Goal: Transaction & Acquisition: Purchase product/service

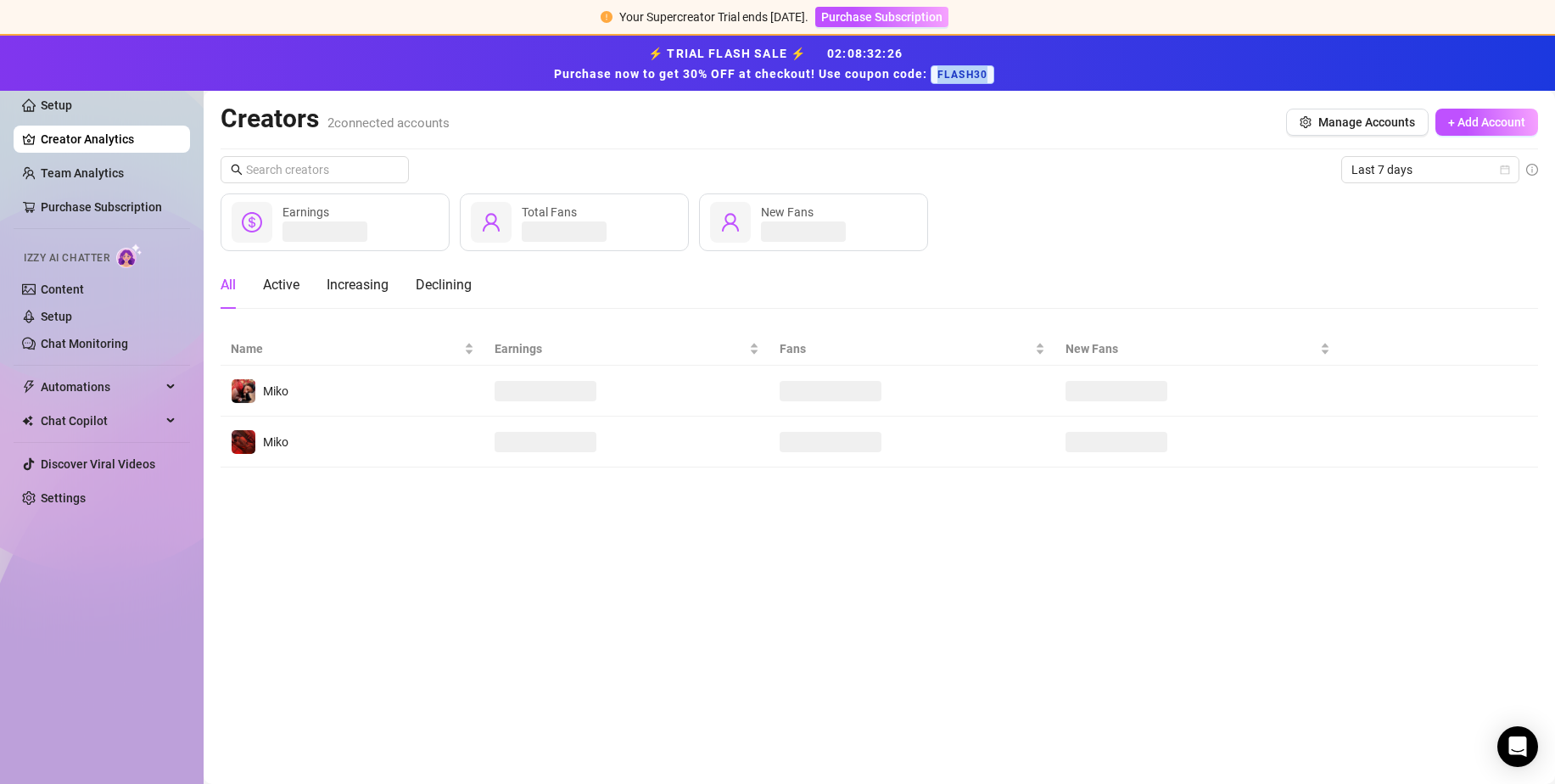
drag, startPoint x: 989, startPoint y: 75, endPoint x: 939, endPoint y: 71, distance: 50.2
click at [939, 71] on span "FLASH30" at bounding box center [962, 75] width 64 height 18
copy span "FLASH30"
click at [918, 20] on span "Purchase Subscription" at bounding box center [882, 17] width 122 height 14
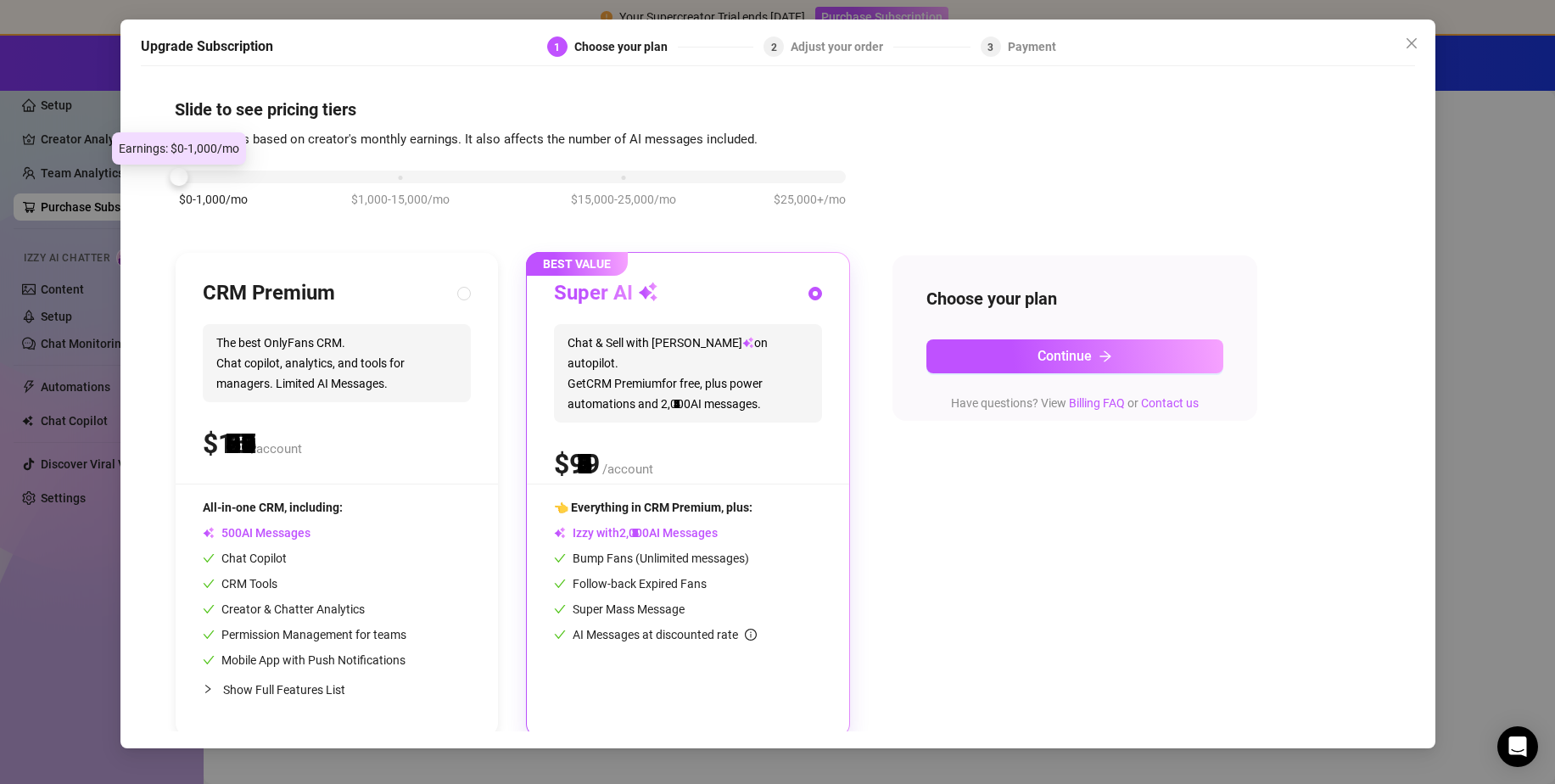
drag, startPoint x: 400, startPoint y: 179, endPoint x: 139, endPoint y: 202, distance: 262.0
click at [139, 202] on div "Upgrade Subscription 1 Choose your plan 2 Adjust your order 3 Payment Slide to …" at bounding box center [778, 384] width 1315 height 729
click at [381, 189] on div "$0-1,000/mo $1,000-15,000/mo $15,000-25,000/mo $25,000+/mo" at bounding box center [513, 197] width 676 height 96
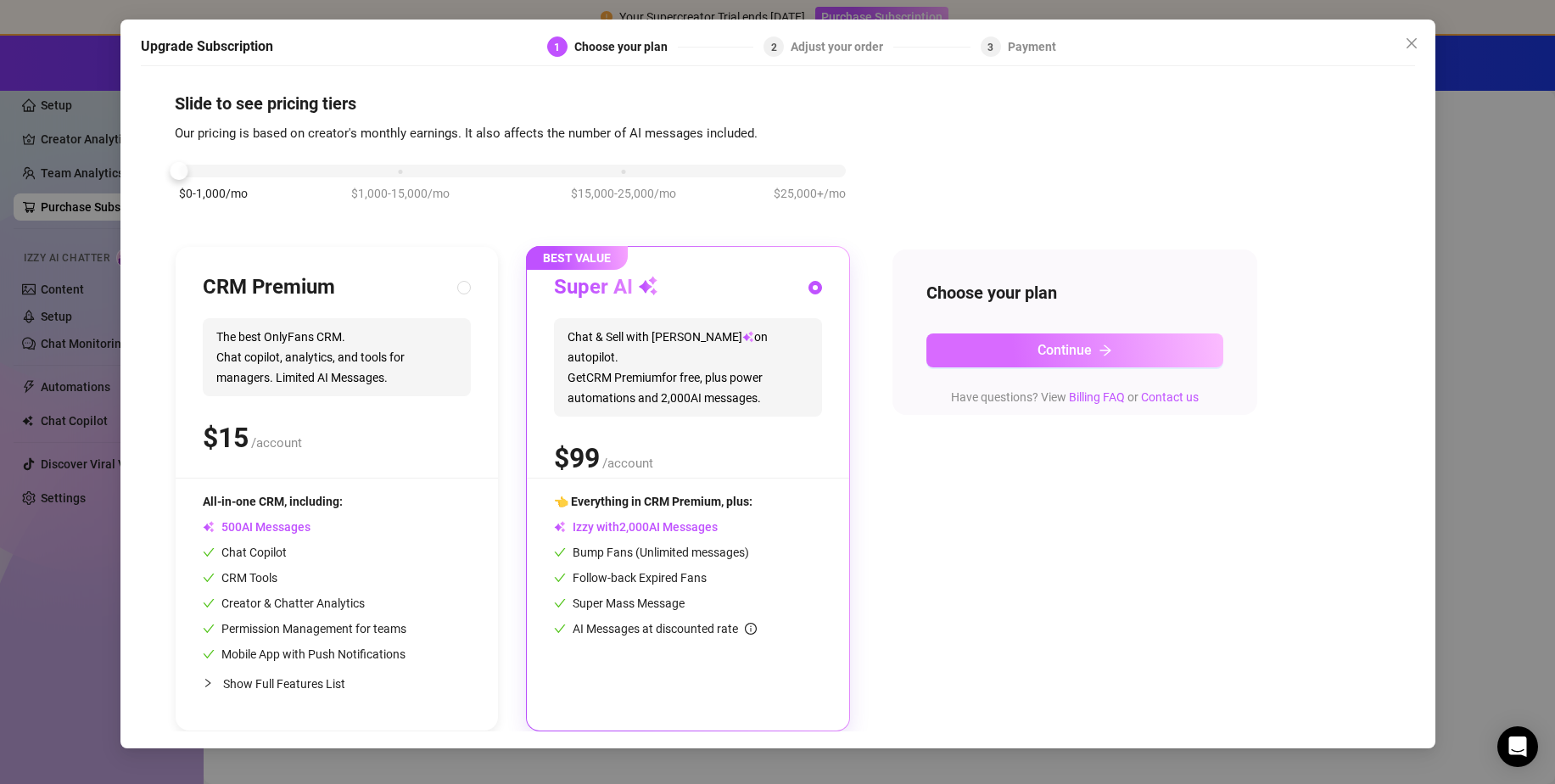
click at [967, 359] on button "Continue" at bounding box center [1074, 350] width 297 height 34
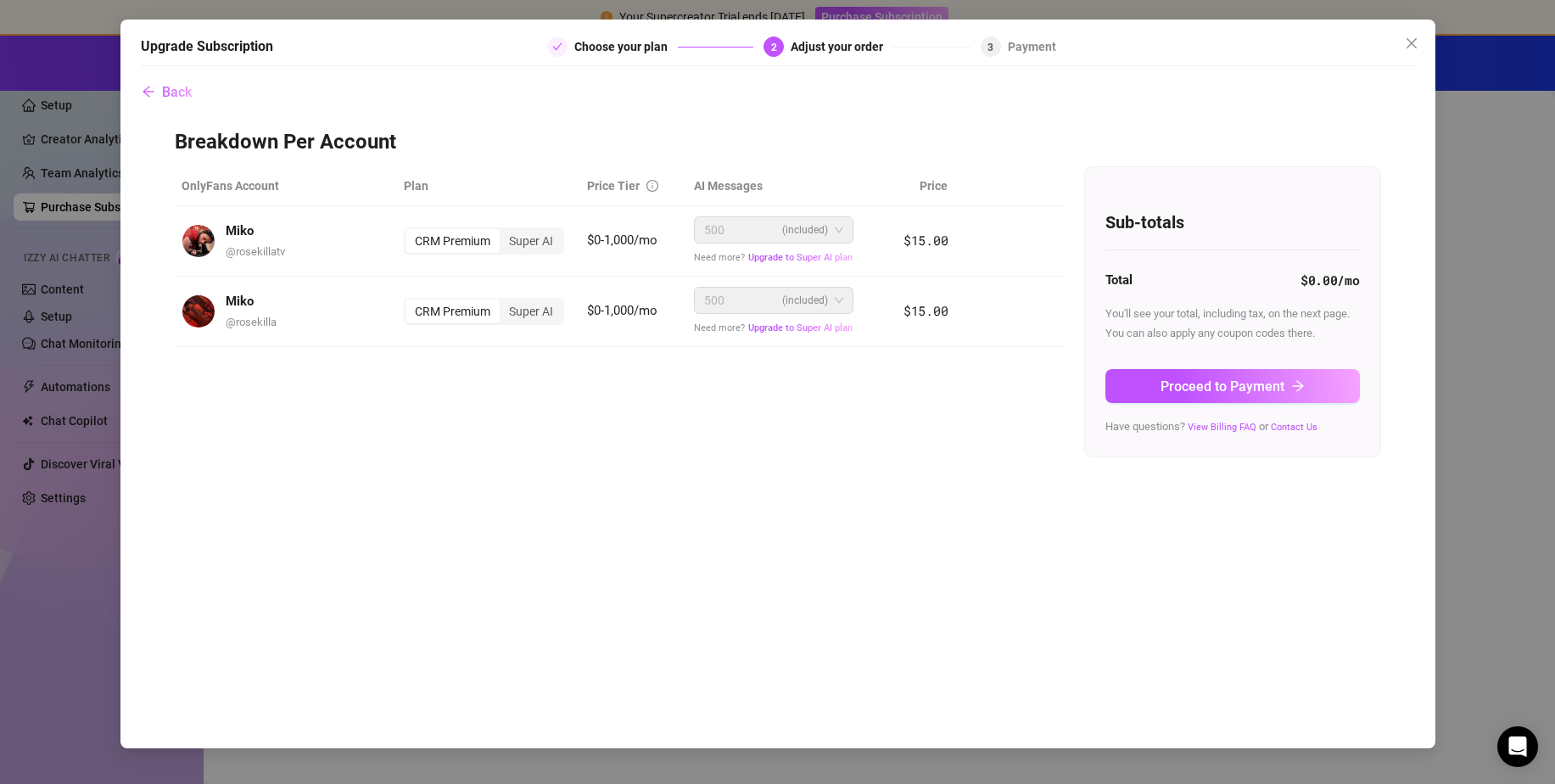
scroll to position [0, 0]
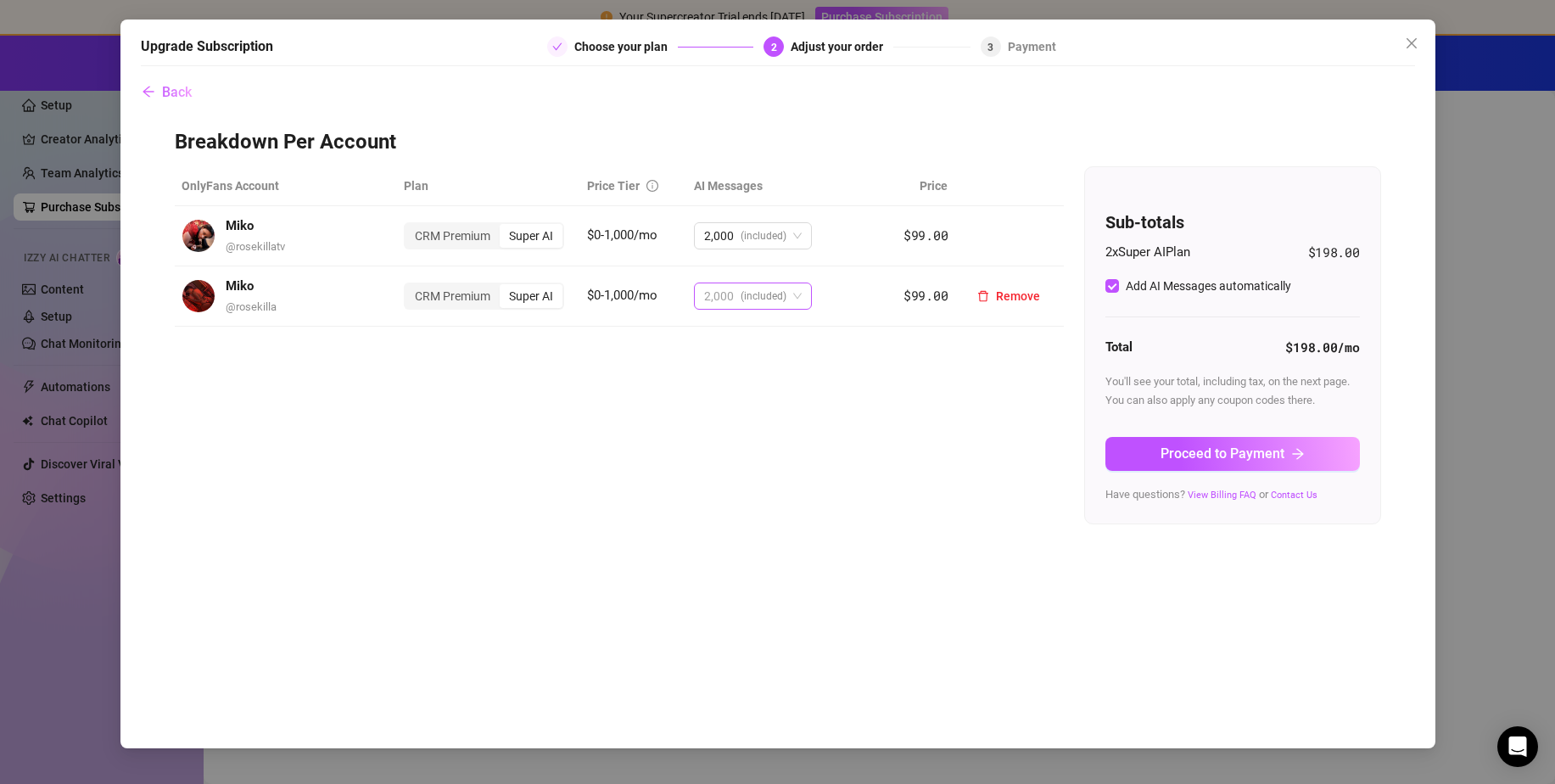
click at [783, 297] on span "(included)" at bounding box center [764, 296] width 46 height 26
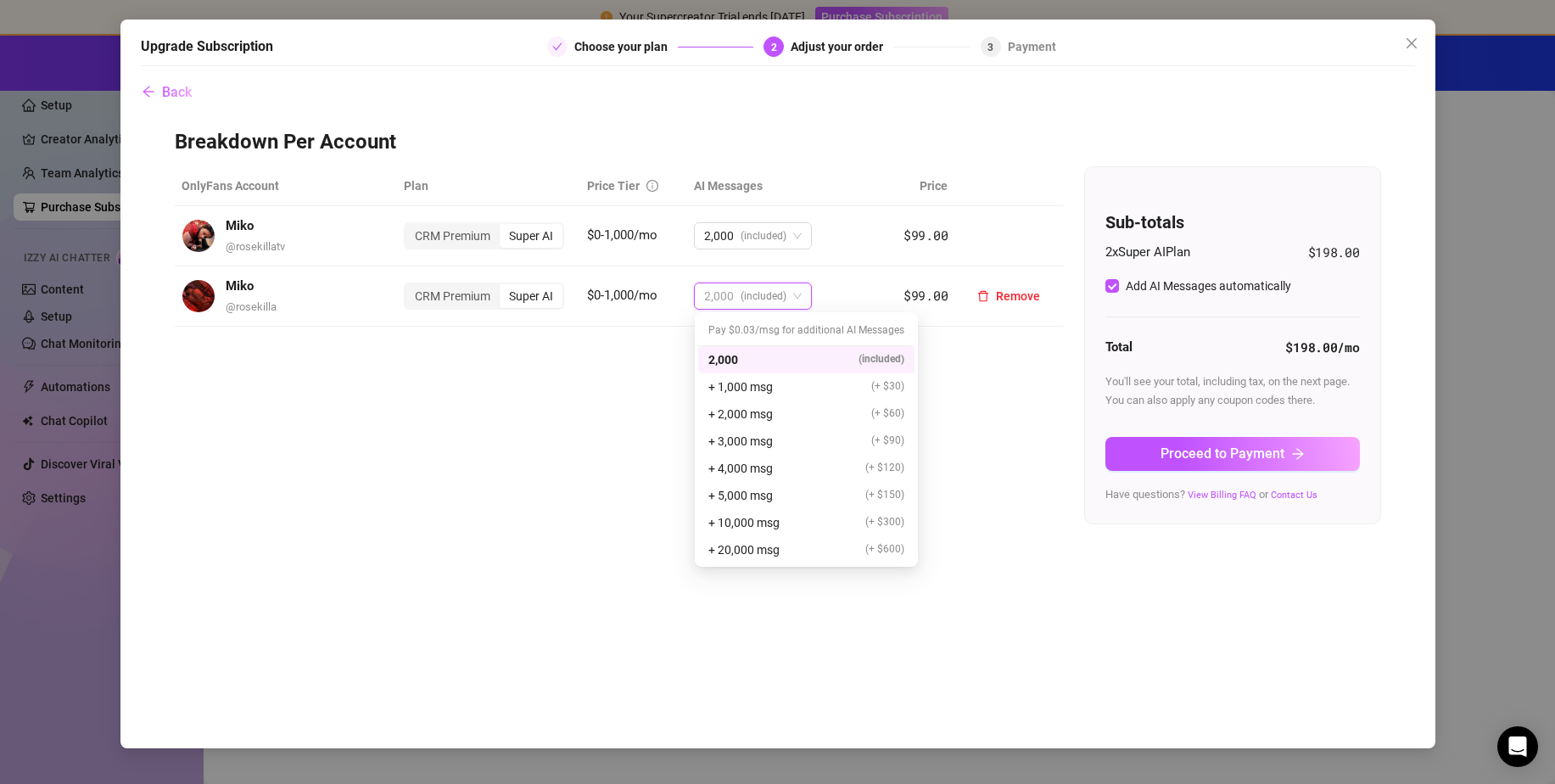
click at [783, 297] on span "(included)" at bounding box center [764, 296] width 46 height 26
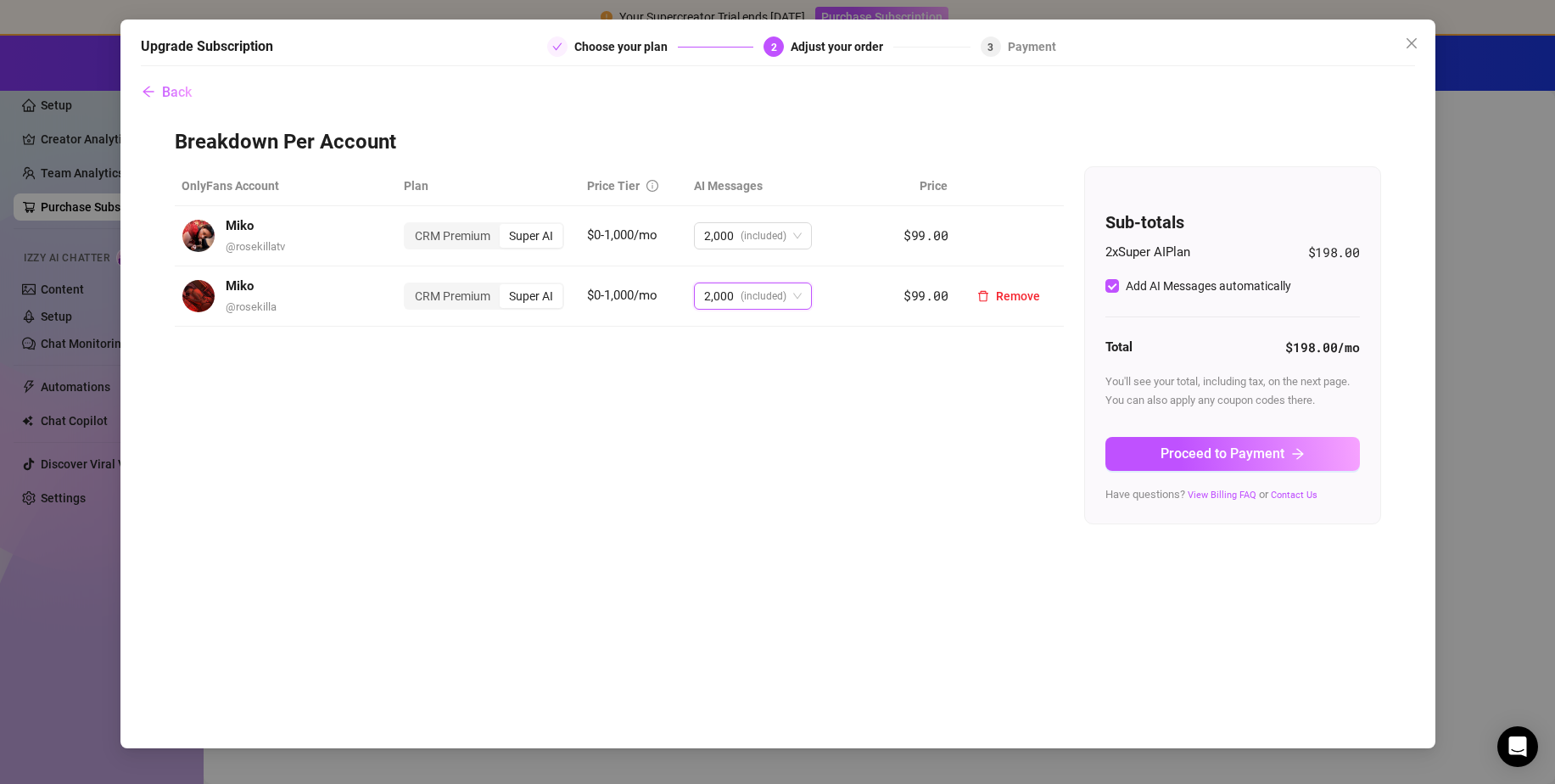
click at [517, 294] on div "Super AI" at bounding box center [531, 296] width 63 height 24
click at [504, 286] on input "Super AI" at bounding box center [504, 286] width 0 height 0
click at [459, 292] on div "CRM Premium" at bounding box center [452, 296] width 94 height 24
click at [410, 286] on input "CRM Premium" at bounding box center [410, 286] width 0 height 0
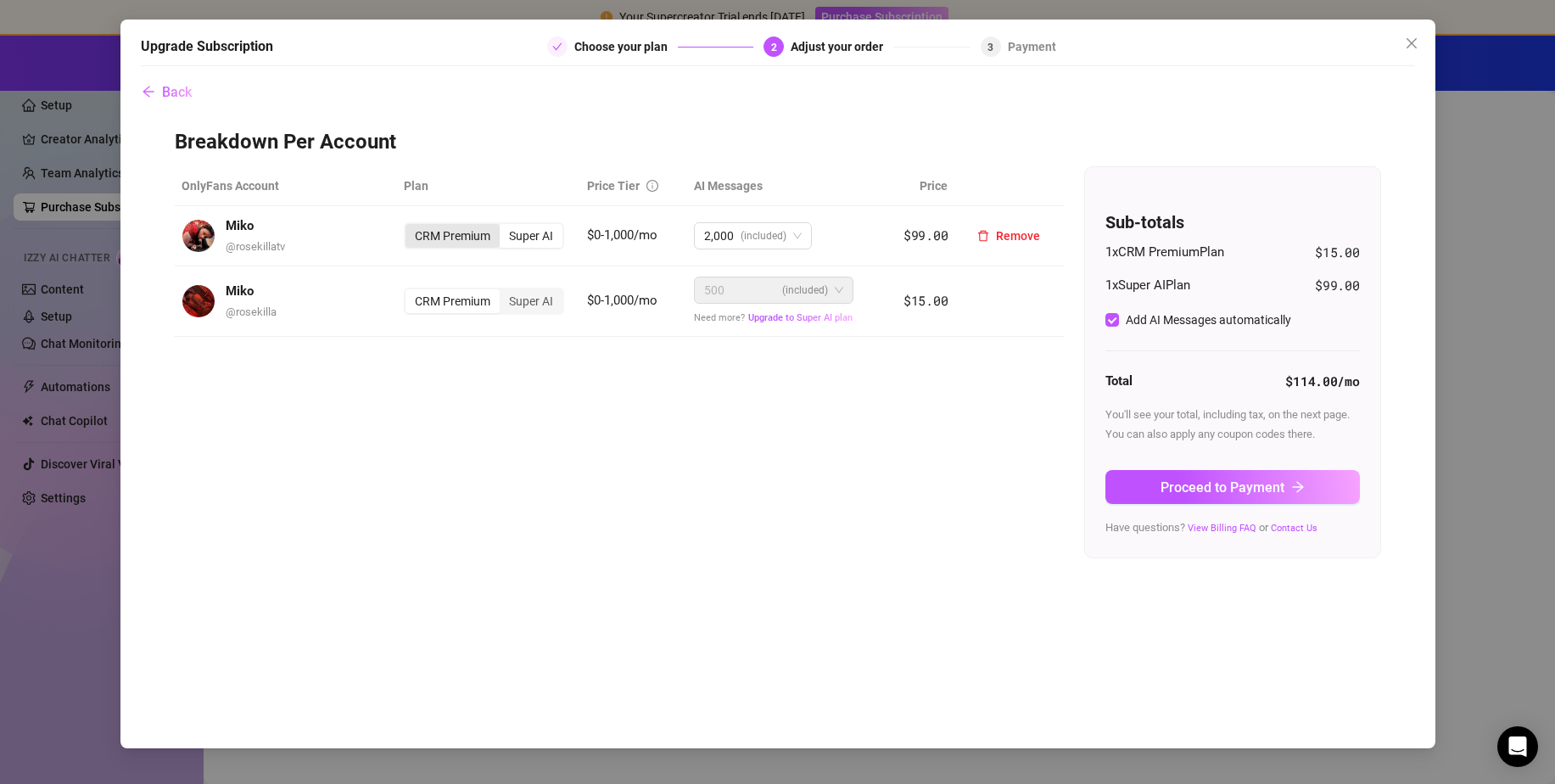
click at [480, 237] on div "CRM Premium" at bounding box center [452, 236] width 94 height 24
click at [410, 226] on input "CRM Premium" at bounding box center [410, 226] width 0 height 0
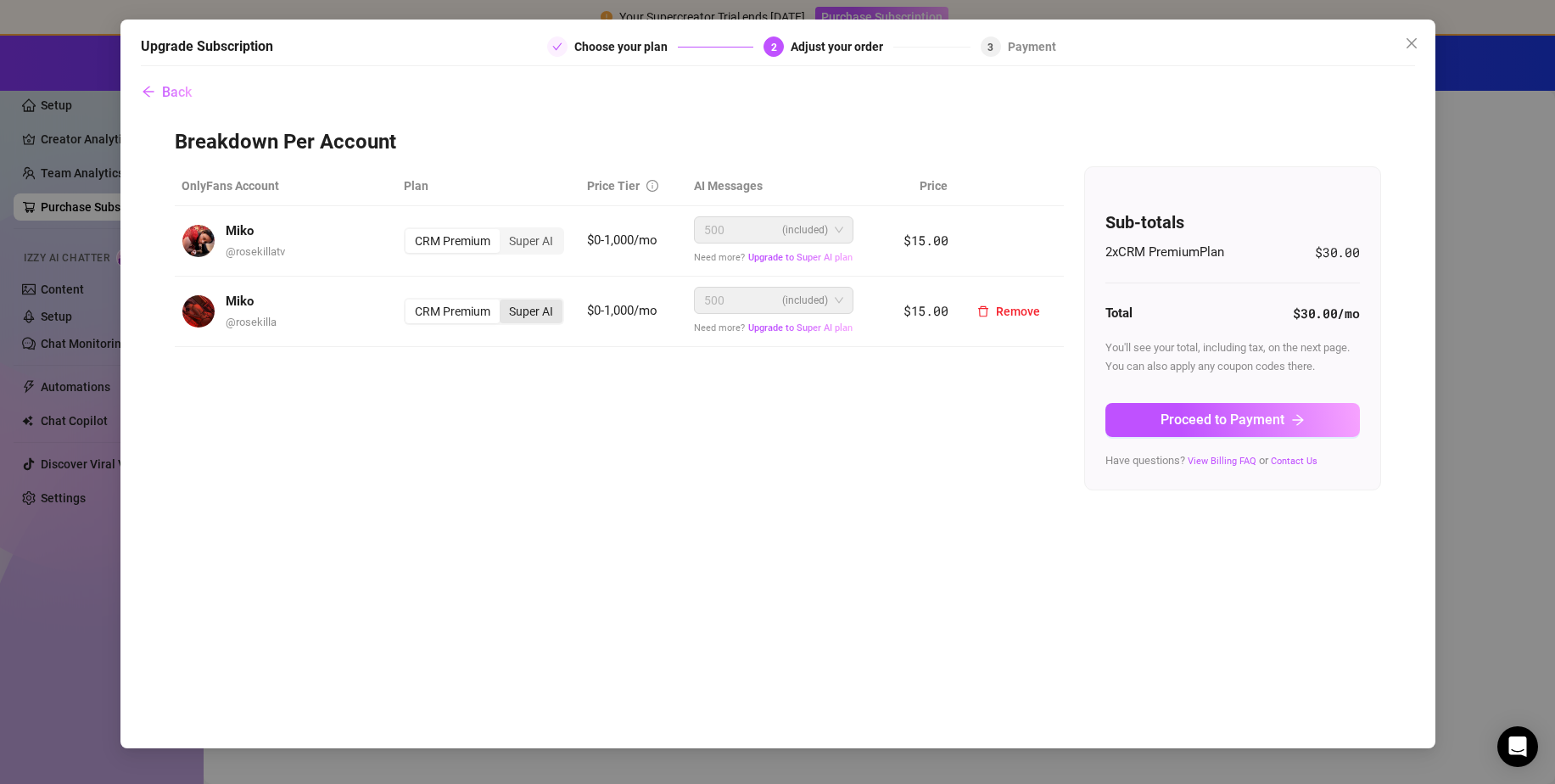
click at [543, 314] on div "Super AI" at bounding box center [531, 311] width 63 height 24
click at [504, 302] on input "Super AI" at bounding box center [504, 302] width 0 height 0
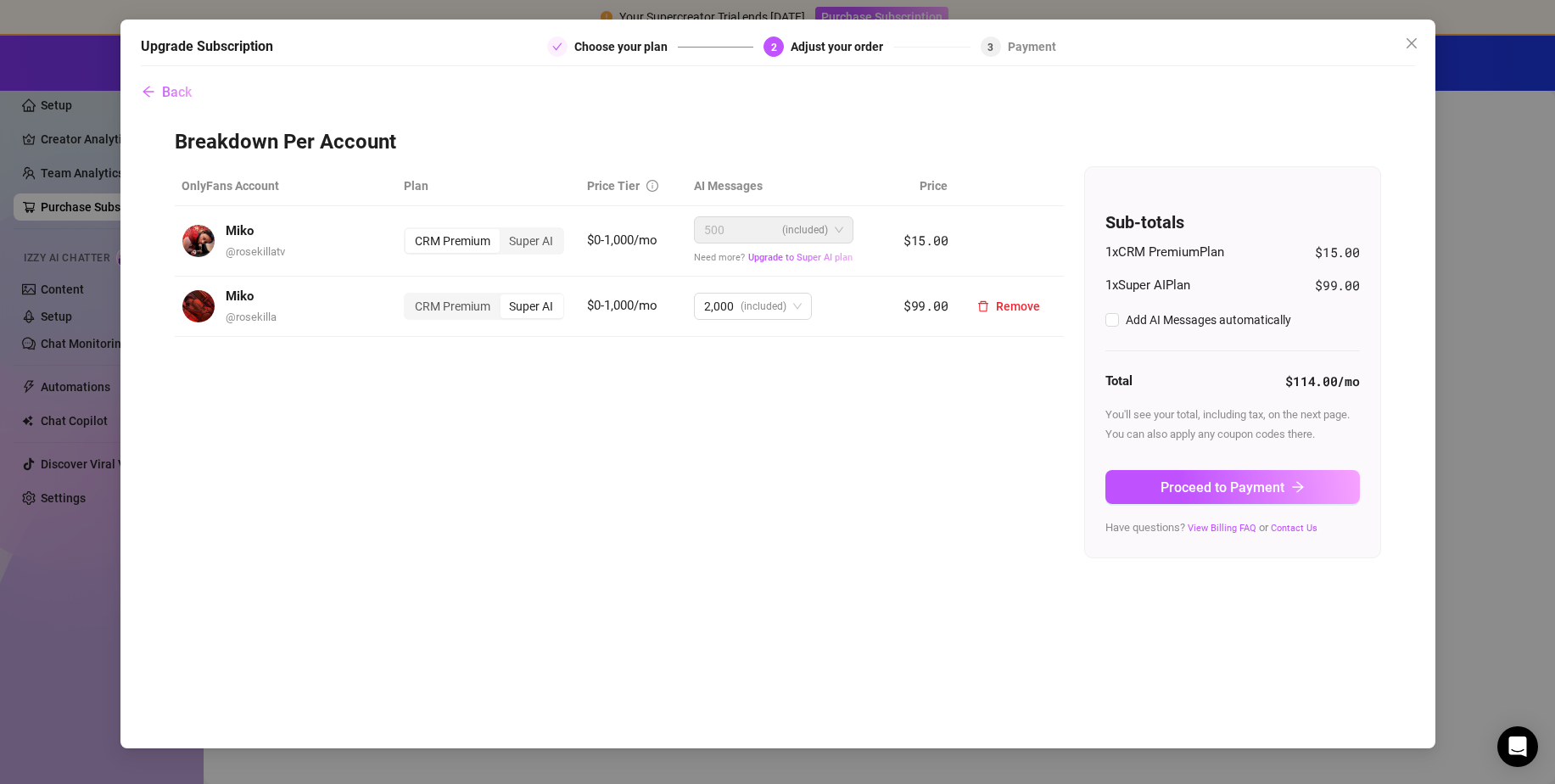
checkbox input "true"
click at [489, 312] on div "CRM Premium" at bounding box center [452, 306] width 94 height 24
click at [410, 297] on input "CRM Premium" at bounding box center [410, 297] width 0 height 0
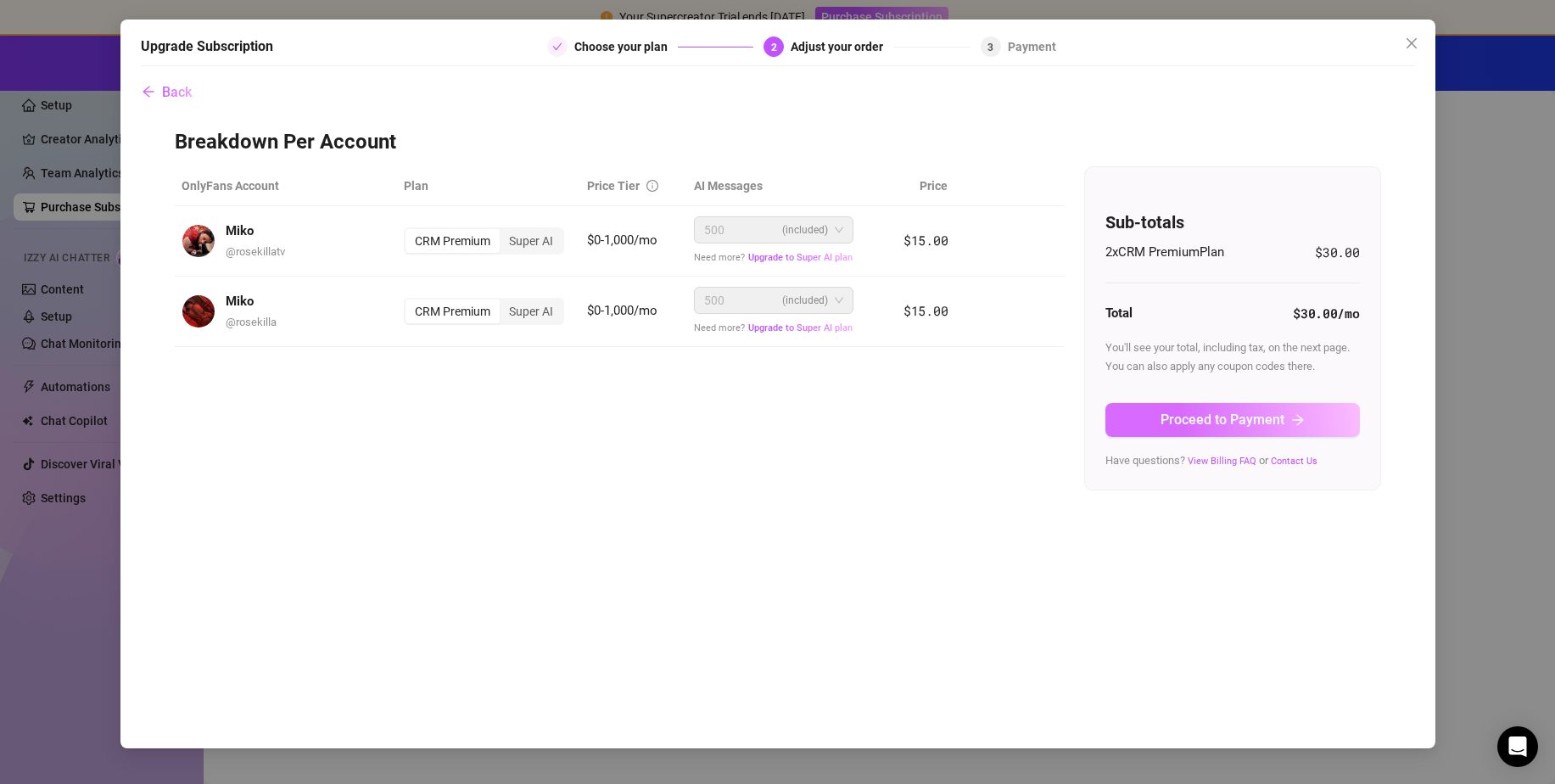
click at [1157, 416] on button "Proceed to Payment" at bounding box center [1233, 420] width 254 height 34
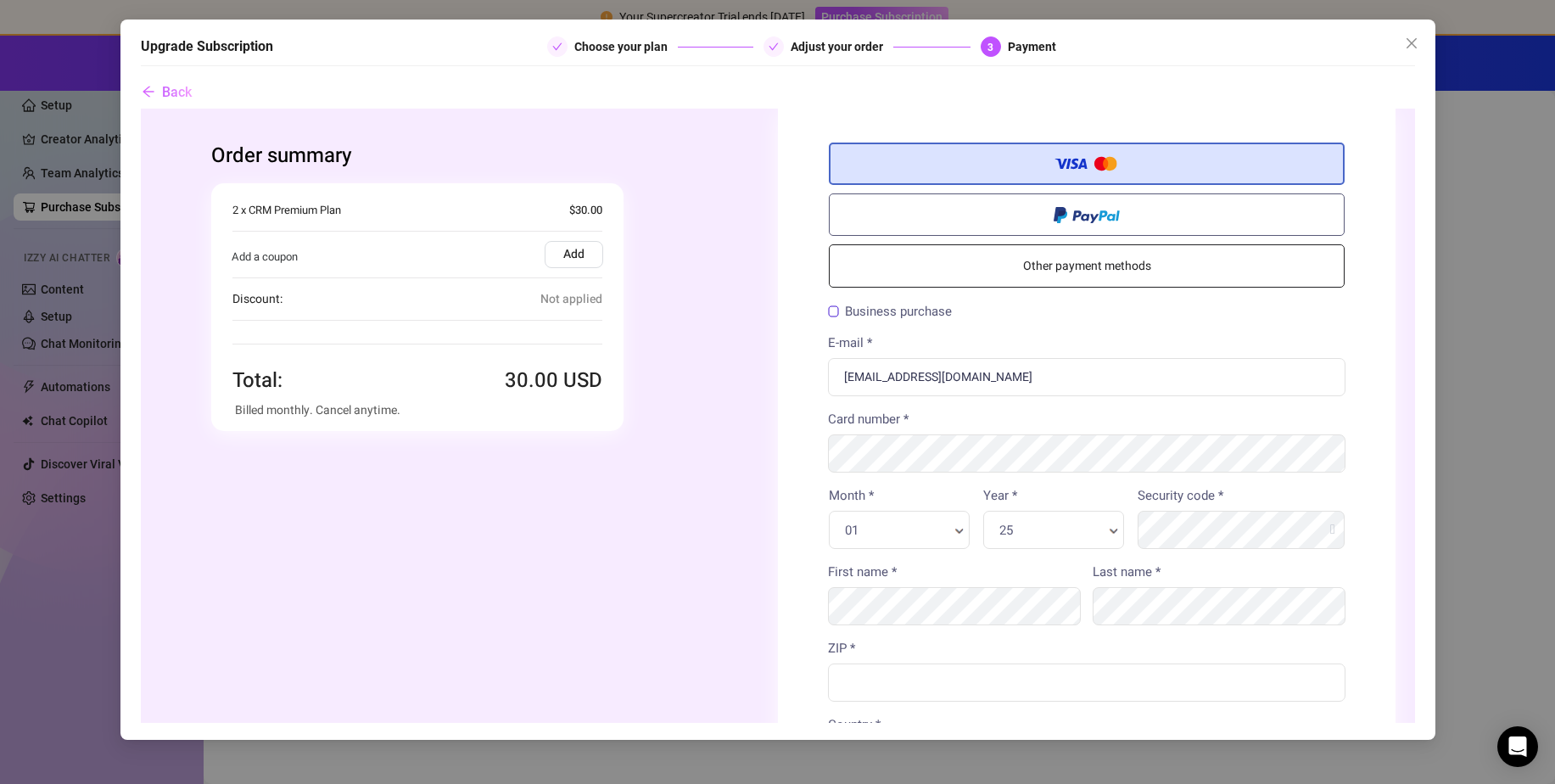
click at [583, 265] on label "Add" at bounding box center [574, 254] width 59 height 27
click at [140, 109] on input "Add" at bounding box center [140, 109] width 0 height 0
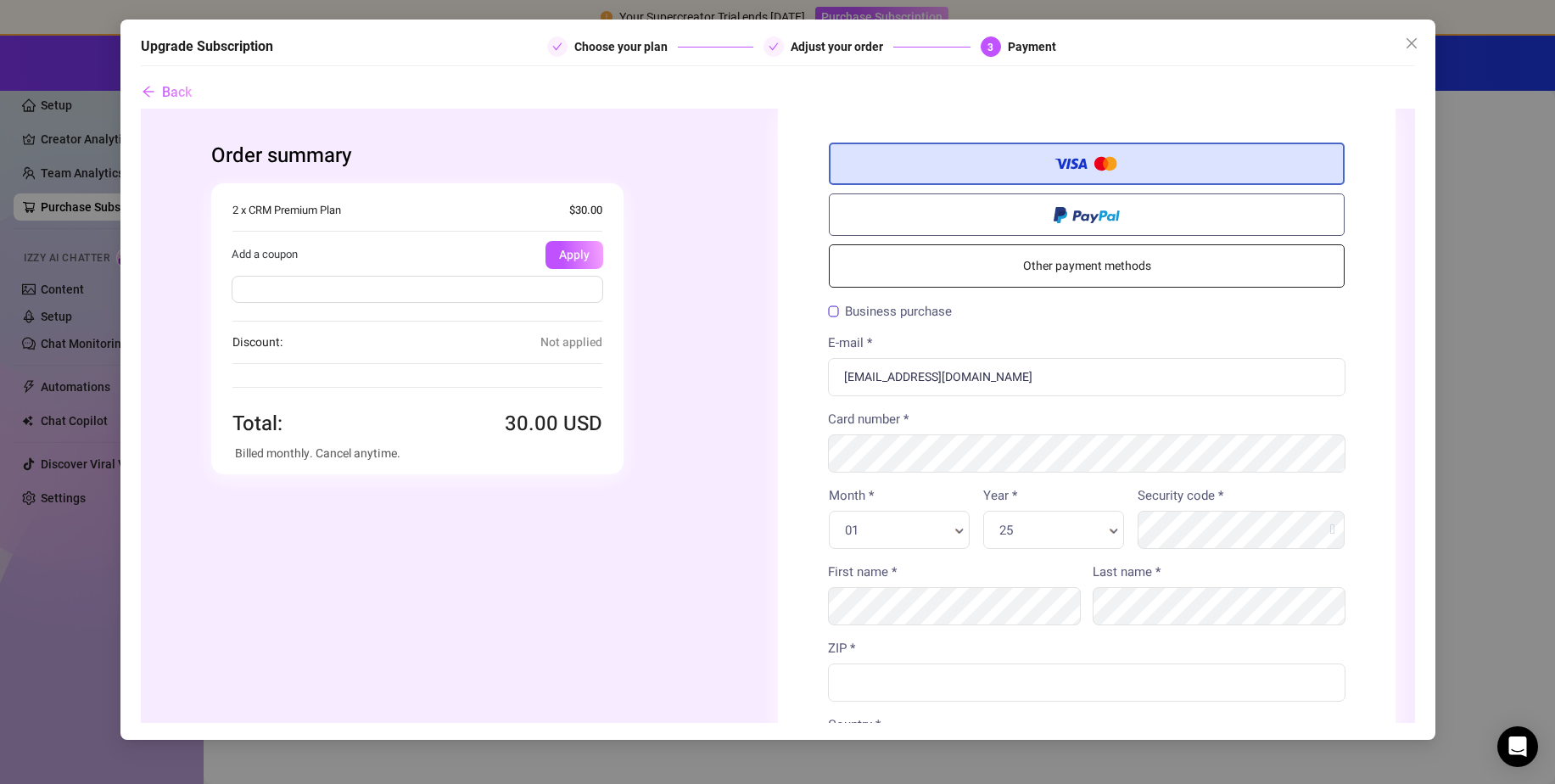
click at [563, 348] on span "Not applied" at bounding box center [570, 341] width 62 height 19
click at [533, 297] on input "text" at bounding box center [417, 289] width 372 height 27
type input "FLASH30"
click at [565, 260] on button "Apply" at bounding box center [574, 255] width 58 height 28
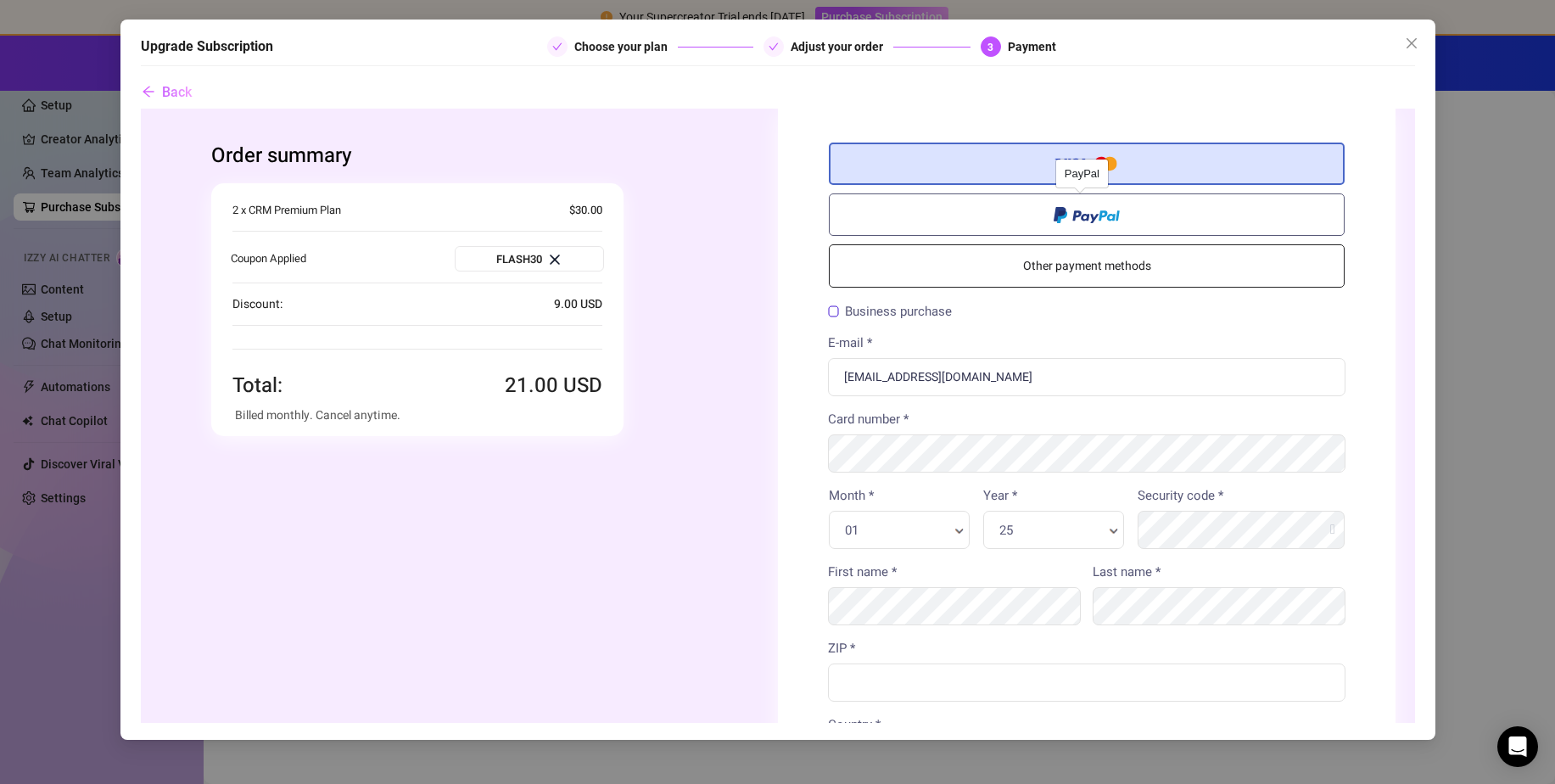
click at [1185, 207] on label at bounding box center [1085, 214] width 516 height 42
click at [140, 109] on input "radio" at bounding box center [140, 109] width 0 height 0
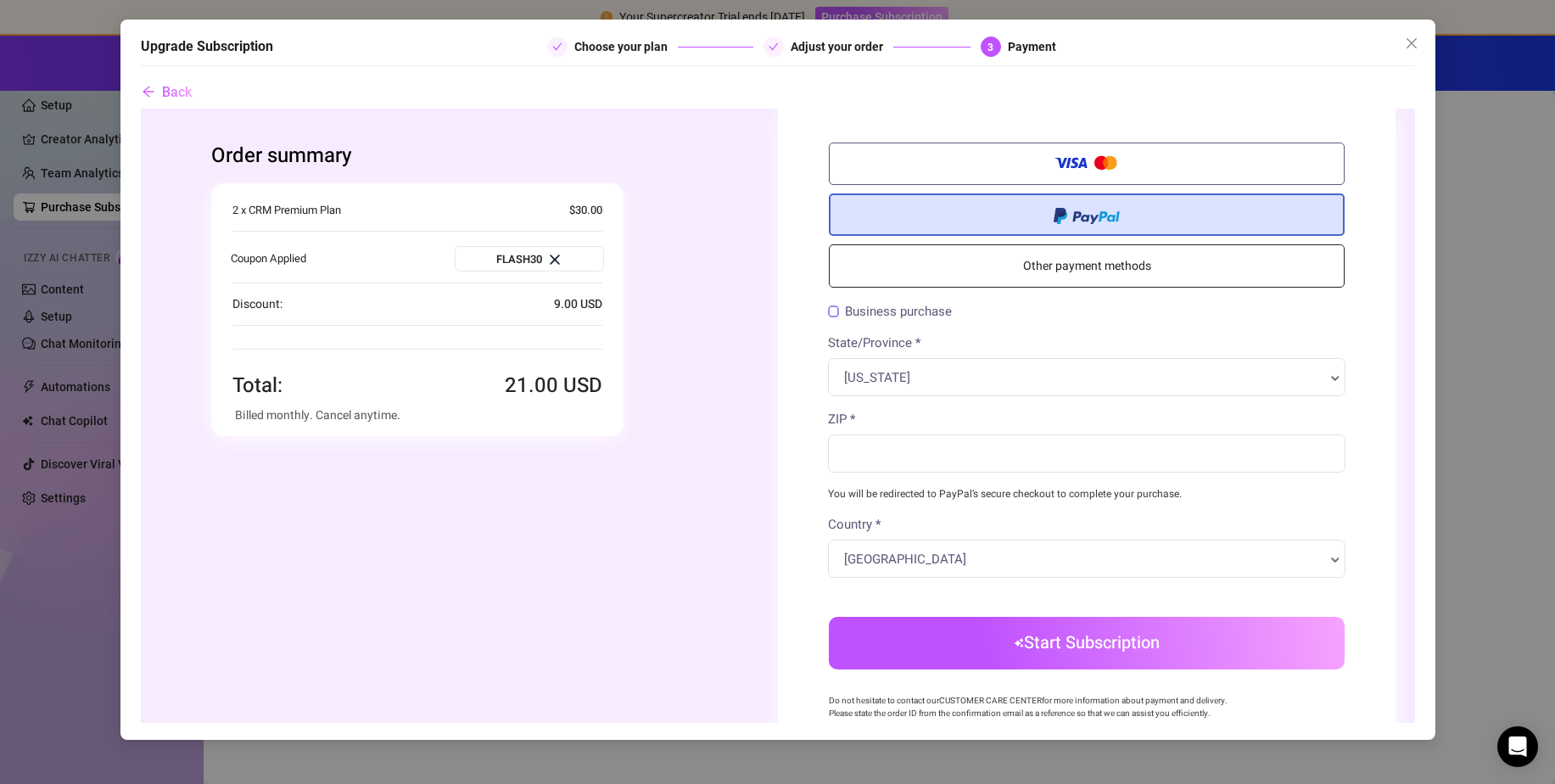
click at [907, 307] on label "Business purchase" at bounding box center [889, 312] width 124 height 13
click at [140, 109] on input "Business purchase" at bounding box center [140, 109] width 0 height 0
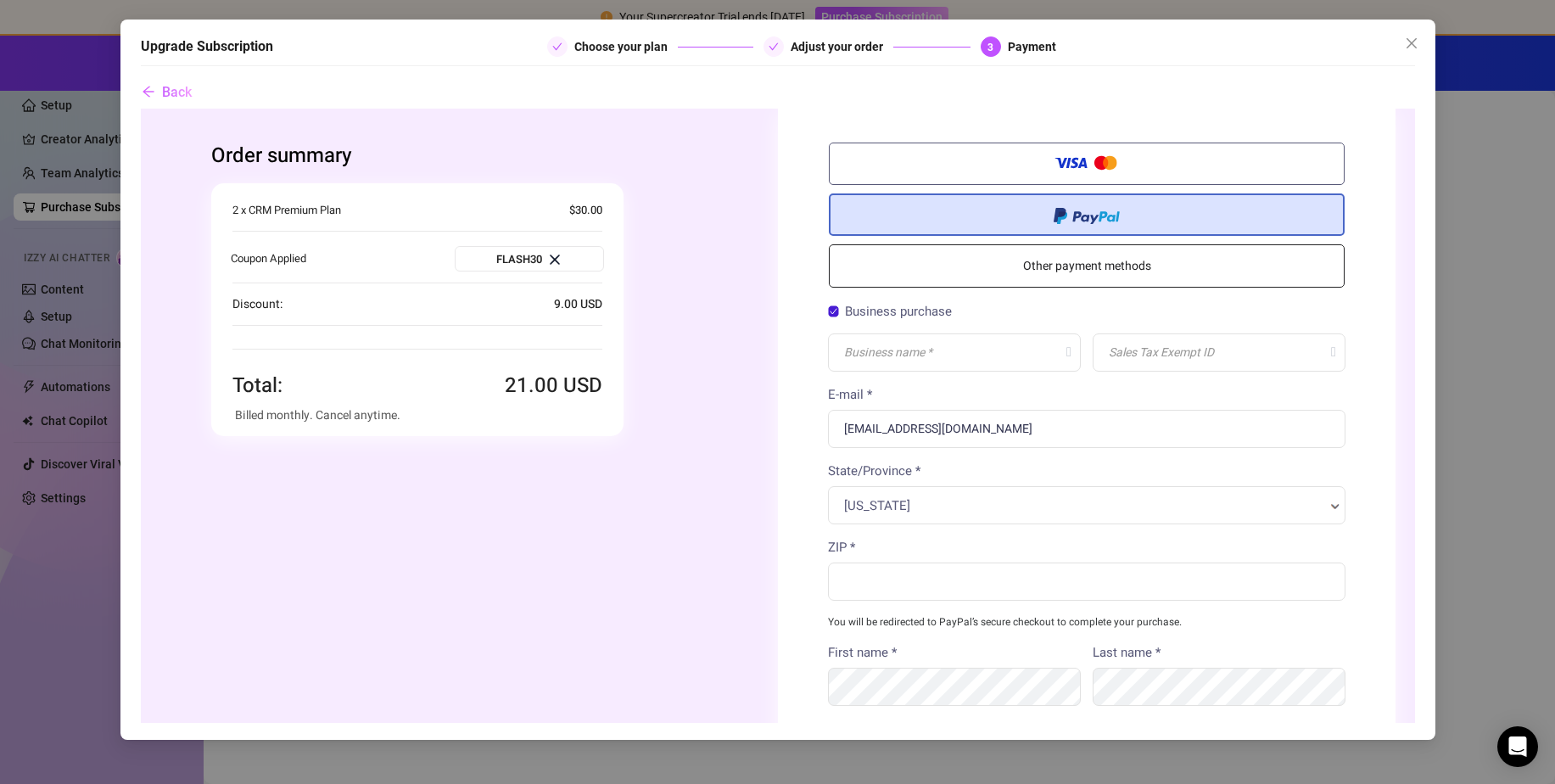
click at [907, 307] on label "Business purchase" at bounding box center [889, 312] width 124 height 13
click at [140, 109] on input "Business purchase" at bounding box center [140, 109] width 0 height 0
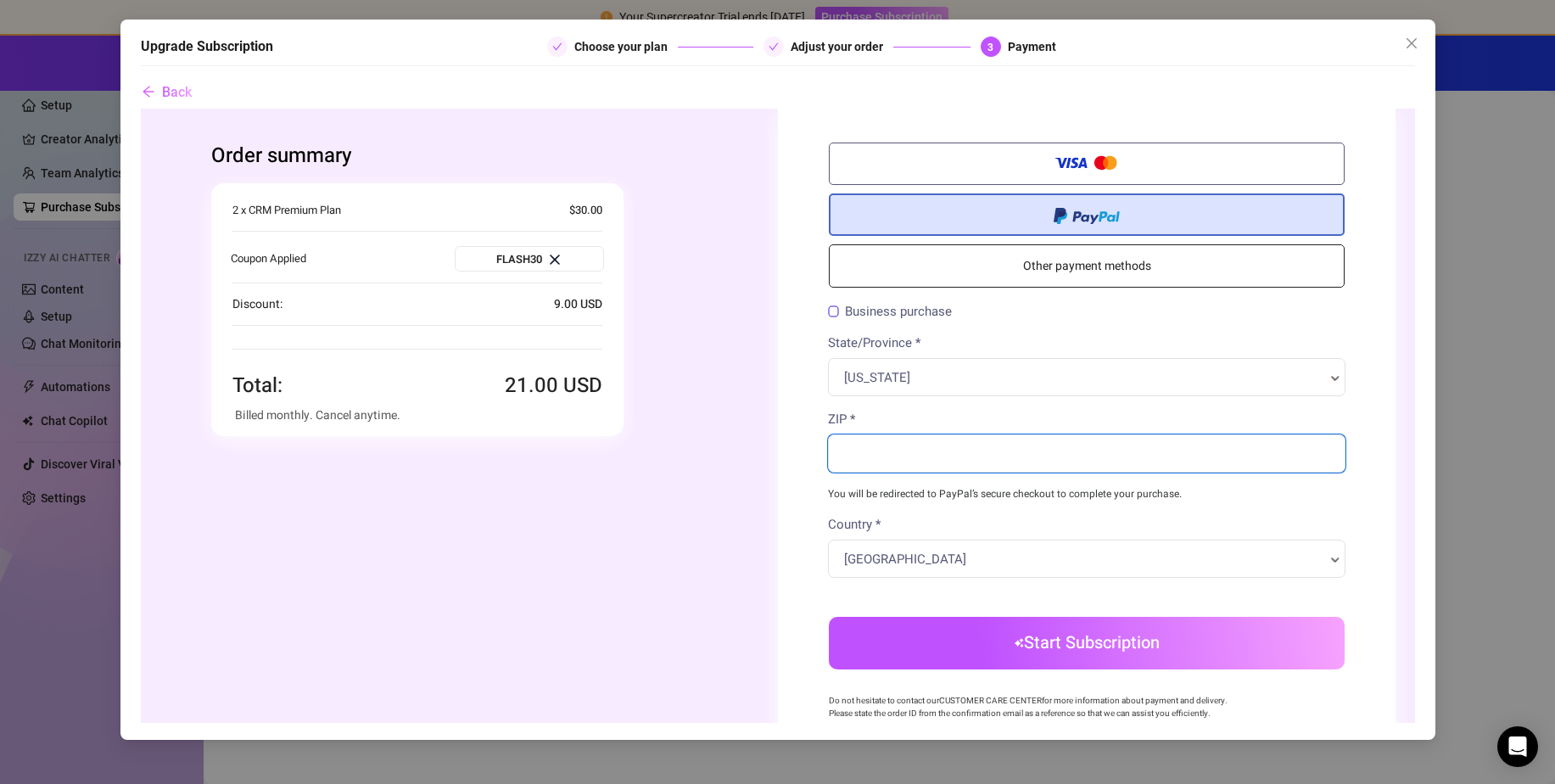
click at [939, 438] on input "ZIP *" at bounding box center [1086, 453] width 517 height 38
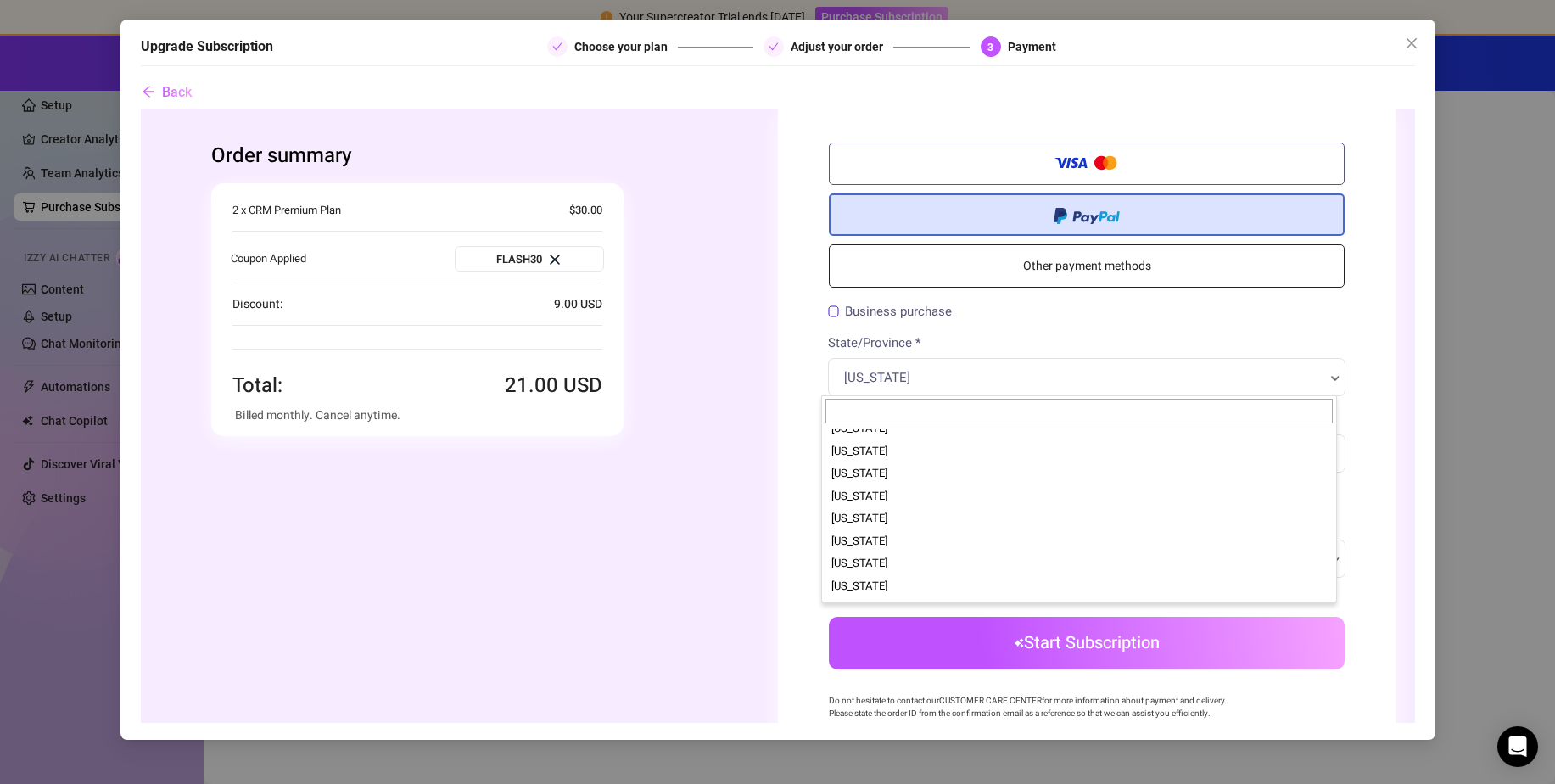
scroll to position [905, 0]
select select "US-SC"
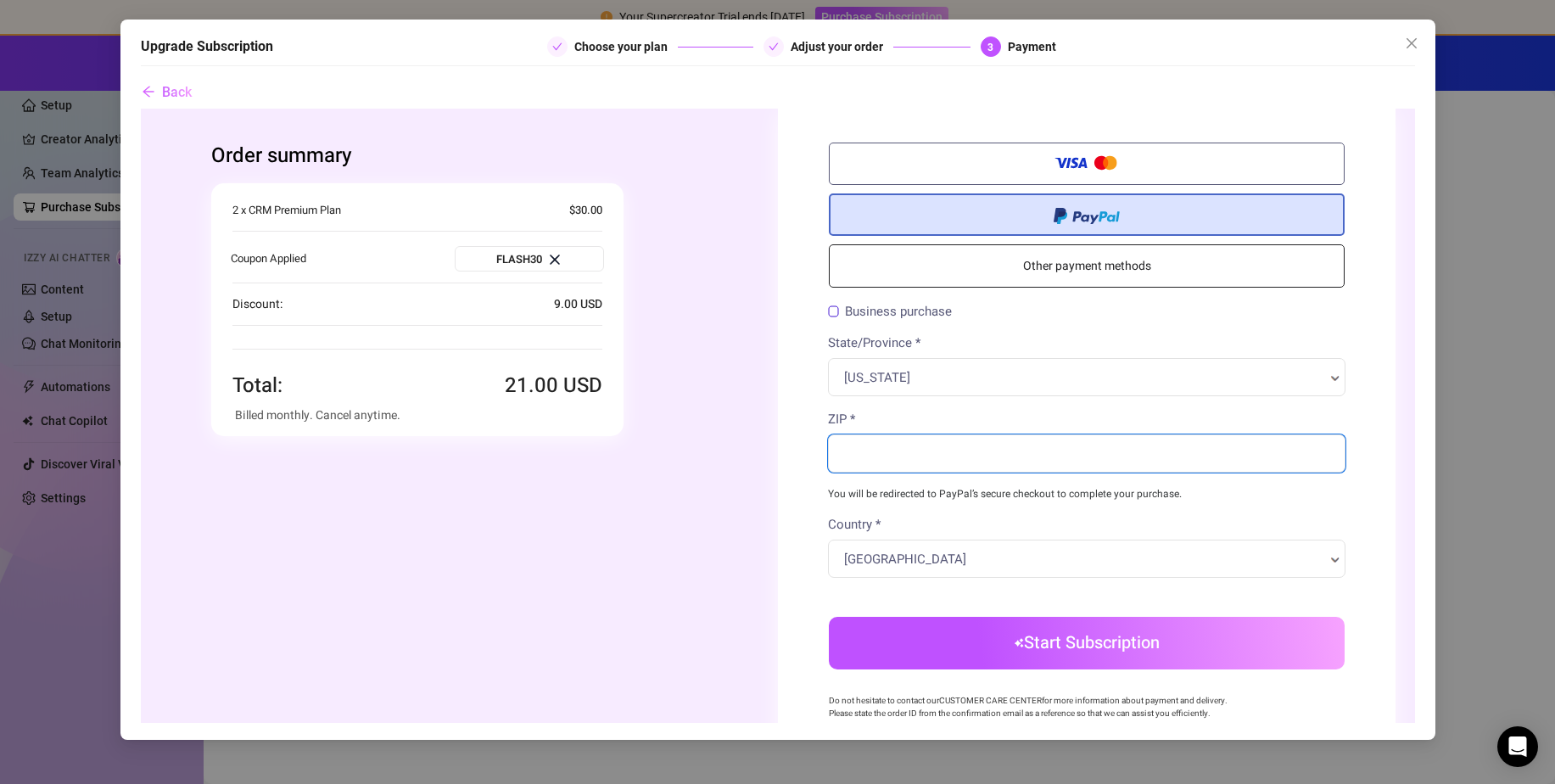
click at [935, 443] on input "ZIP *" at bounding box center [1086, 453] width 517 height 38
type input "29715"
click at [1042, 317] on body "Order summary You're buying" at bounding box center [777, 501] width 1274 height 785
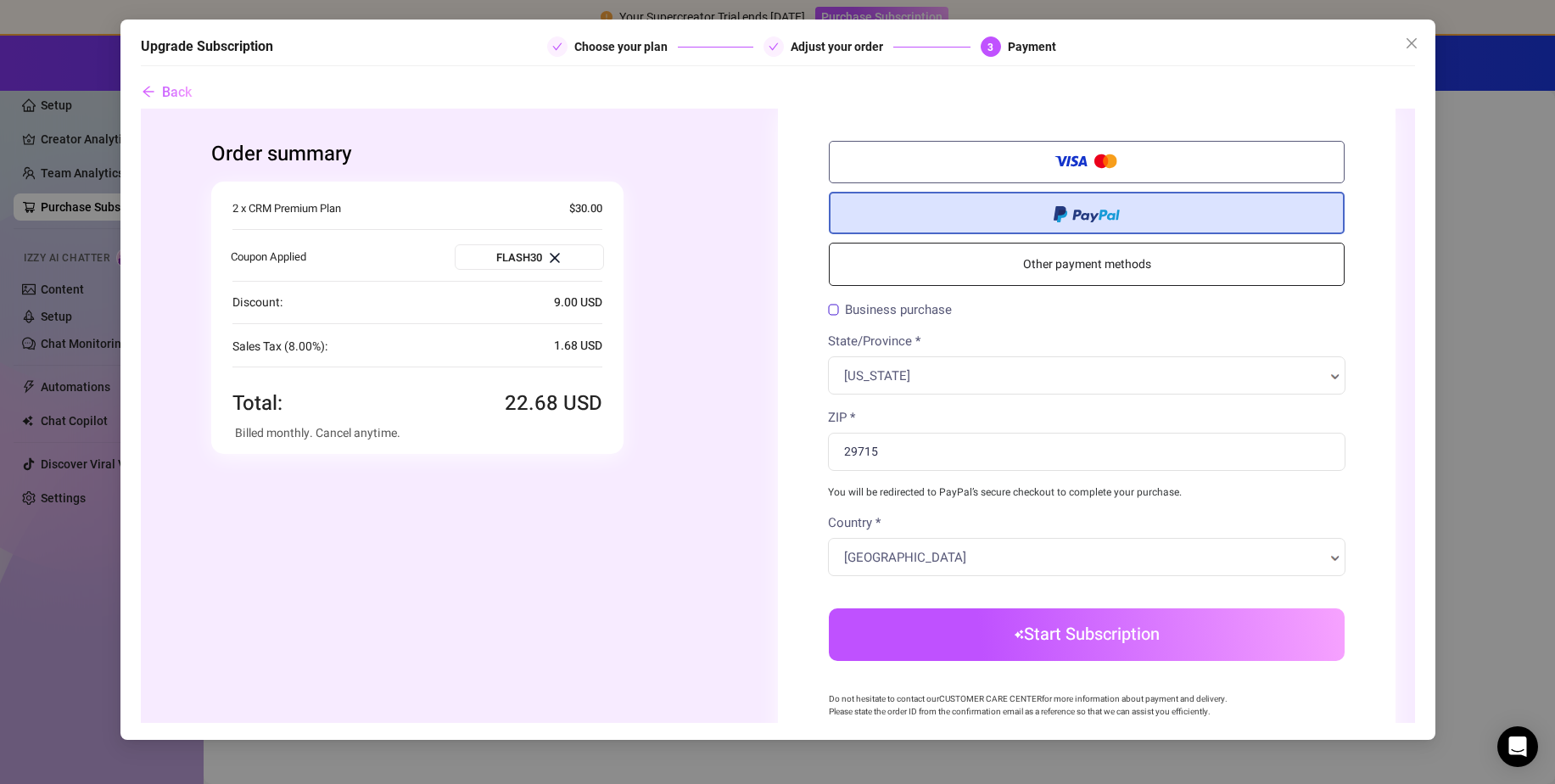
scroll to position [0, 0]
click at [1105, 643] on button "Start Subscription" at bounding box center [1085, 636] width 516 height 52
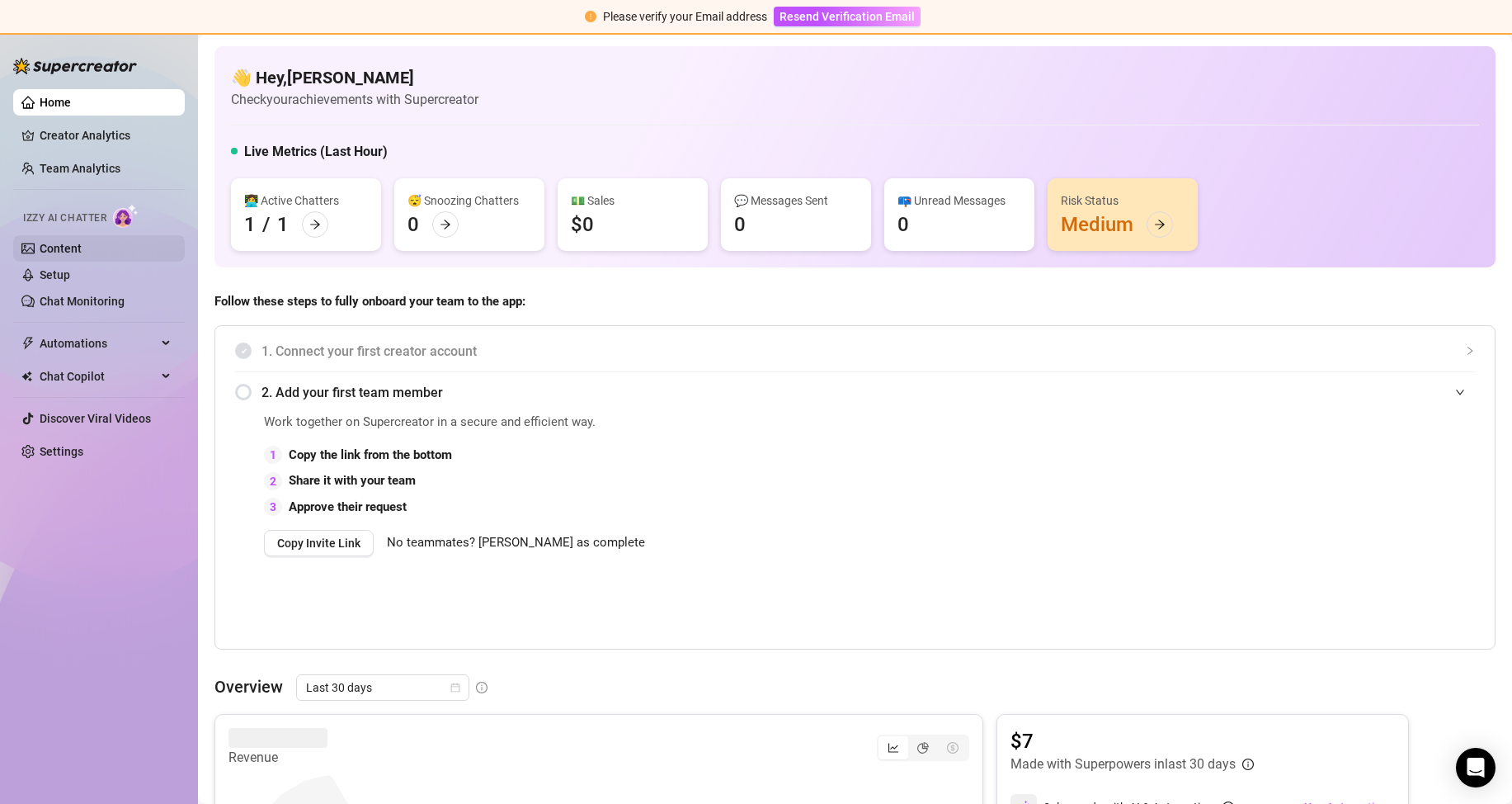
click at [81, 249] on link "Content" at bounding box center [60, 248] width 42 height 13
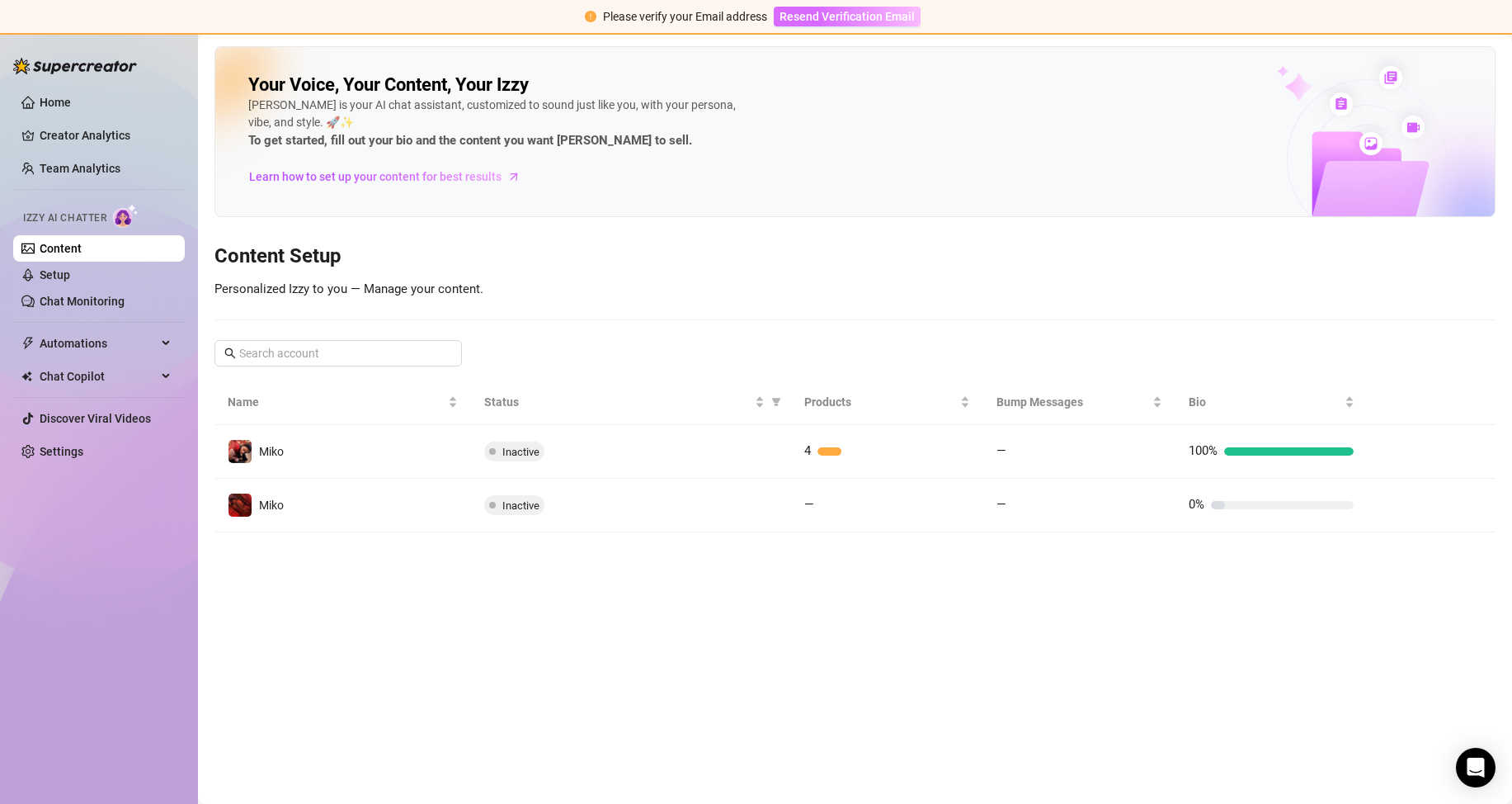
click at [861, 16] on span "Resend Verification Email" at bounding box center [847, 16] width 135 height 13
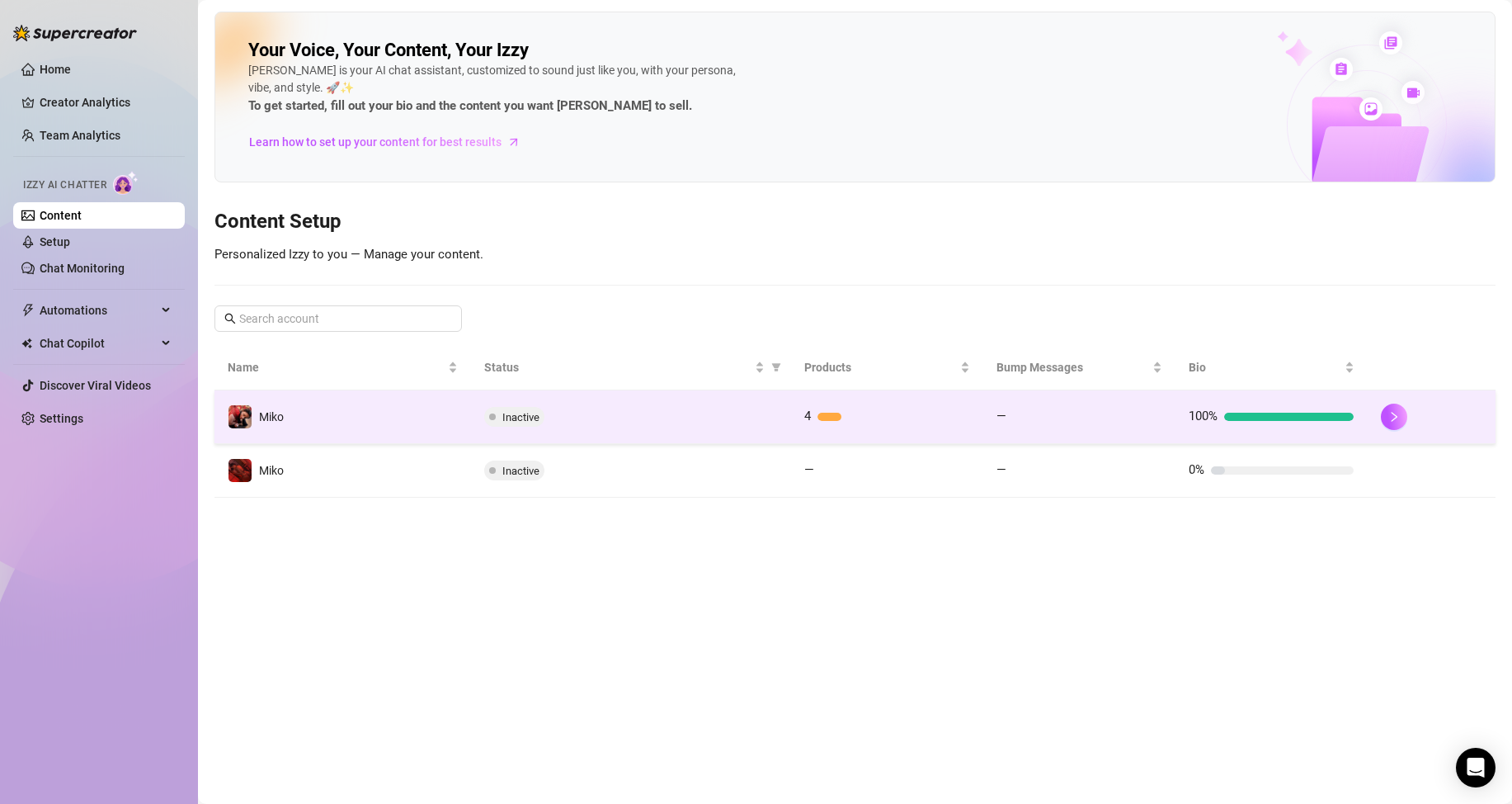
click at [843, 422] on div "4" at bounding box center [887, 416] width 165 height 20
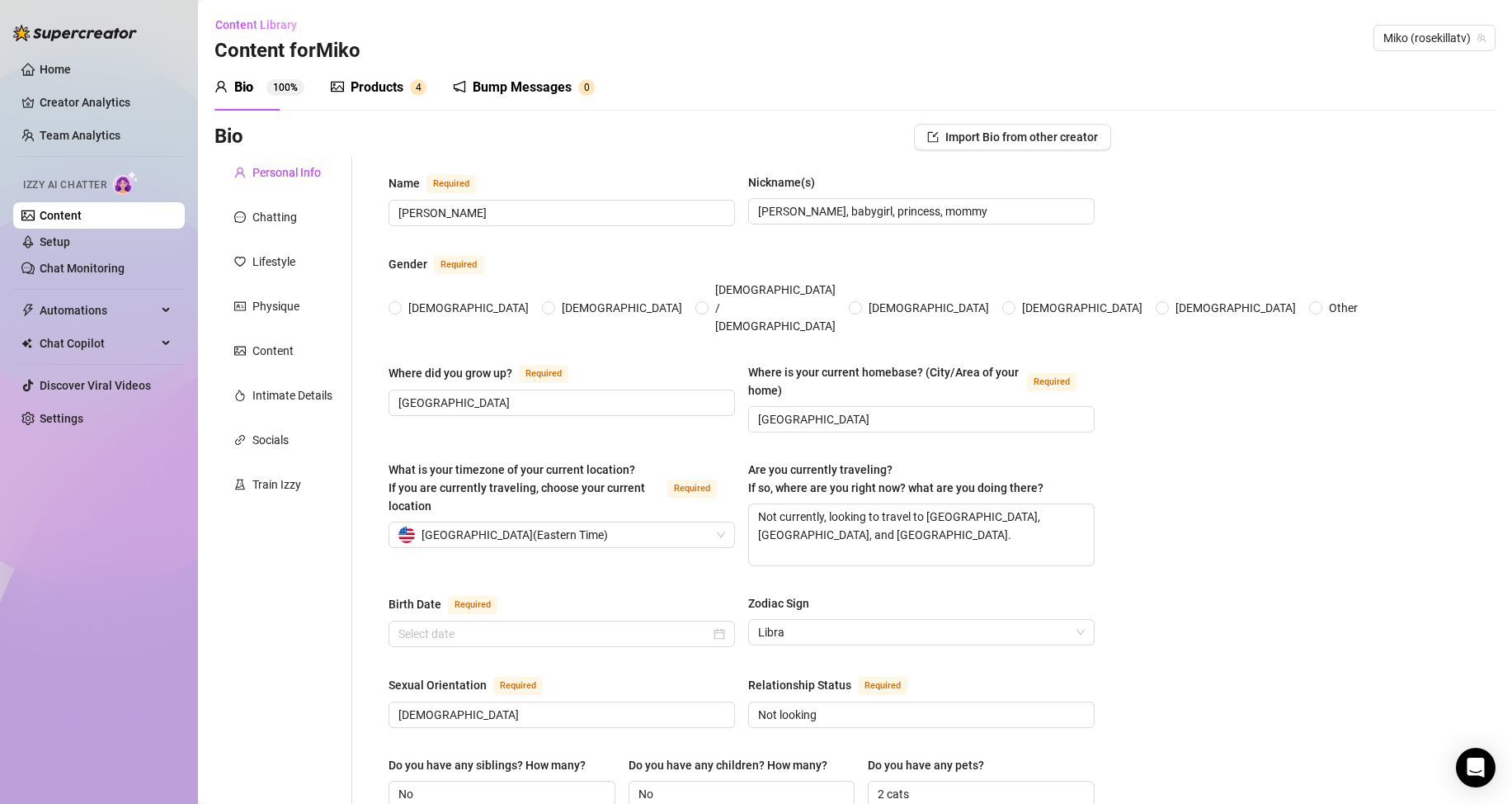
radio input "true"
type input "[DATE]"
click at [90, 338] on span "Chat Copilot" at bounding box center [98, 343] width 117 height 26
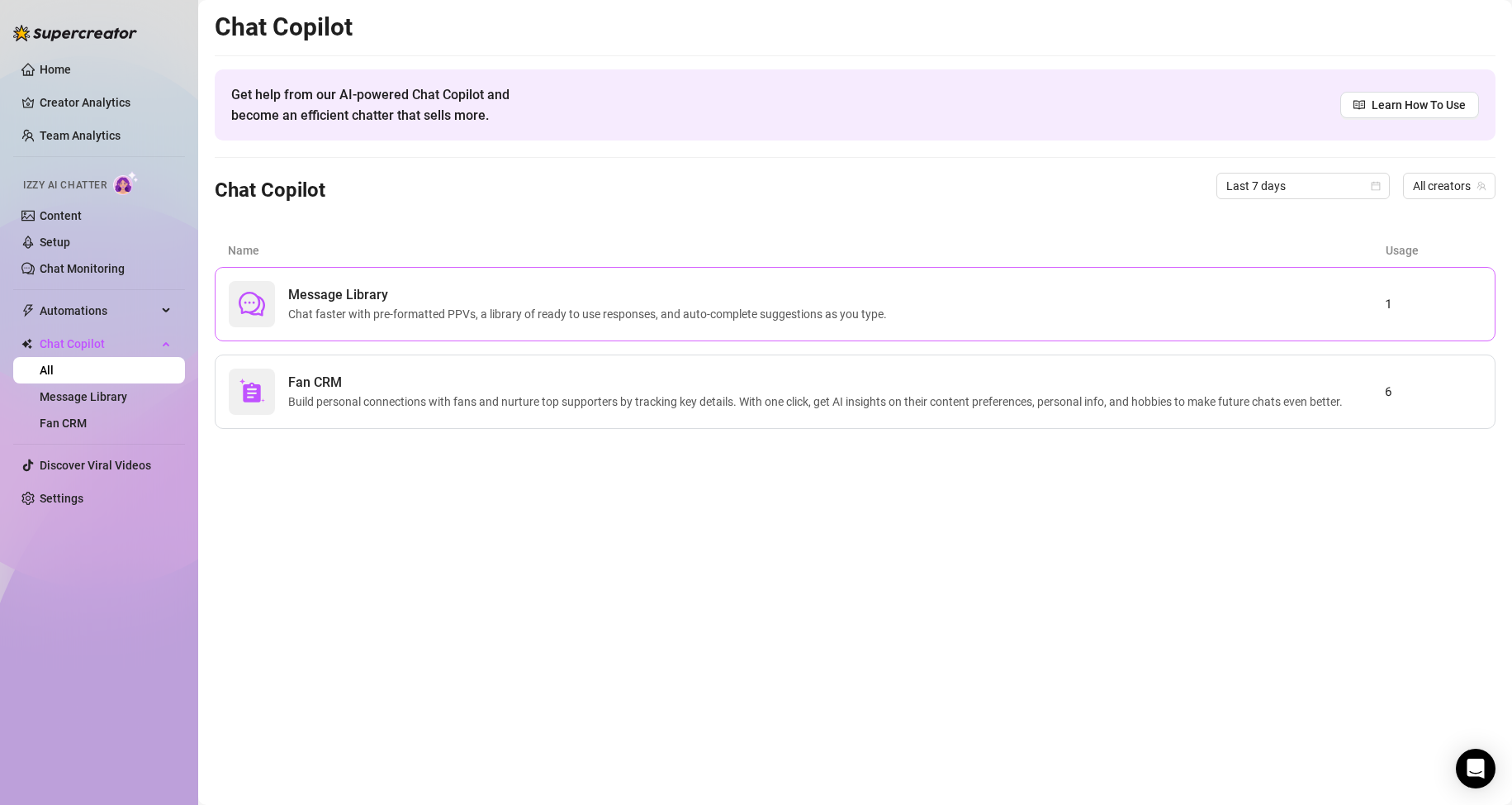
click at [400, 313] on span "Chat faster with pre-formatted PPVs, a library of ready to use responses, and a…" at bounding box center [591, 314] width 605 height 18
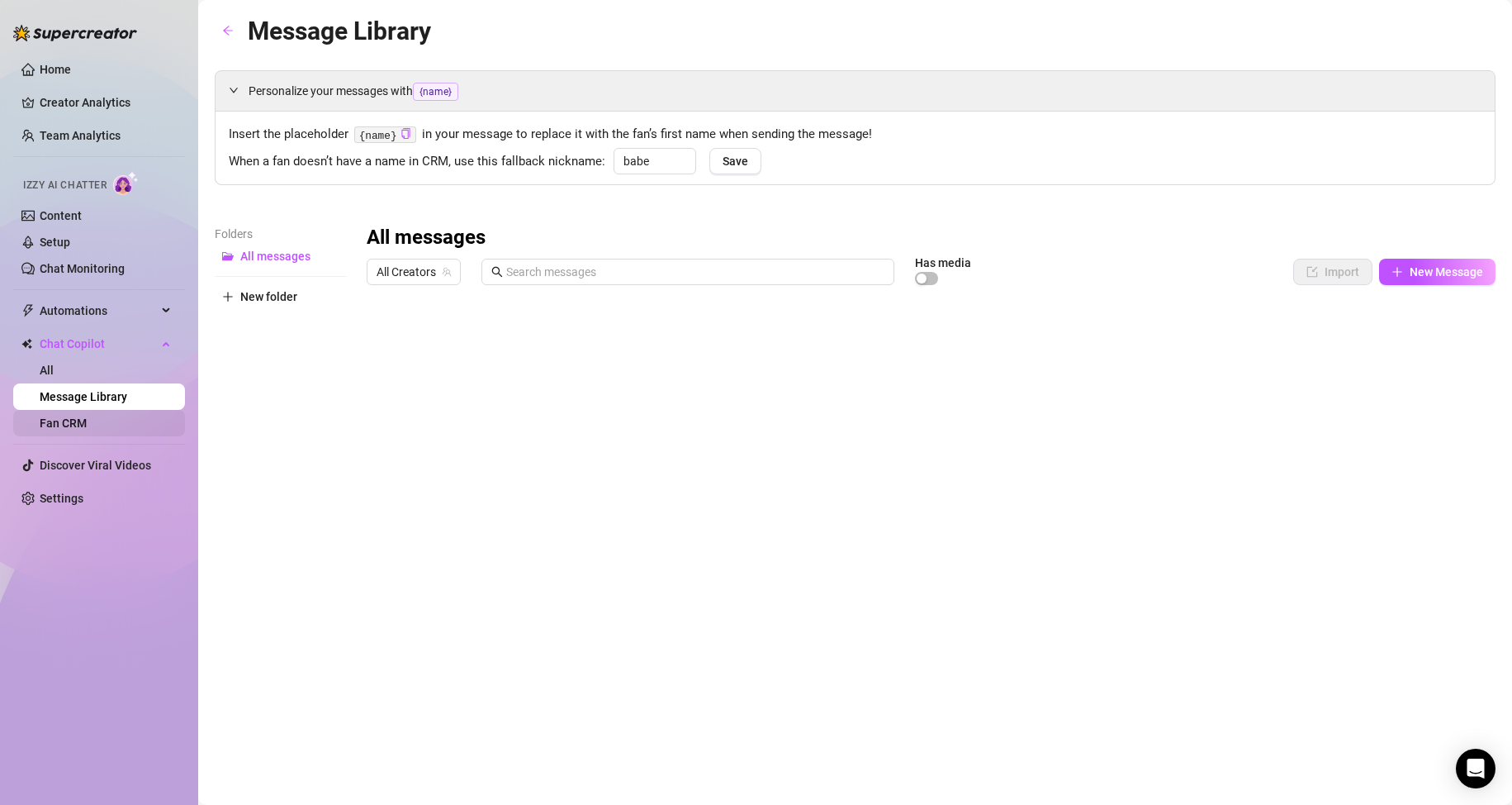
click at [87, 427] on link "Fan CRM" at bounding box center [63, 422] width 48 height 13
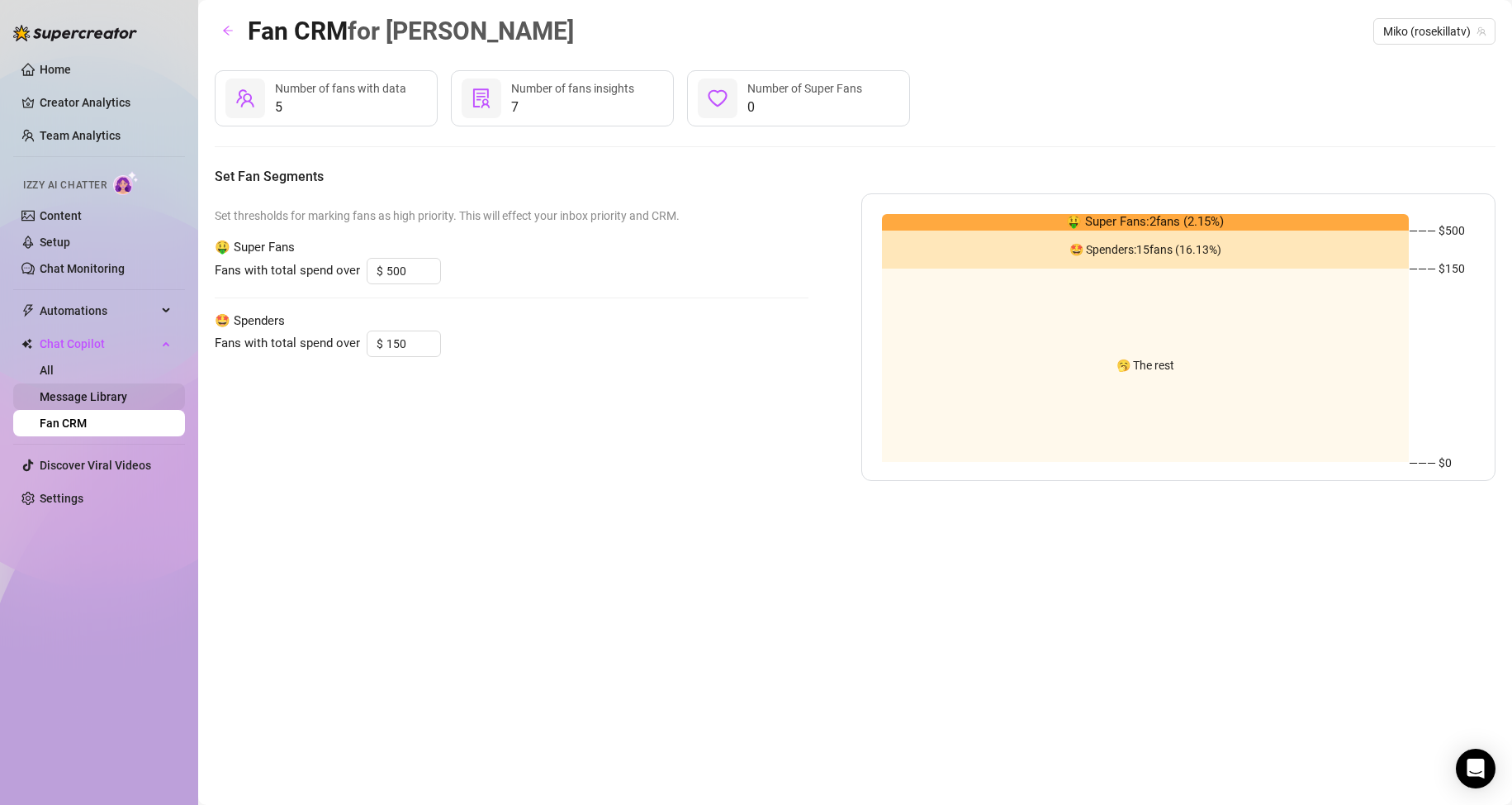
click at [91, 395] on link "Message Library" at bounding box center [83, 396] width 88 height 13
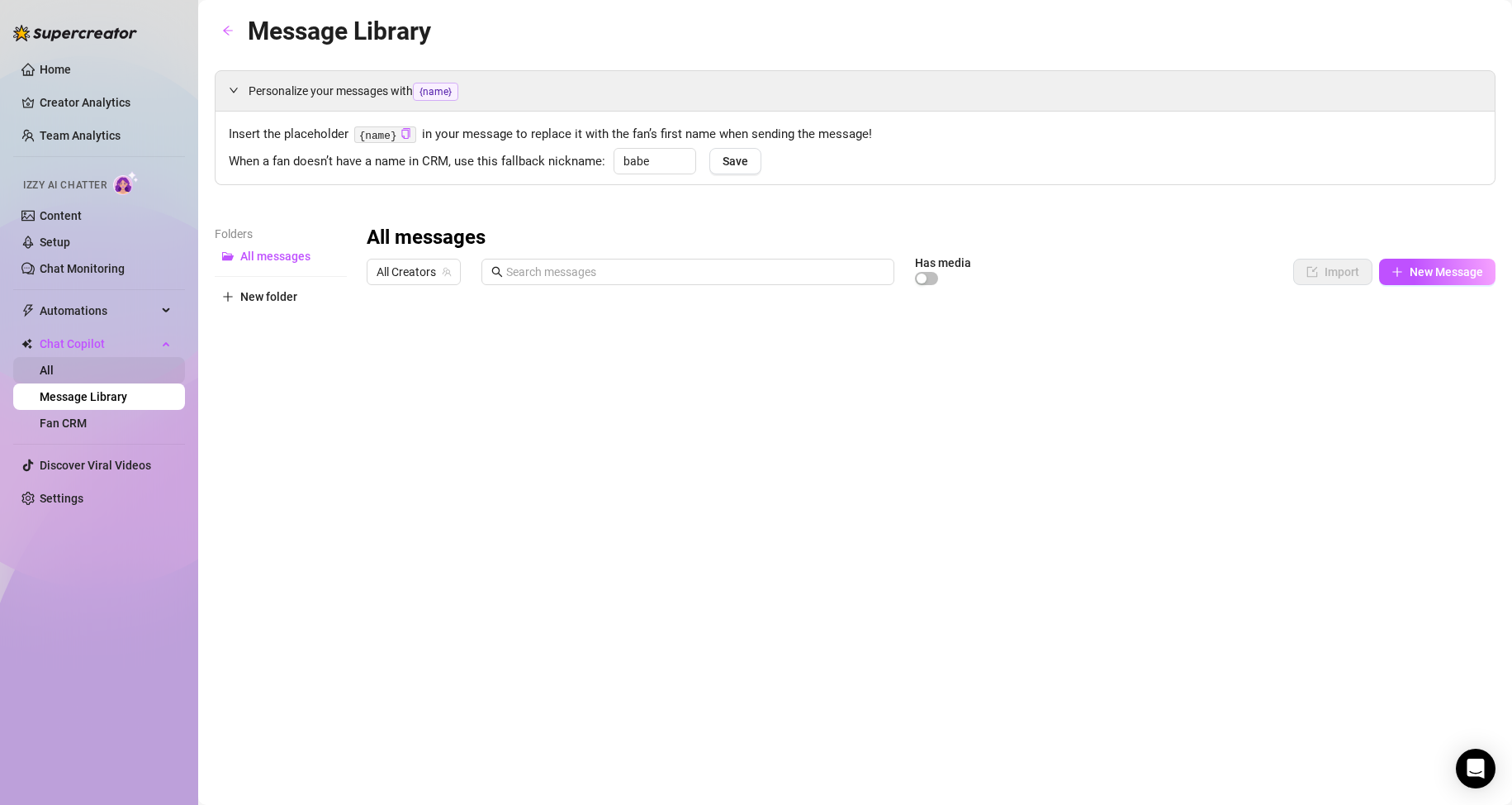
click at [54, 372] on link "All" at bounding box center [47, 369] width 14 height 13
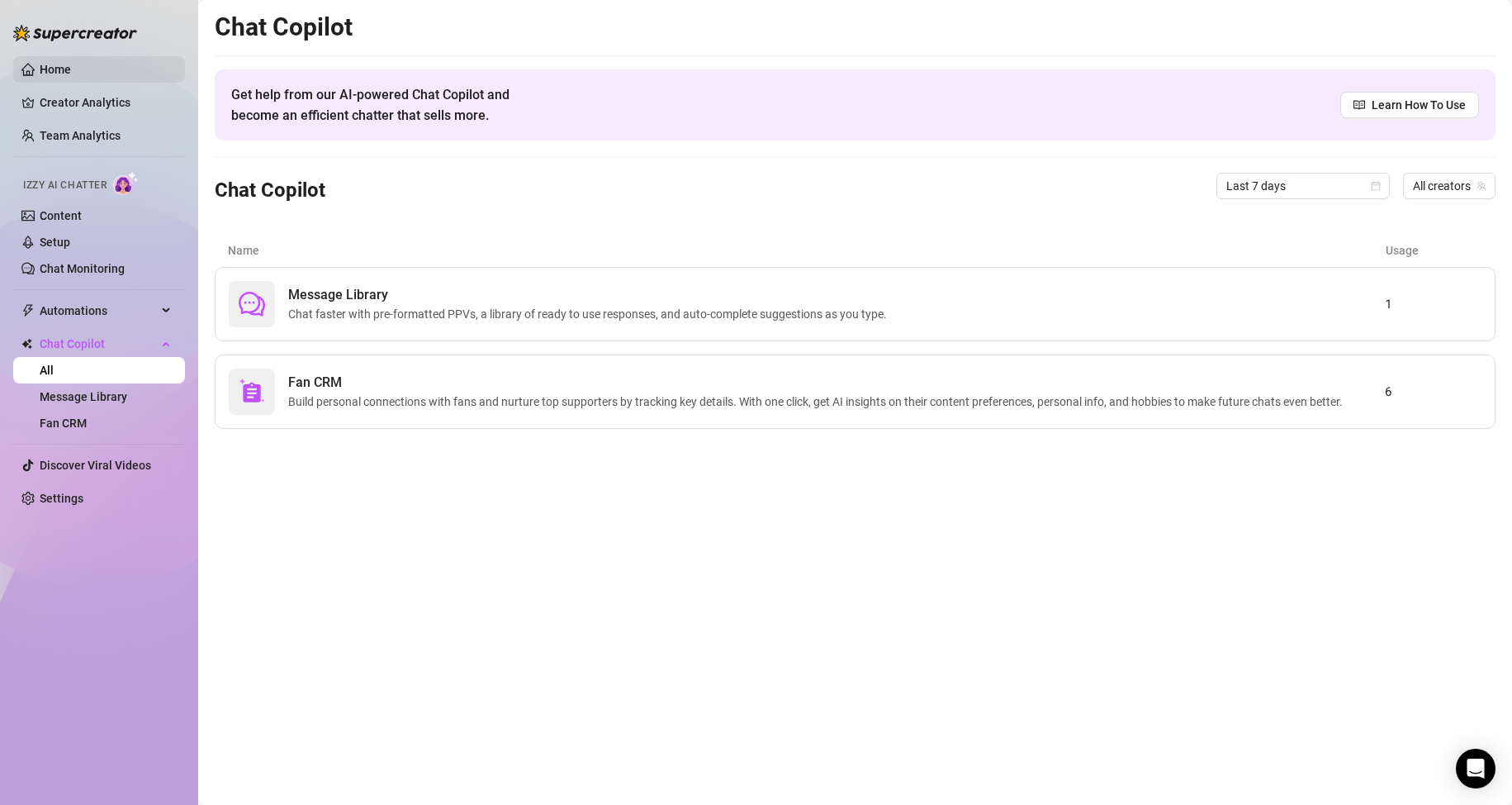
click at [51, 63] on link "Home" at bounding box center [55, 69] width 31 height 13
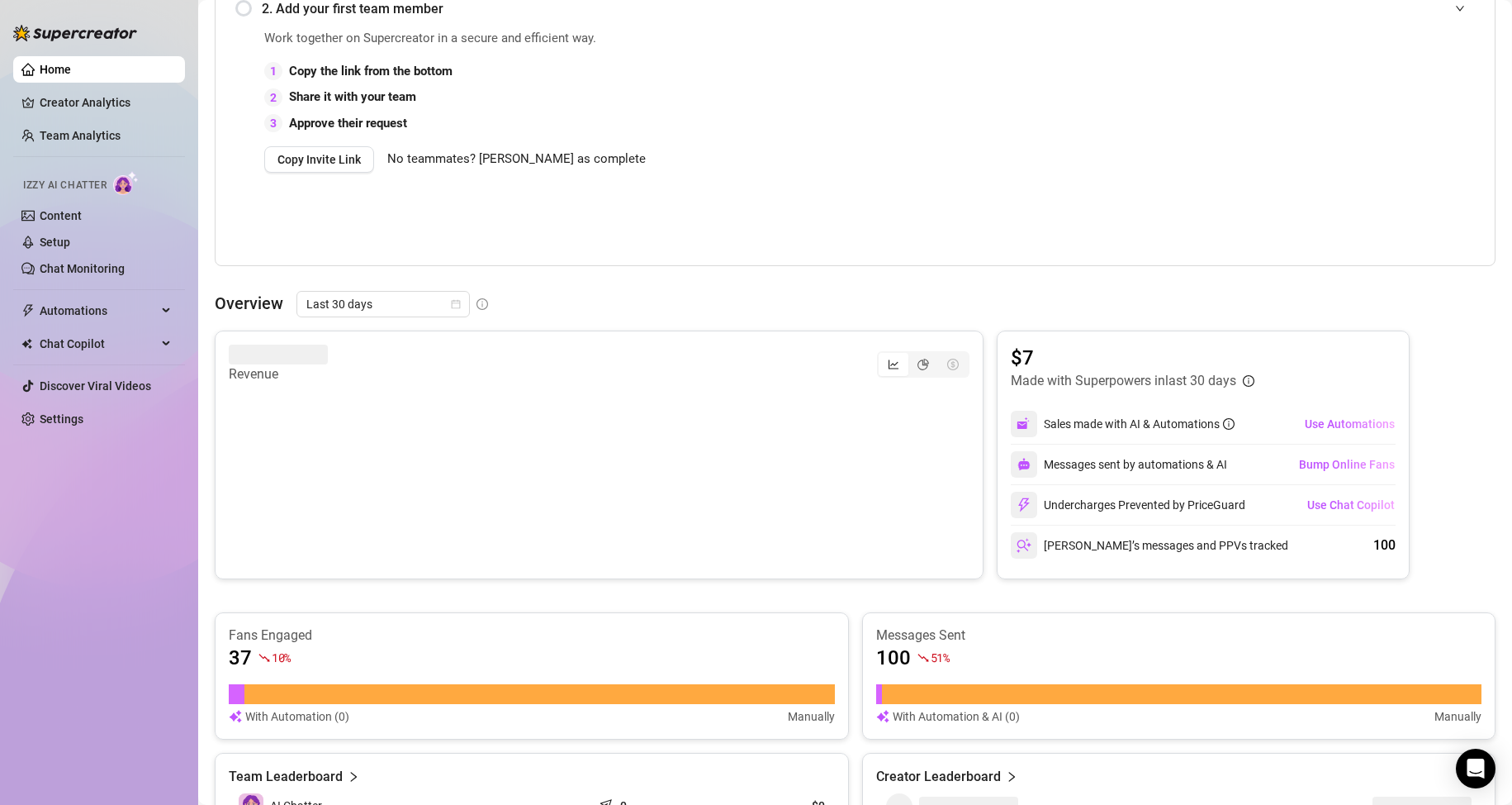
scroll to position [496, 0]
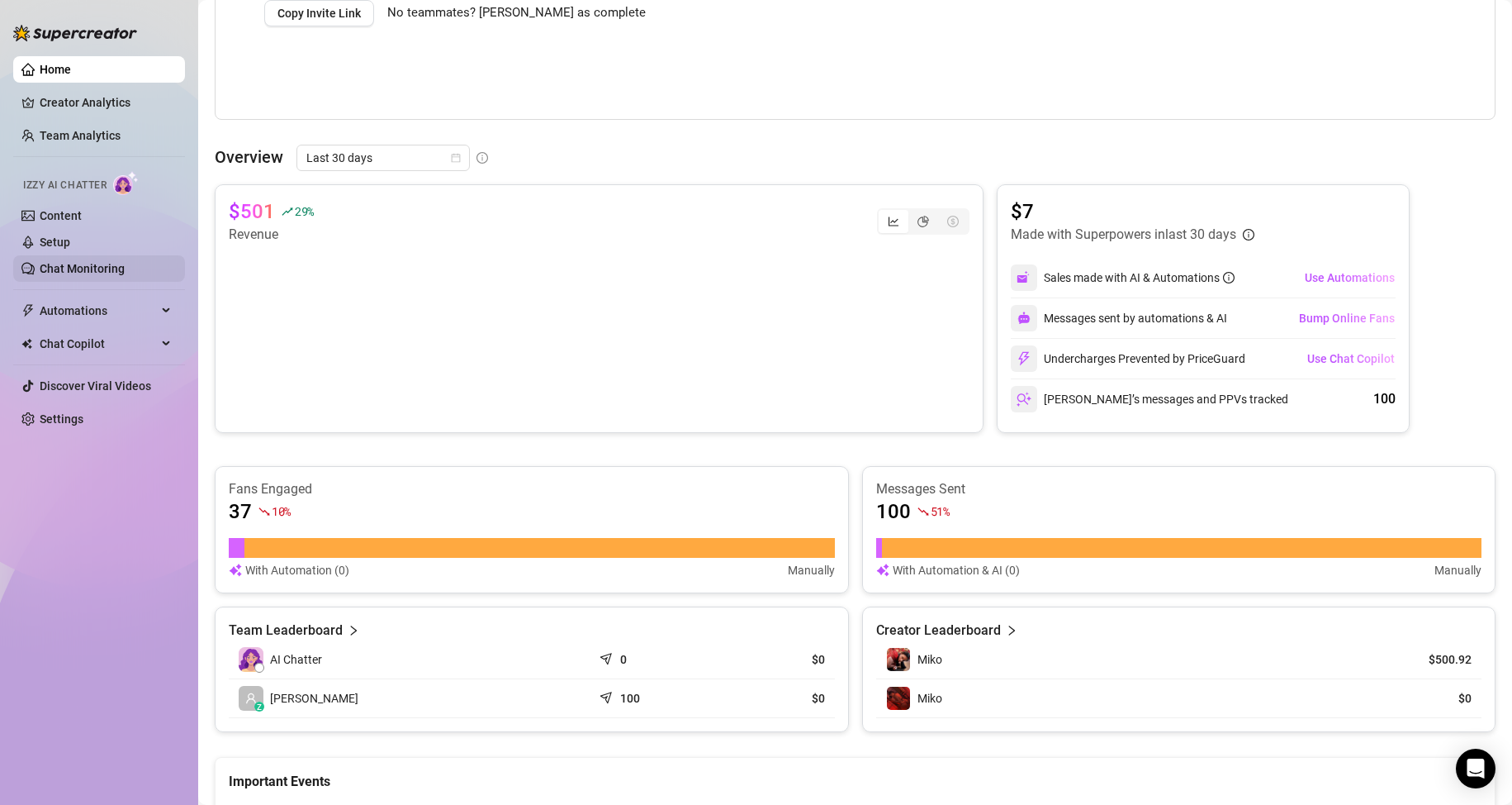
click at [87, 264] on link "Chat Monitoring" at bounding box center [82, 268] width 85 height 13
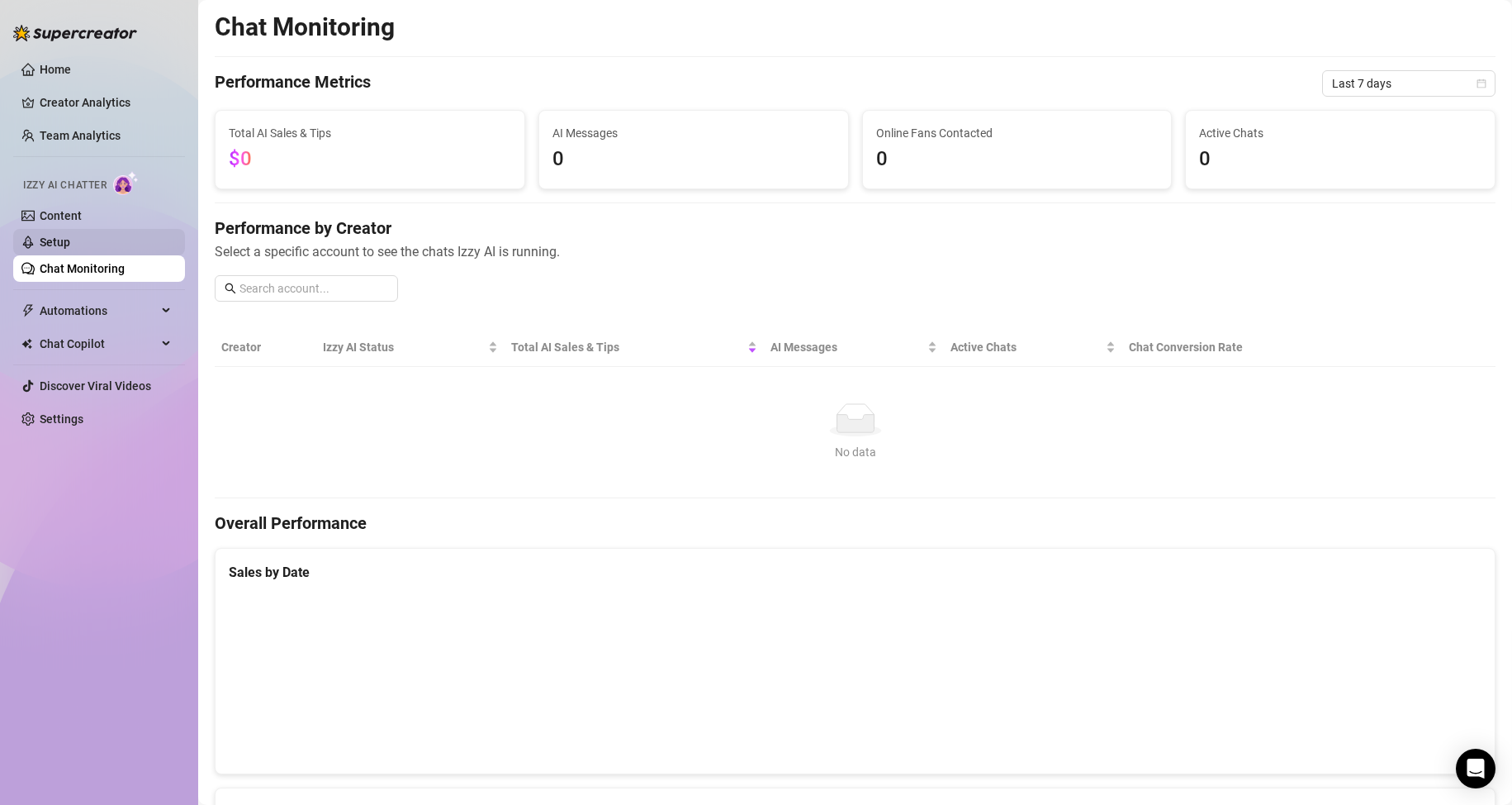
click at [70, 239] on link "Setup" at bounding box center [55, 242] width 30 height 13
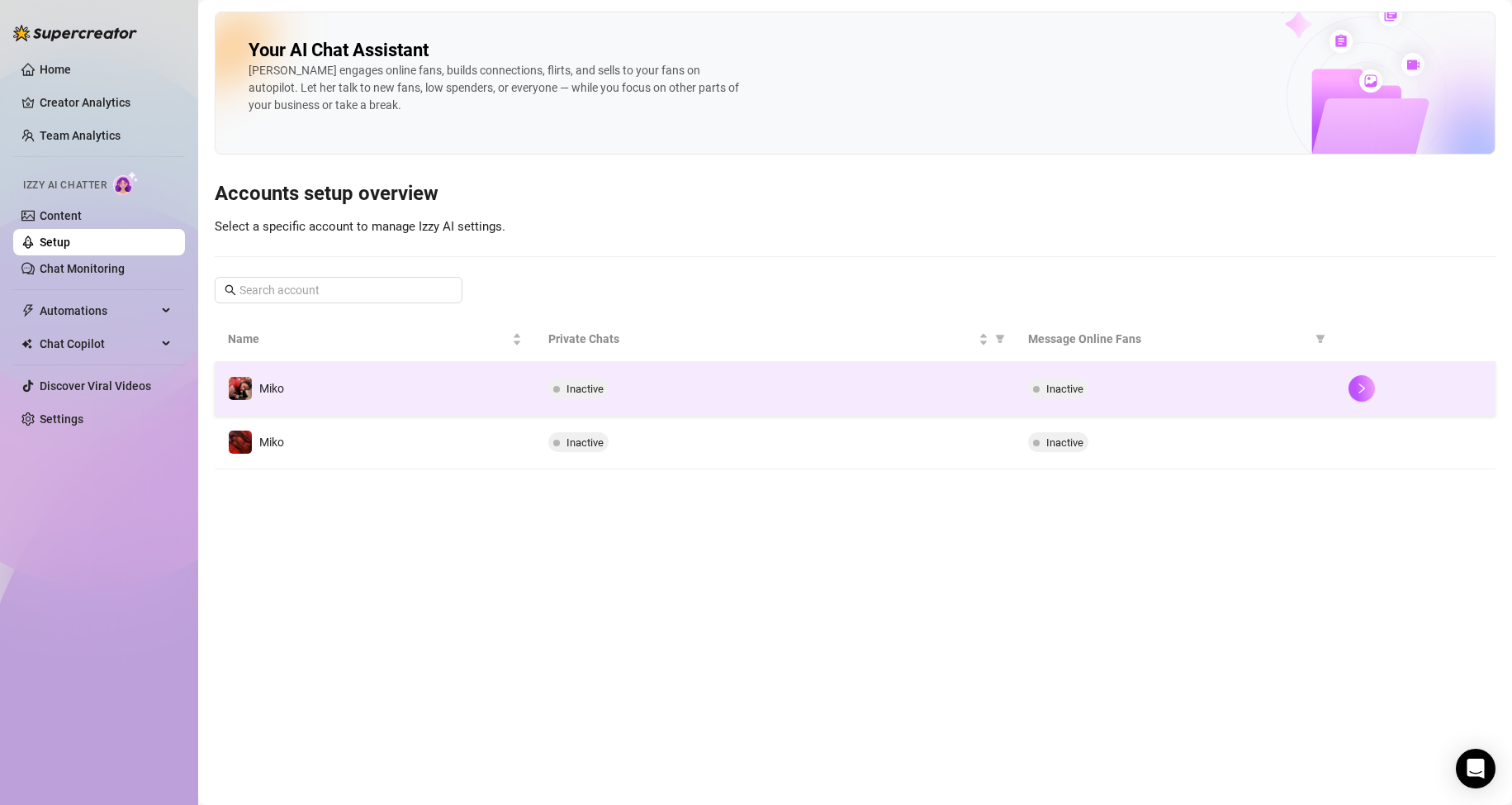
click at [569, 379] on span "Inactive" at bounding box center [578, 388] width 60 height 20
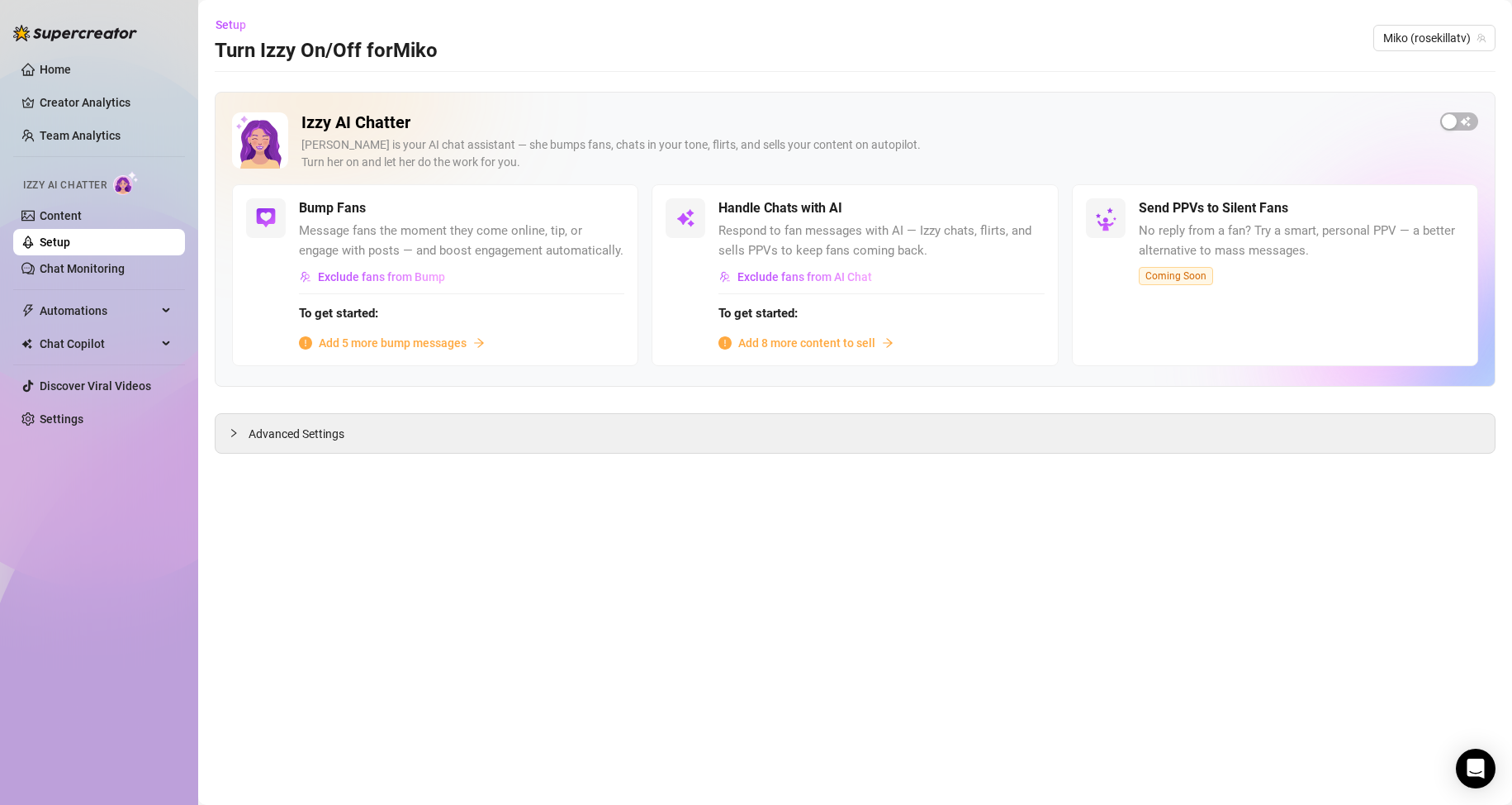
click at [802, 342] on span "Add 8 more content to sell" at bounding box center [807, 342] width 137 height 18
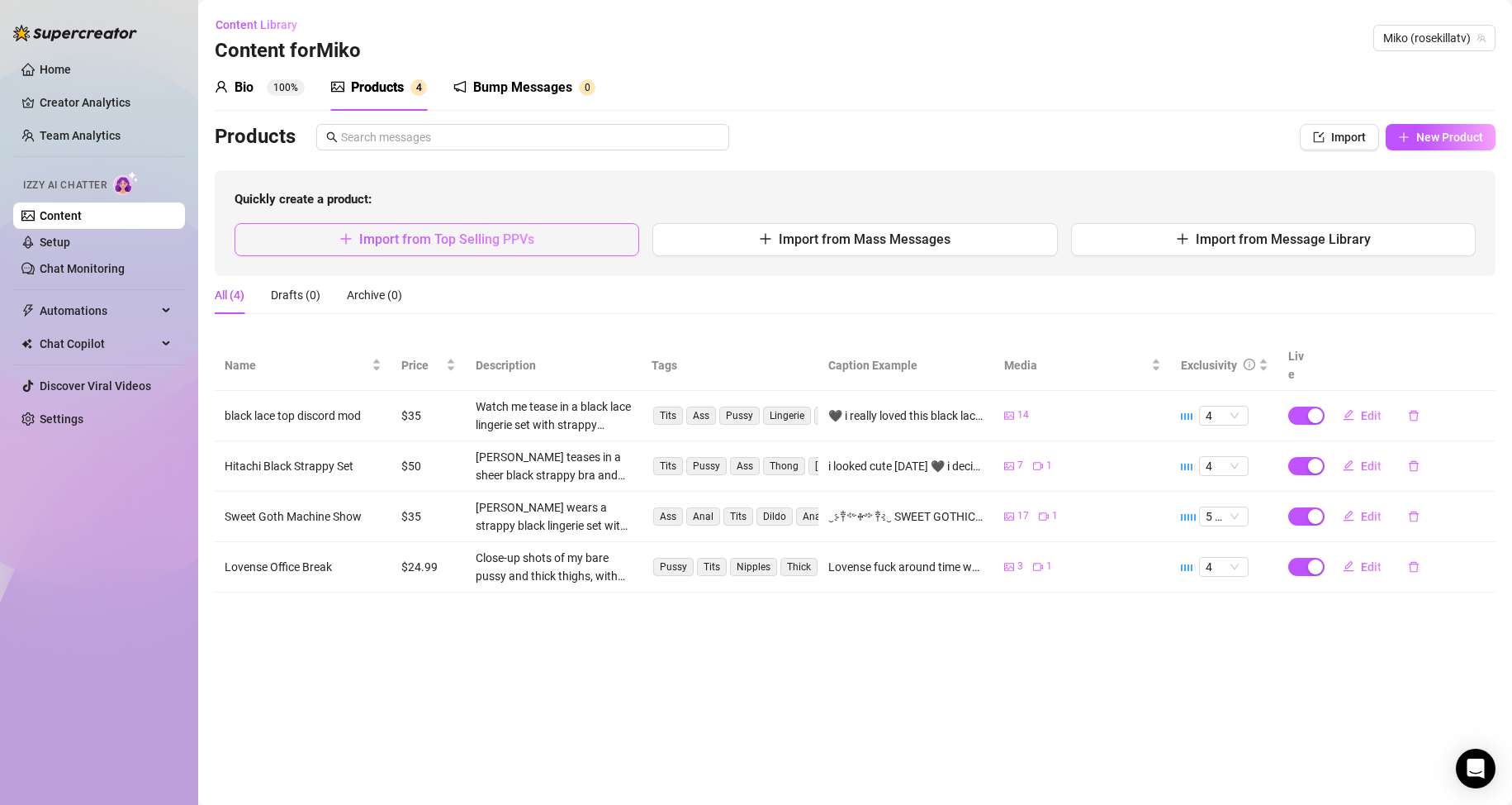
click at [583, 236] on button "Import from Top Selling PPVs" at bounding box center [437, 239] width 405 height 33
type textarea "Type your message here..."
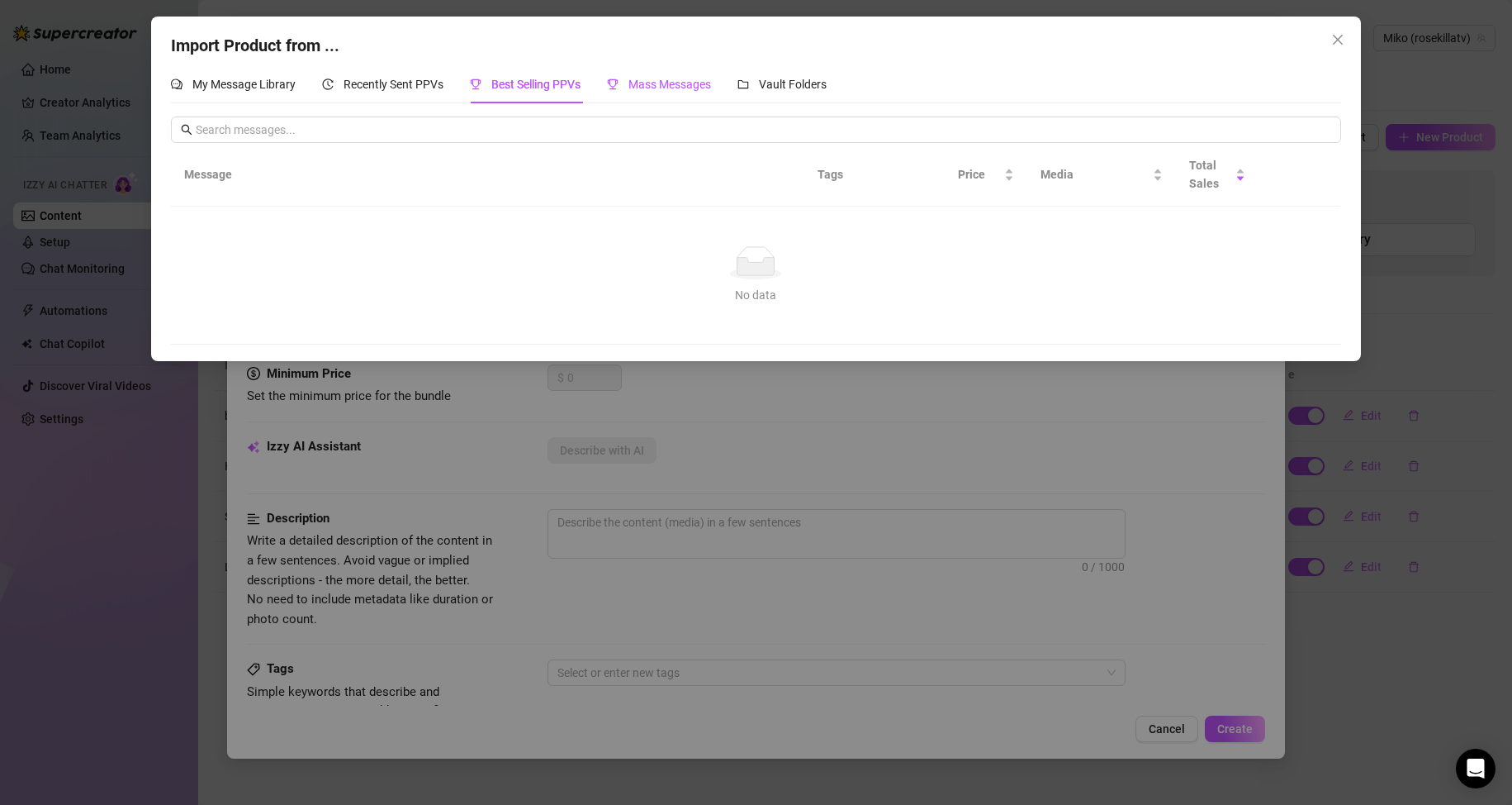
click at [634, 92] on div "Mass Messages" at bounding box center [659, 84] width 104 height 18
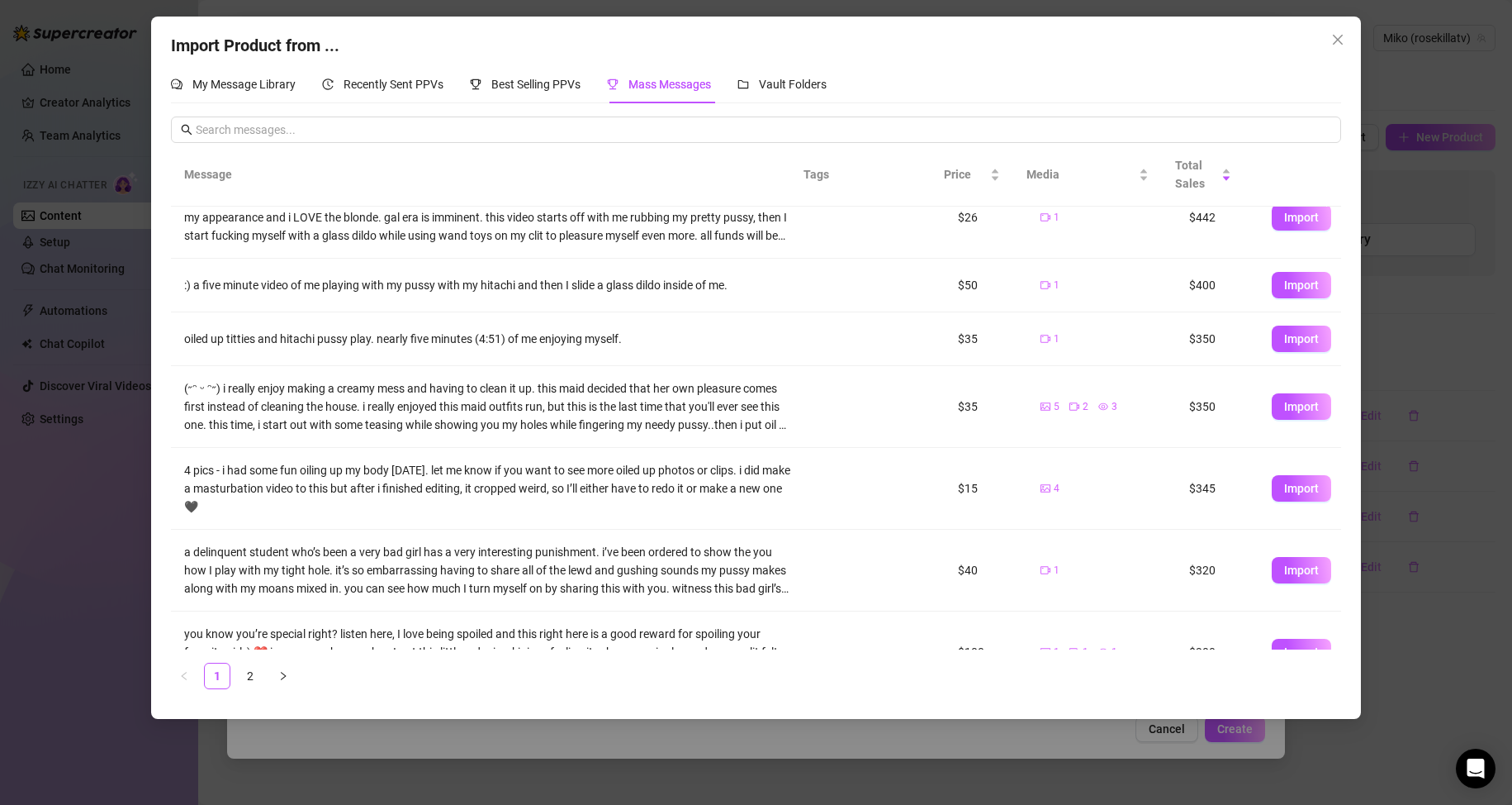
scroll to position [273, 0]
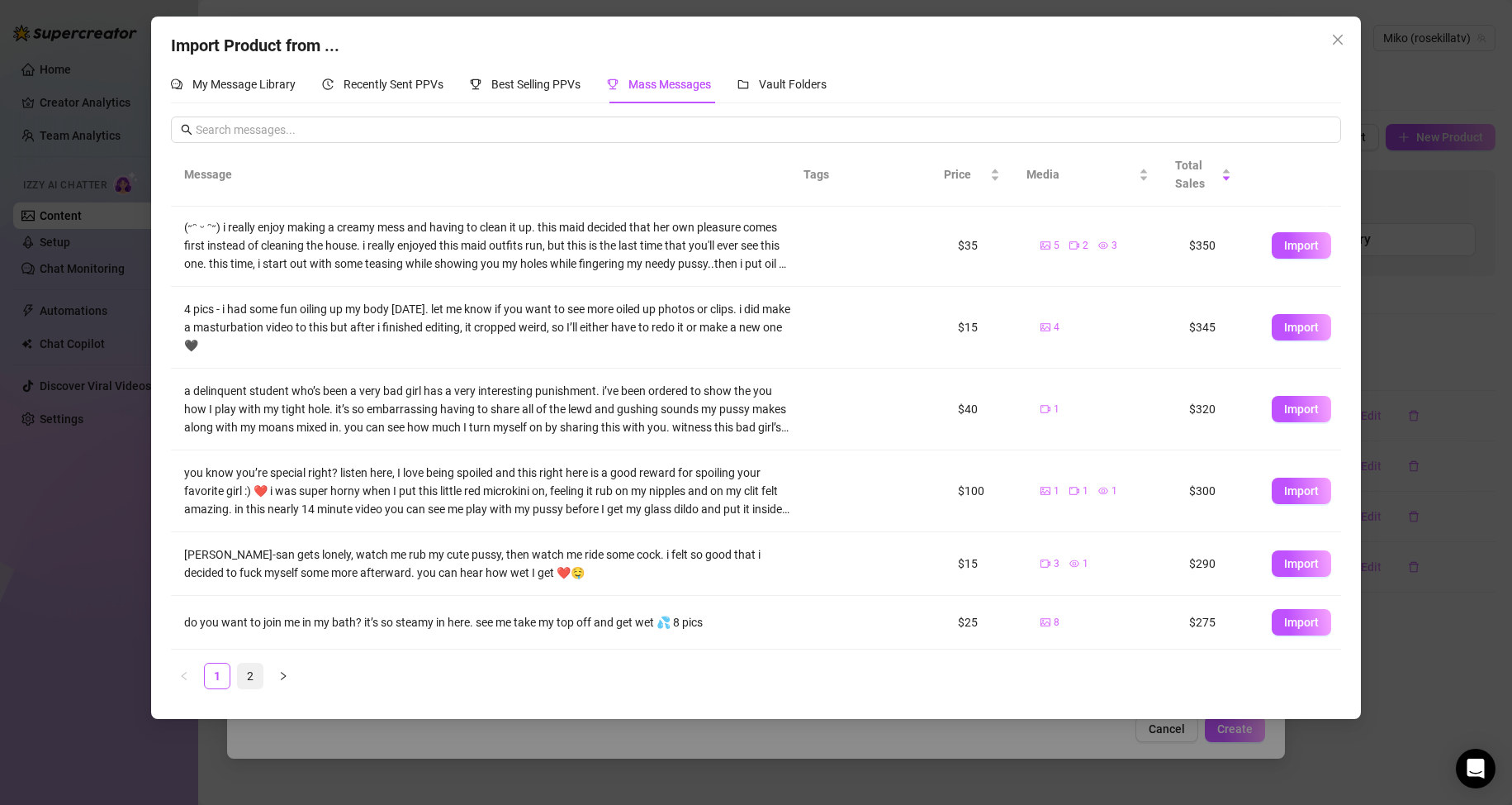
click at [253, 669] on link "2" at bounding box center [250, 676] width 25 height 25
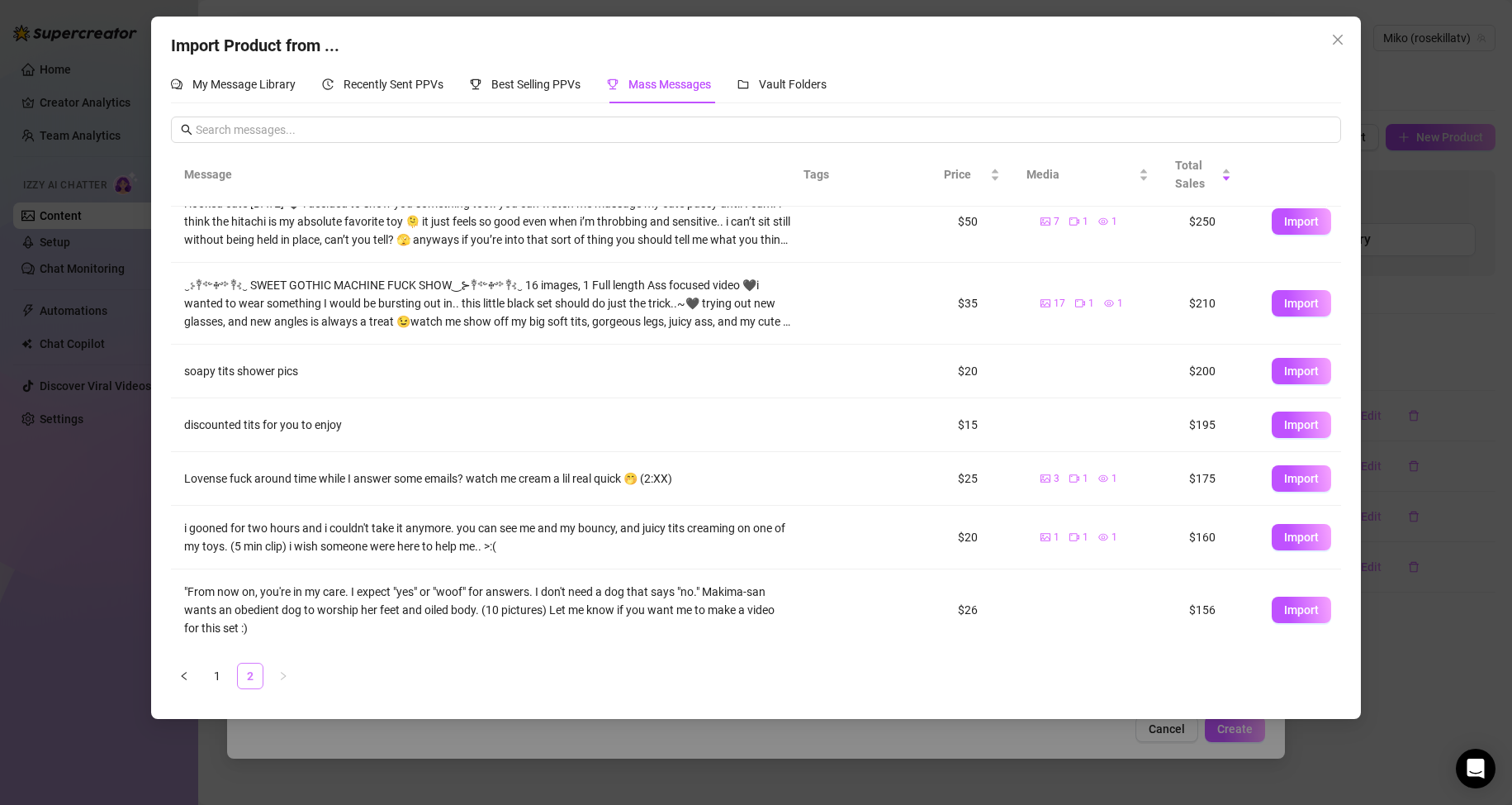
scroll to position [0, 0]
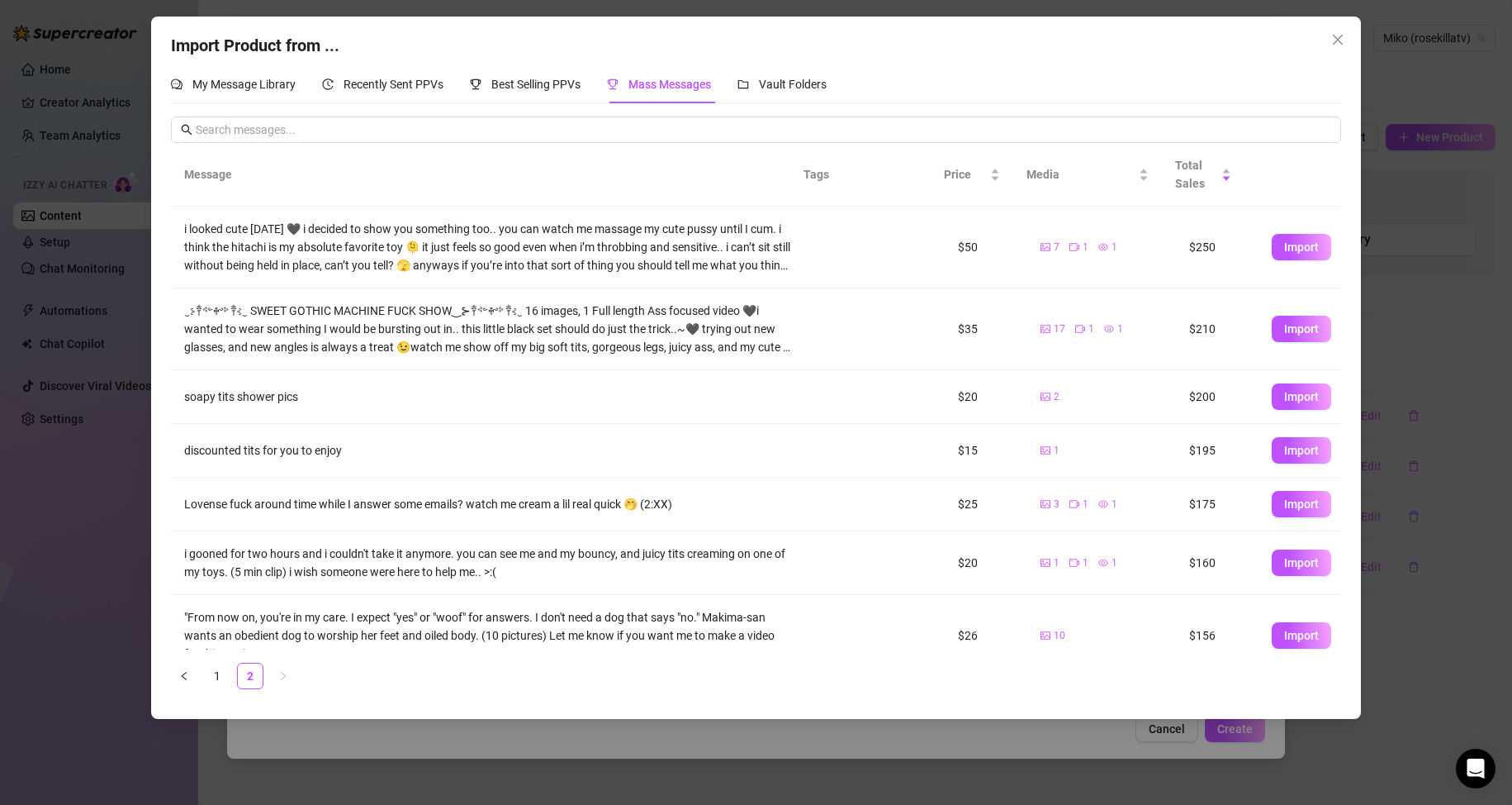
click at [40, 469] on div "Import Product from ... My Message Library Recently Sent PPVs Best Selling PPVs…" at bounding box center [756, 402] width 1512 height 805
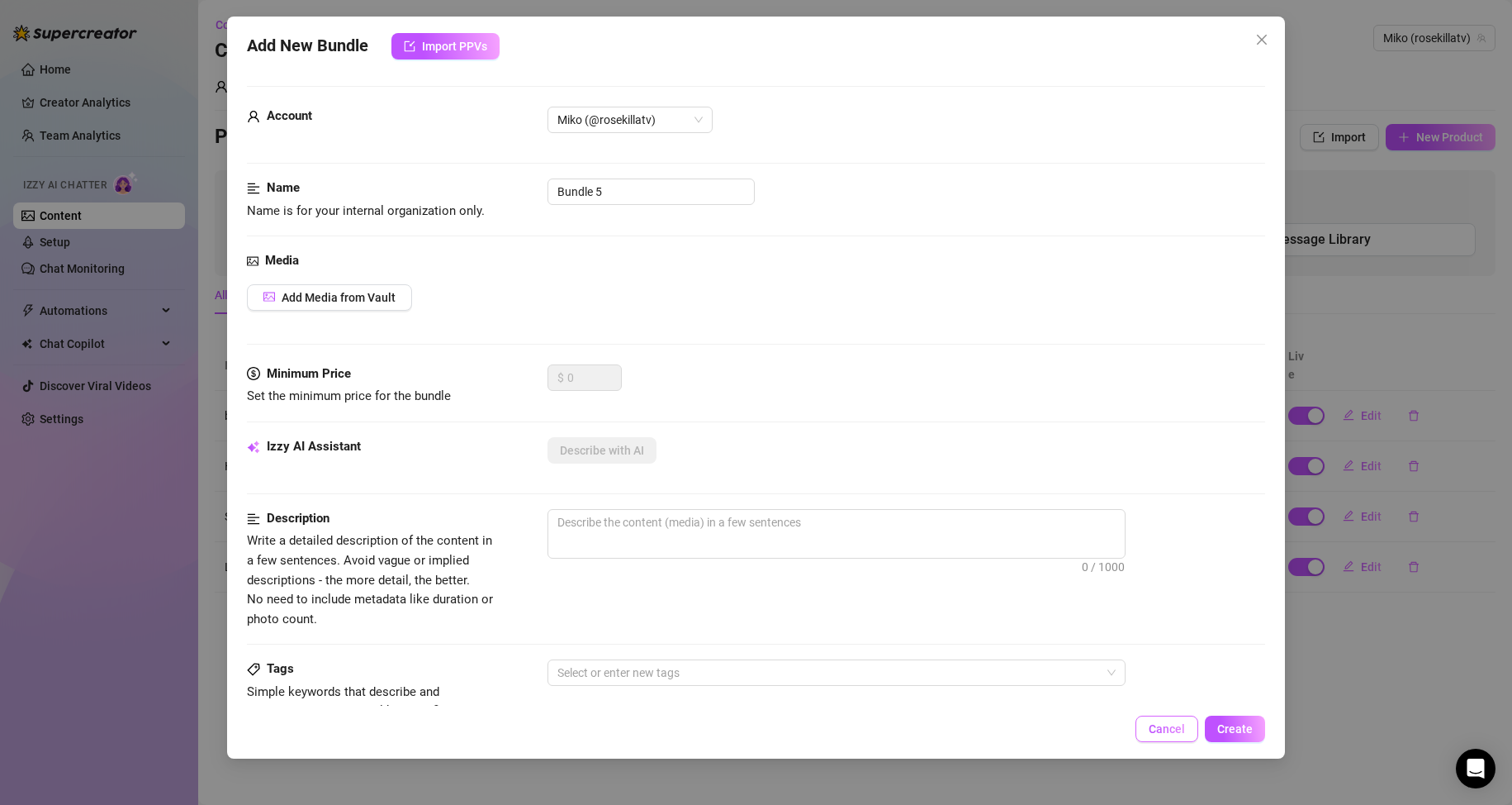
click at [1151, 731] on button "Cancel" at bounding box center [1167, 728] width 63 height 26
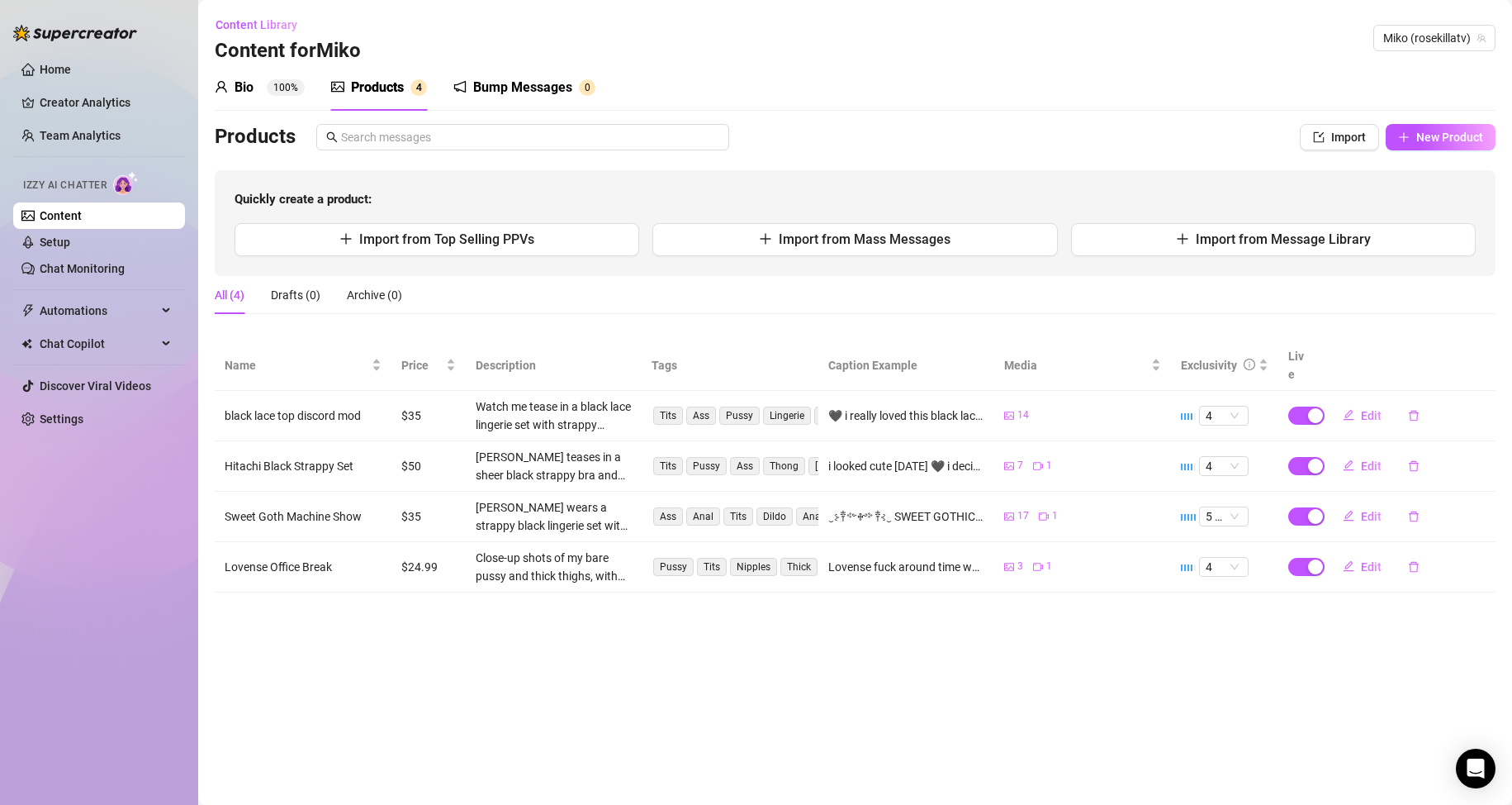
click at [250, 89] on div "Bio" at bounding box center [244, 88] width 19 height 20
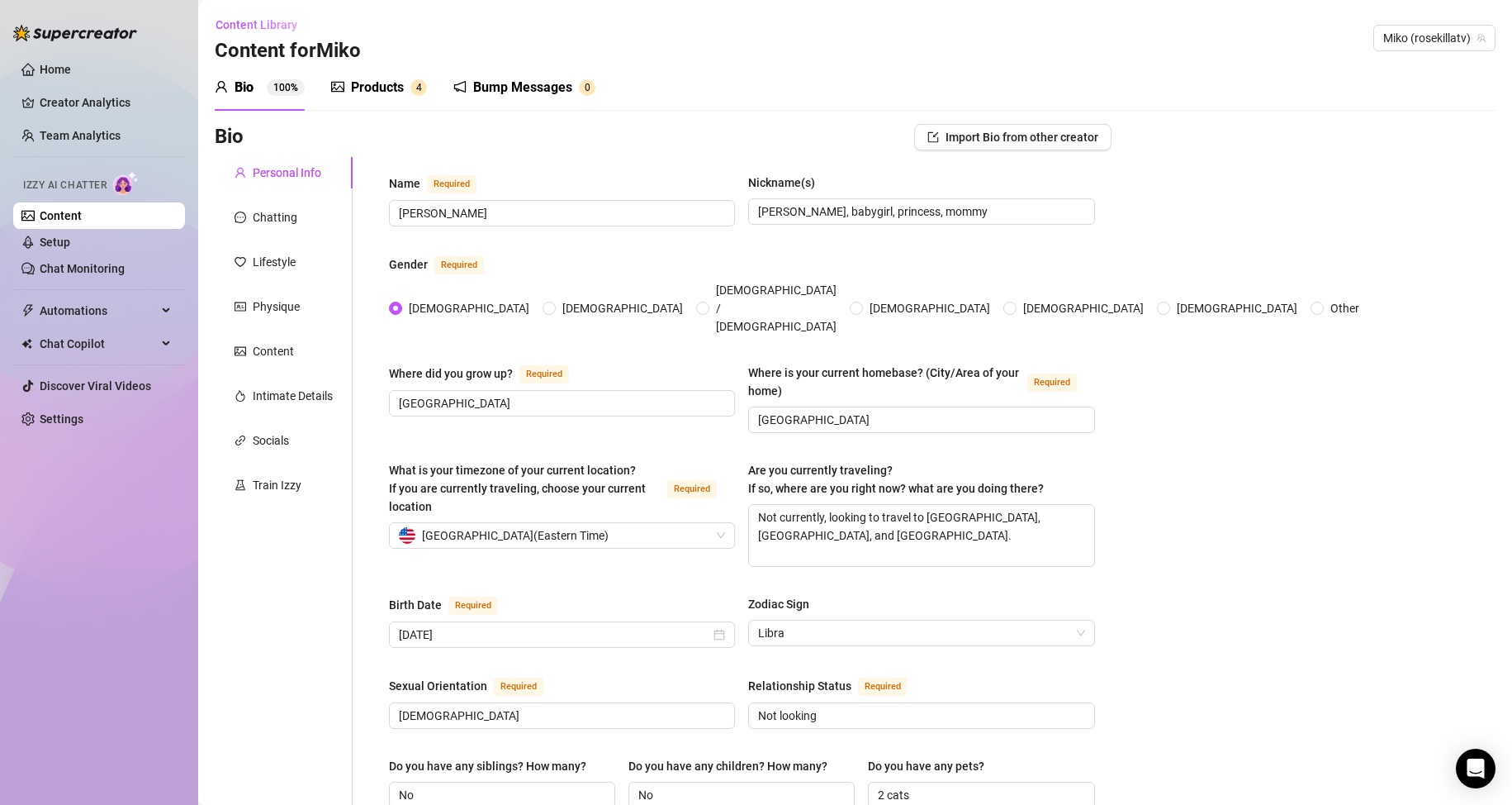
click at [368, 90] on div "Products" at bounding box center [377, 88] width 53 height 20
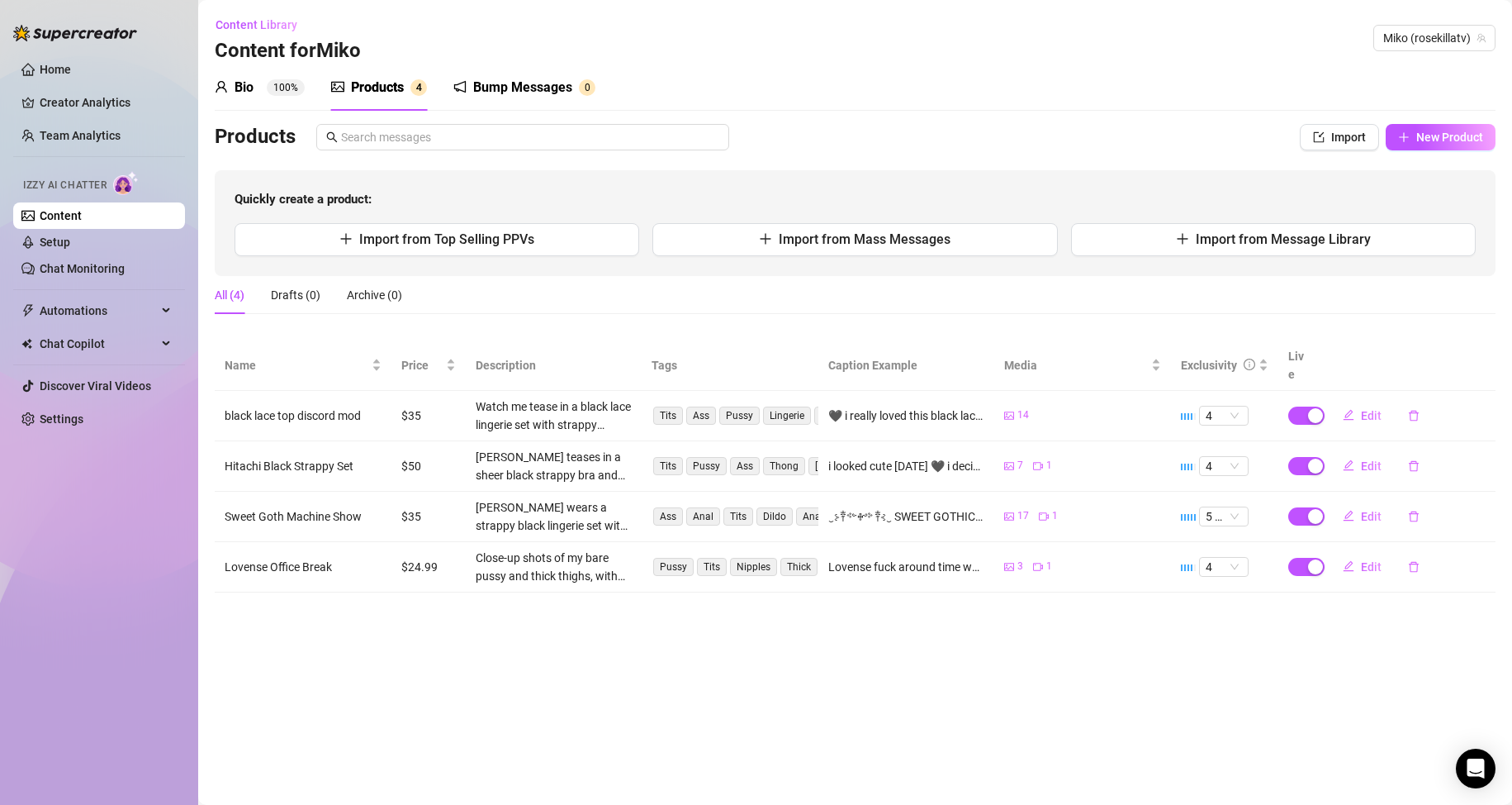
click at [507, 82] on div "Bump Messages" at bounding box center [523, 88] width 99 height 20
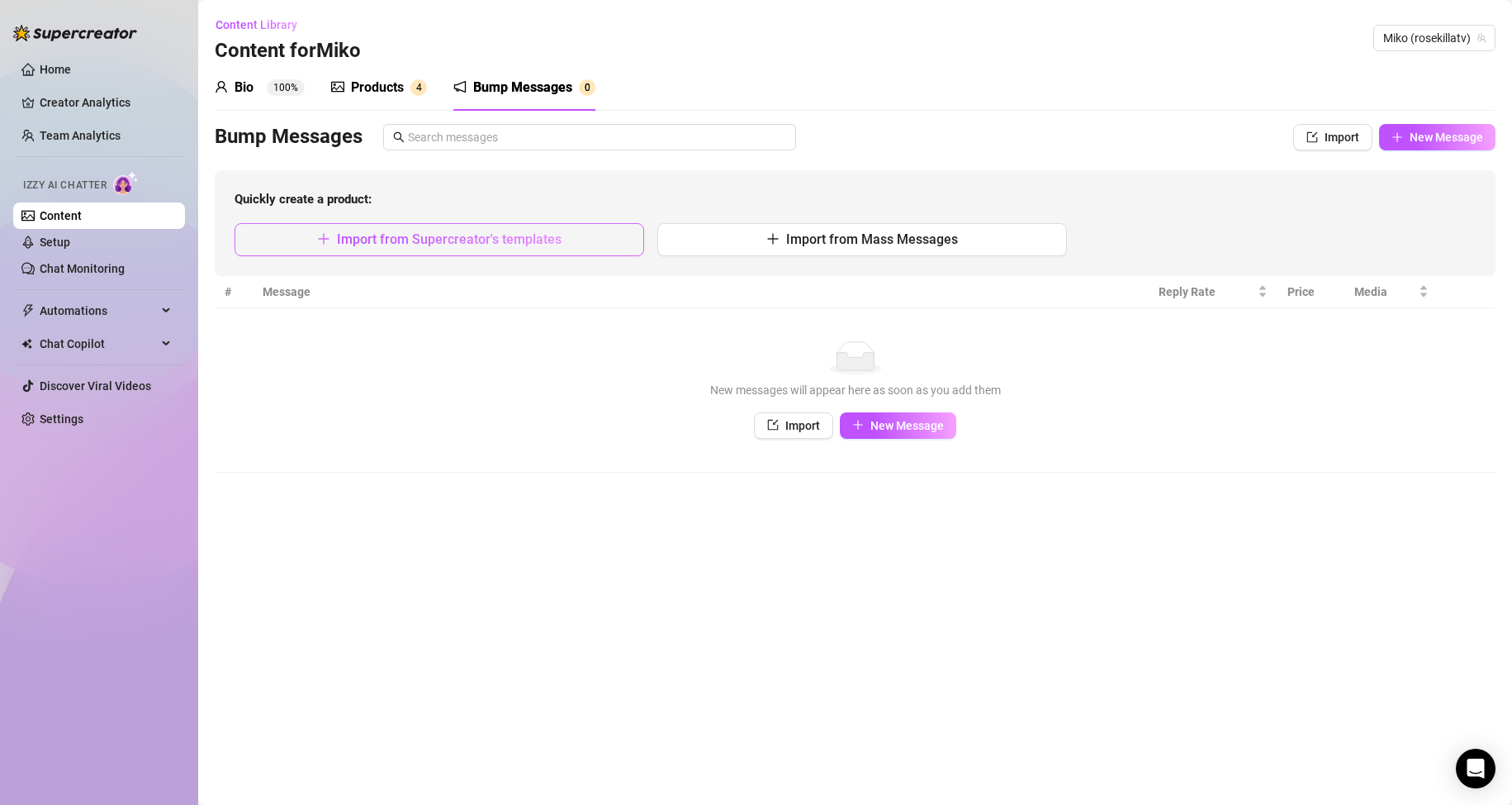
click at [497, 238] on span "Import from Supercreator's templates" at bounding box center [449, 239] width 225 height 16
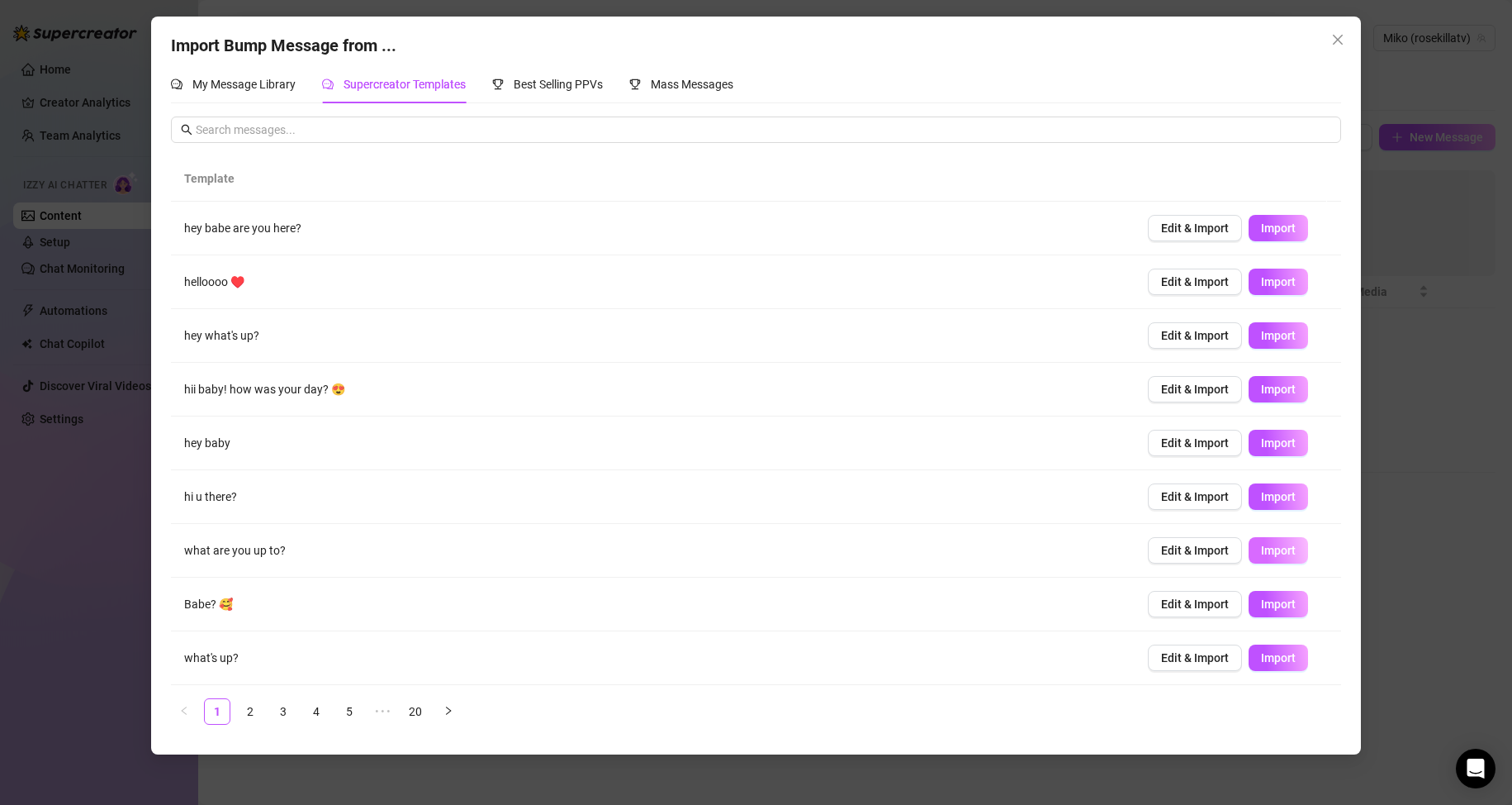
scroll to position [54, 0]
click at [1268, 498] on span "Import" at bounding box center [1278, 496] width 35 height 13
click at [1261, 661] on span "Import" at bounding box center [1278, 657] width 35 height 13
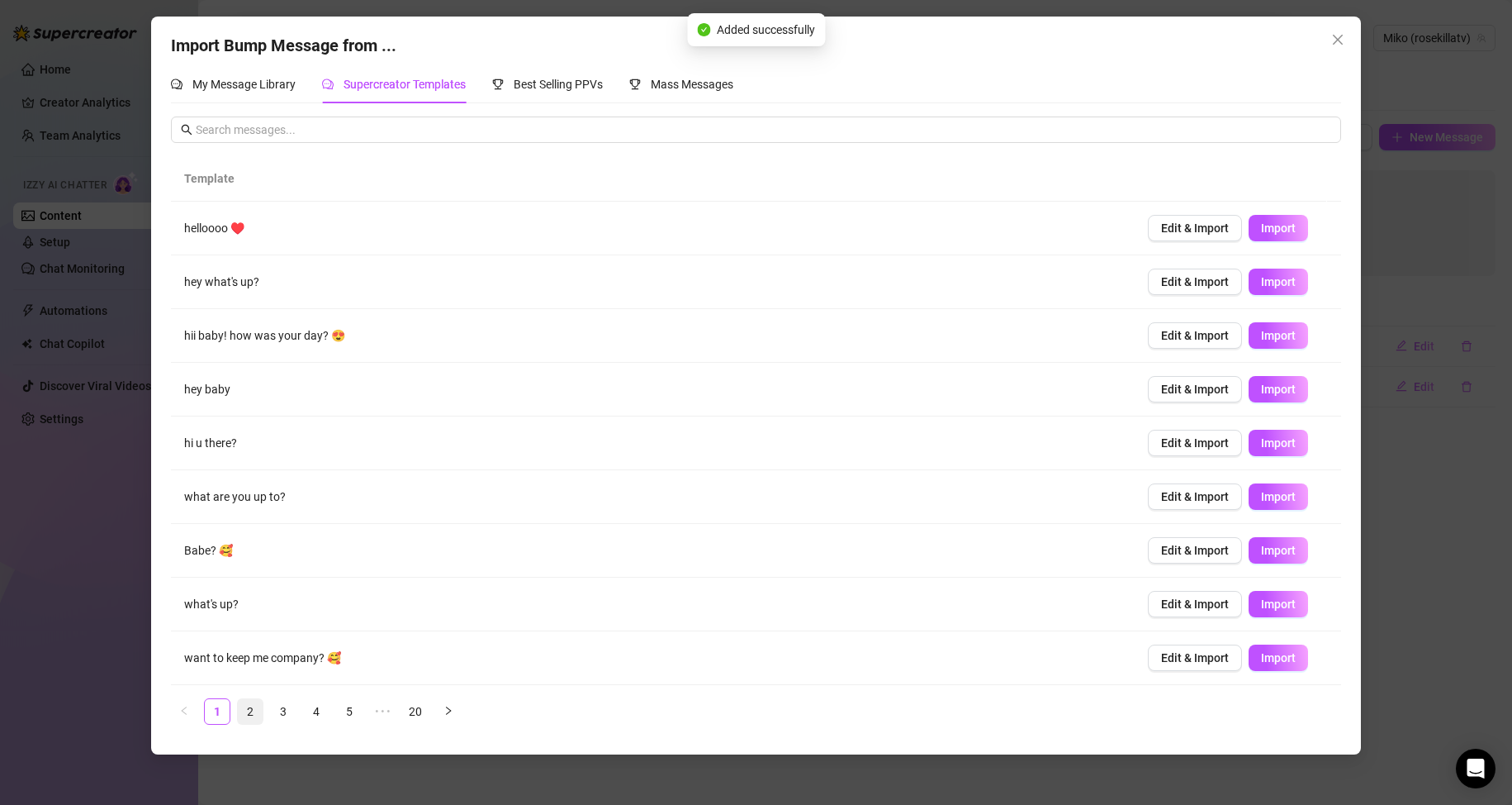
click at [257, 709] on link "2" at bounding box center [250, 712] width 25 height 25
click at [287, 708] on link "3" at bounding box center [283, 712] width 25 height 25
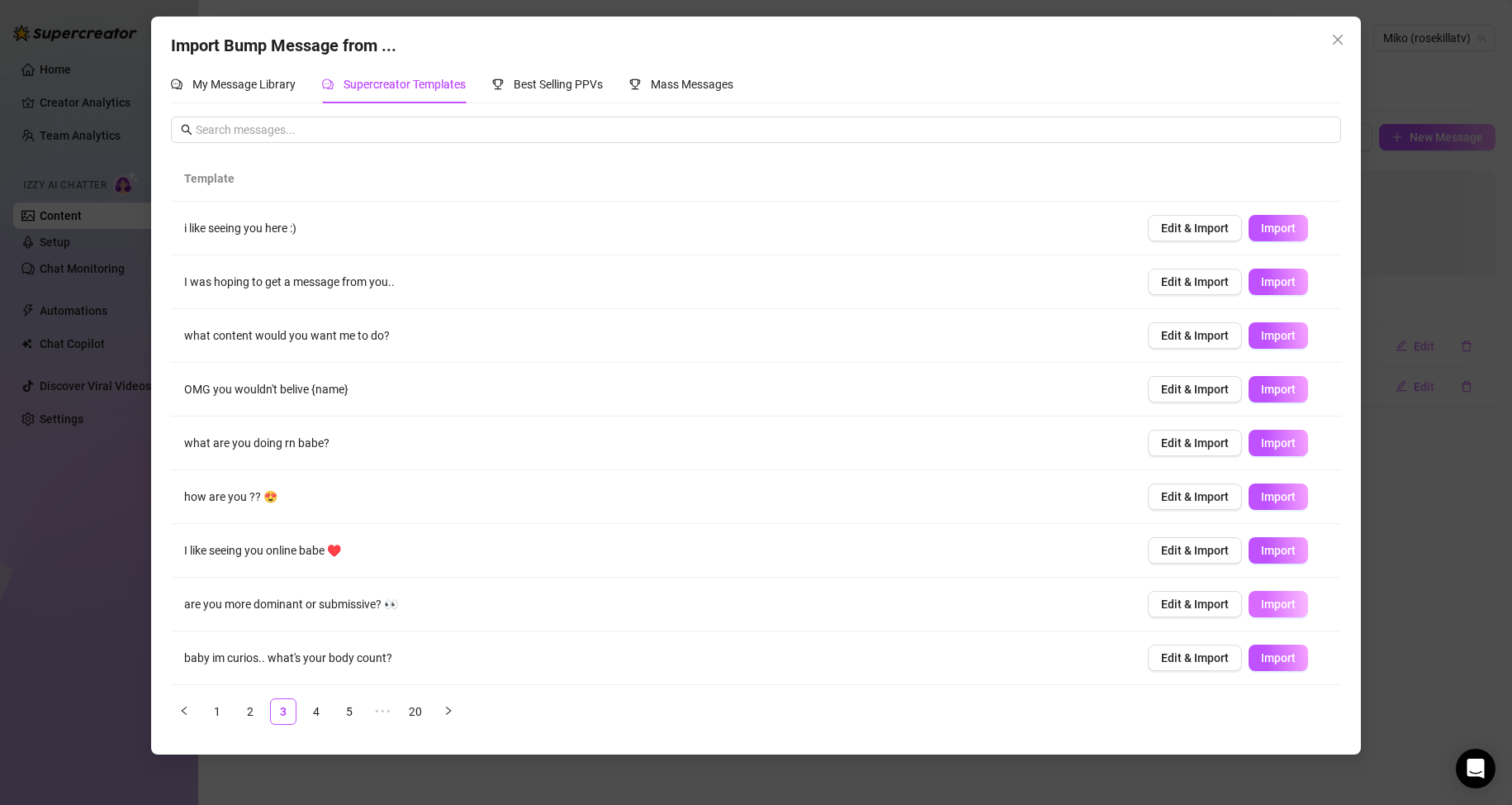
click at [1266, 604] on span "Import" at bounding box center [1278, 603] width 35 height 13
click at [311, 709] on link "4" at bounding box center [316, 712] width 25 height 25
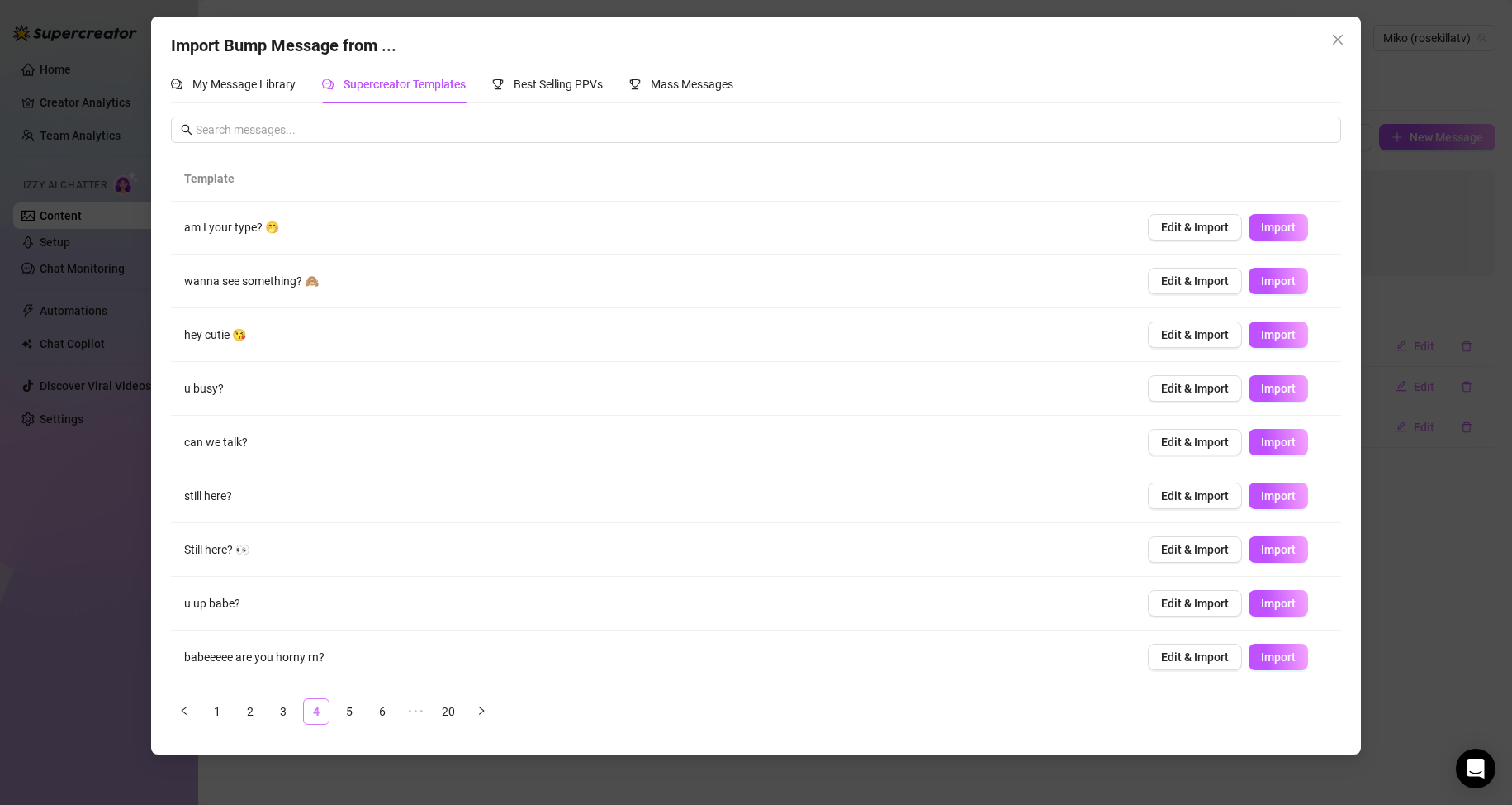
scroll to position [0, 0]
click at [1266, 225] on span "Import" at bounding box center [1278, 228] width 35 height 13
click at [344, 710] on link "5" at bounding box center [350, 712] width 25 height 25
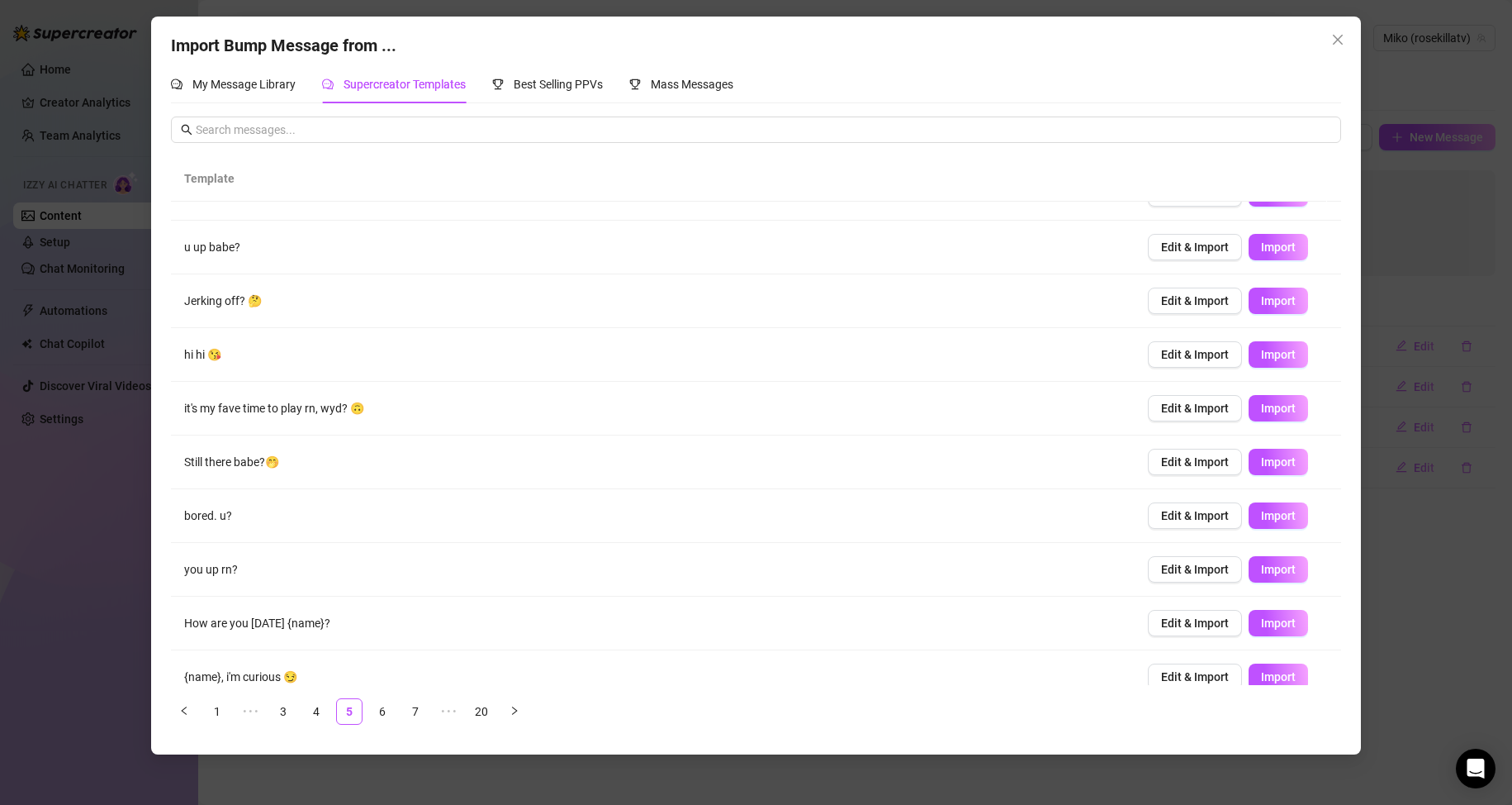
scroll to position [54, 0]
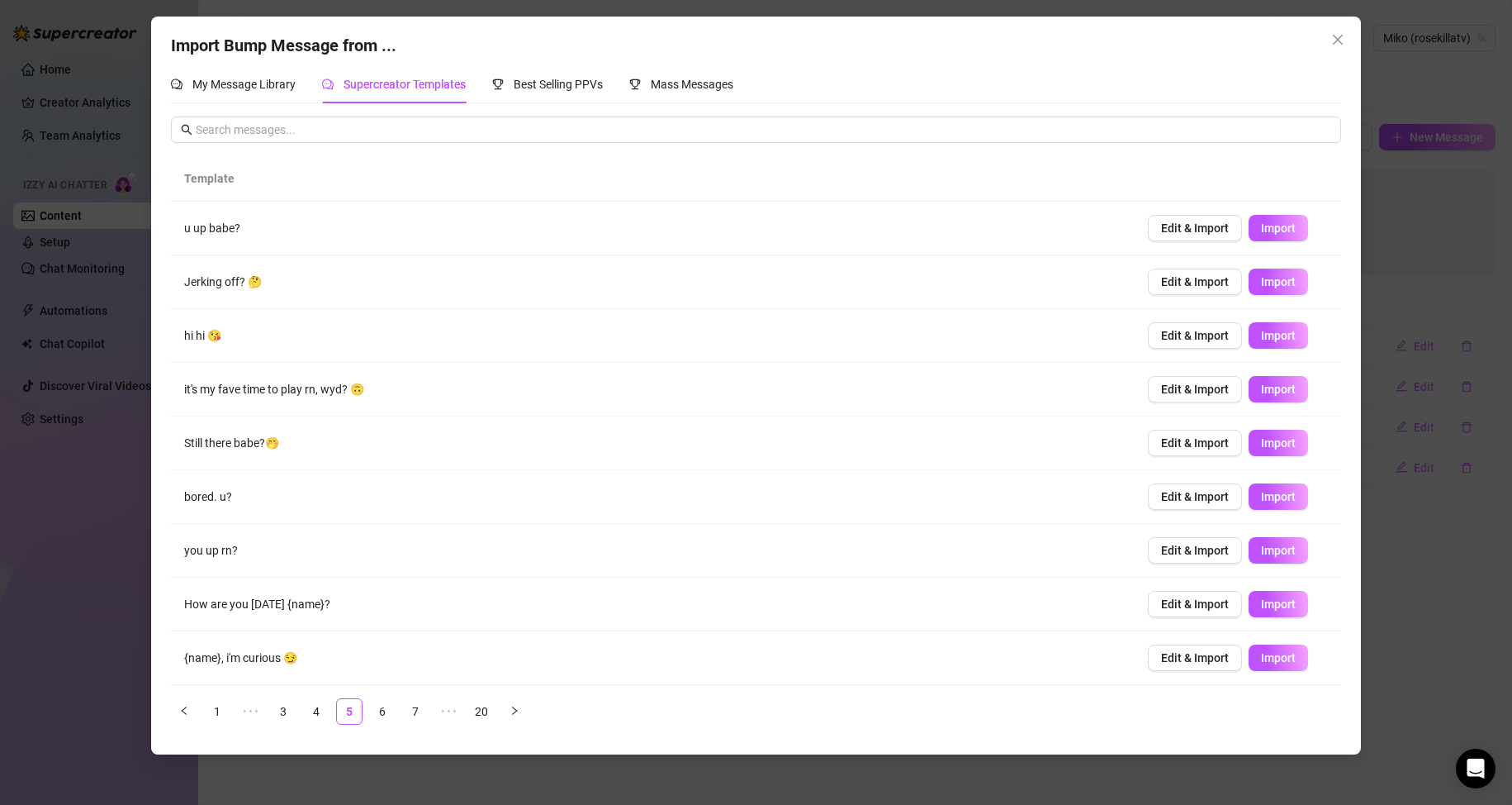
click at [1460, 127] on div "Import Bump Message from ... My Message Library Supercreator Templates Best Sel…" at bounding box center [756, 402] width 1512 height 805
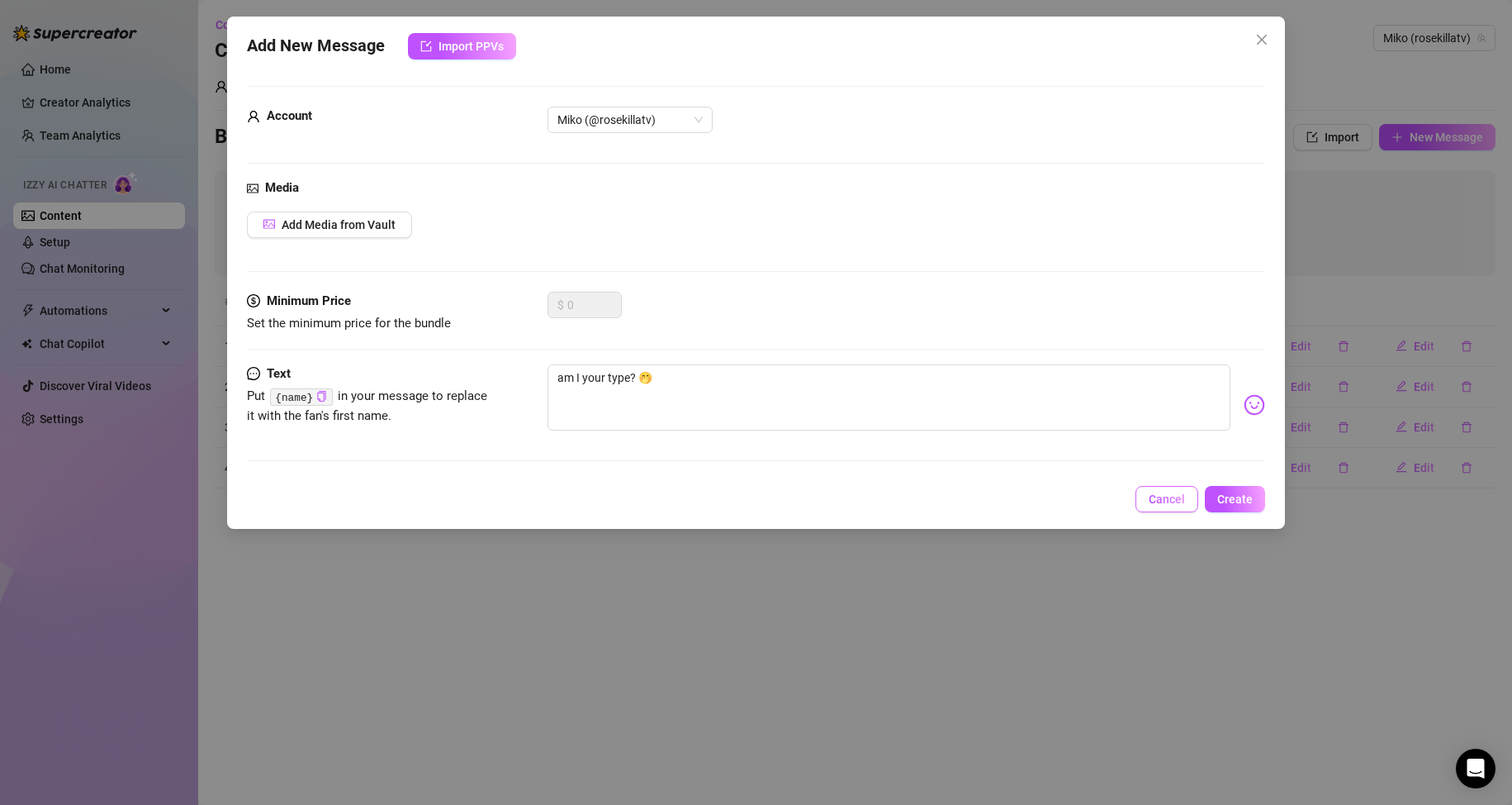
click at [1182, 500] on span "Cancel" at bounding box center [1167, 498] width 37 height 13
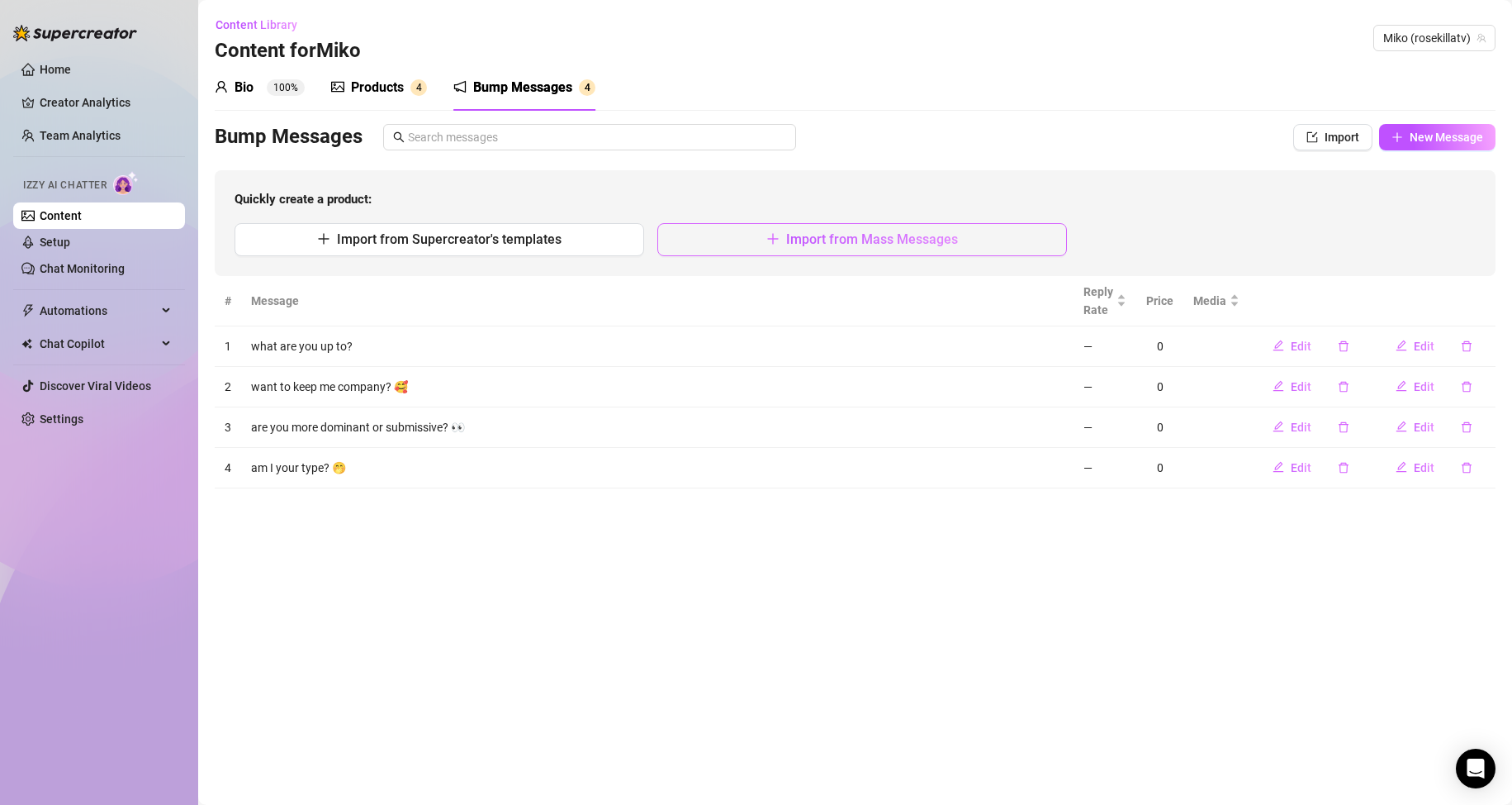
click at [746, 242] on button "Import from Mass Messages" at bounding box center [862, 239] width 410 height 33
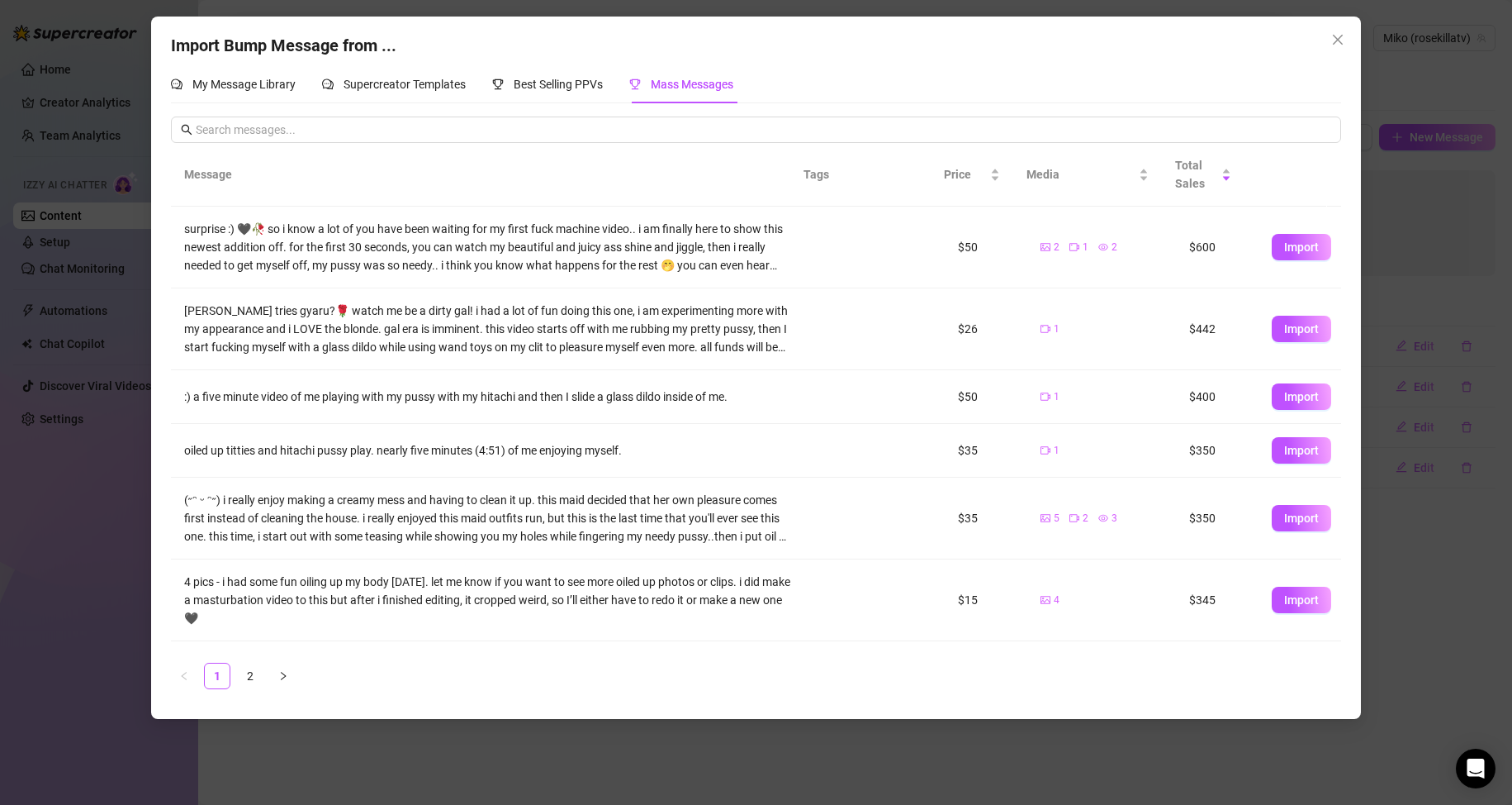
click at [1080, 758] on div "Import Bump Message from ... My Message Library Supercreator Templates Best Sel…" at bounding box center [756, 402] width 1512 height 805
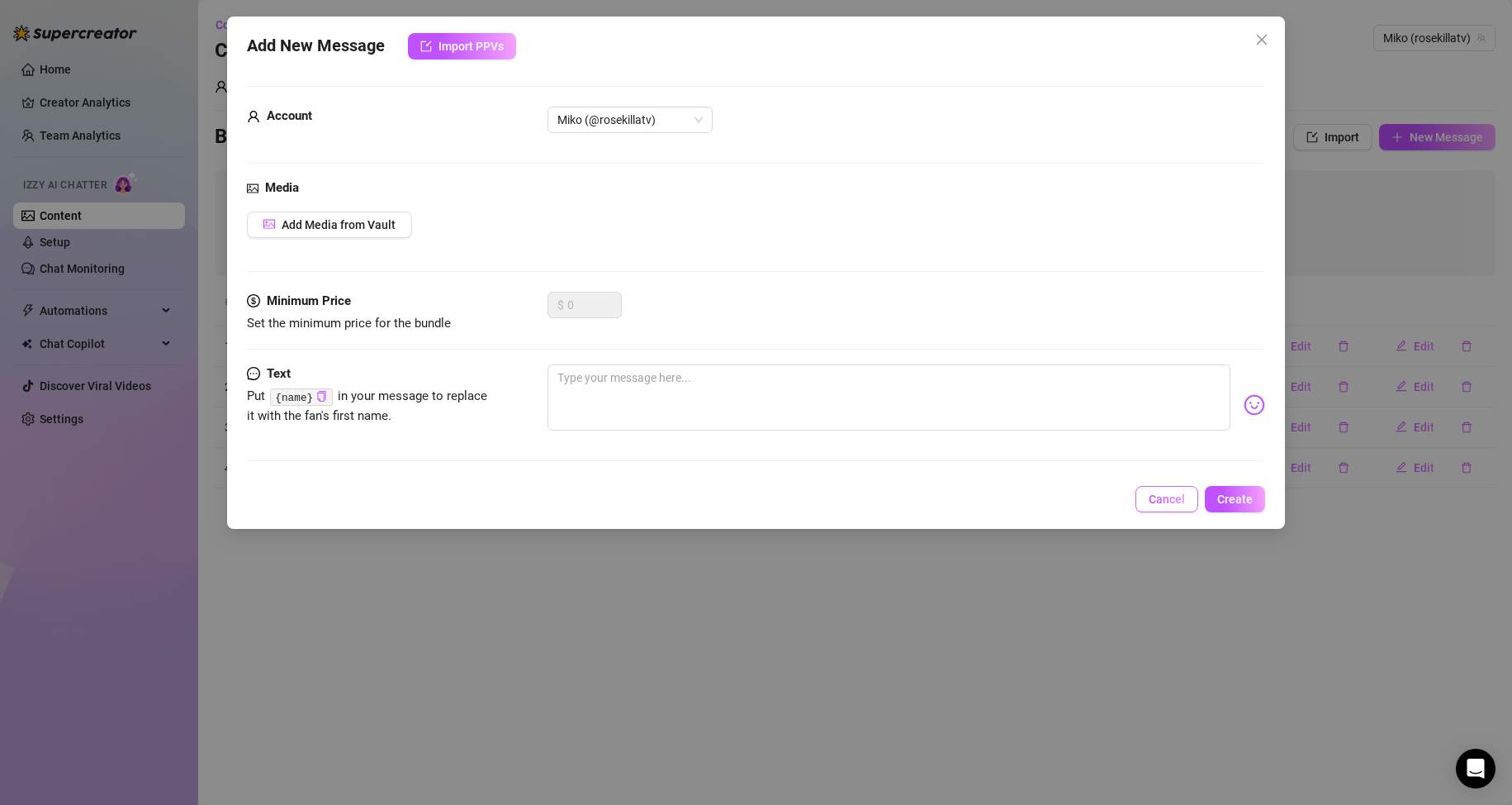
click at [1180, 501] on span "Cancel" at bounding box center [1167, 498] width 37 height 13
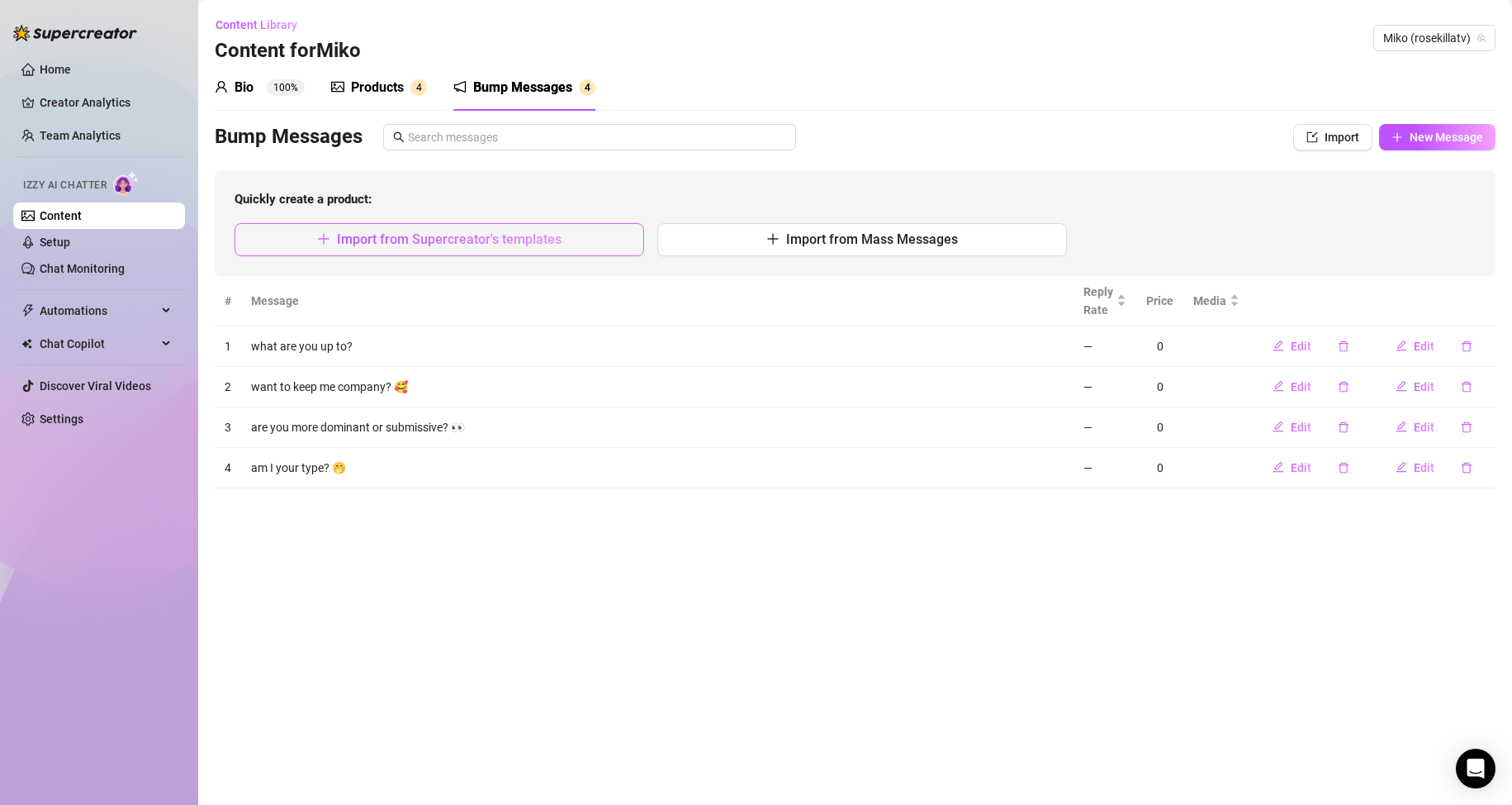
click at [499, 234] on span "Import from Supercreator's templates" at bounding box center [449, 239] width 225 height 16
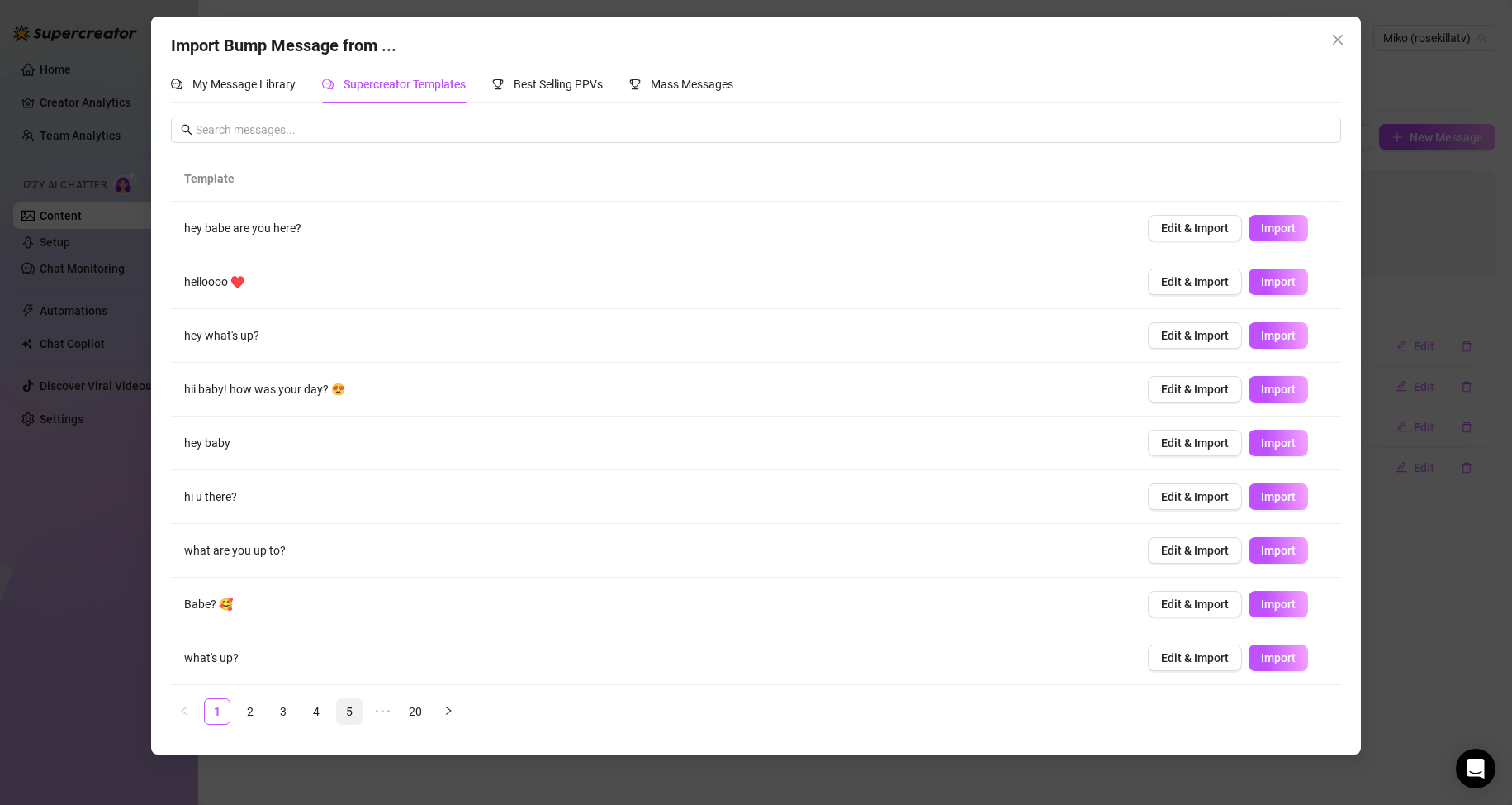
click at [354, 713] on link "5" at bounding box center [350, 712] width 25 height 25
click at [378, 707] on link "6" at bounding box center [383, 712] width 25 height 25
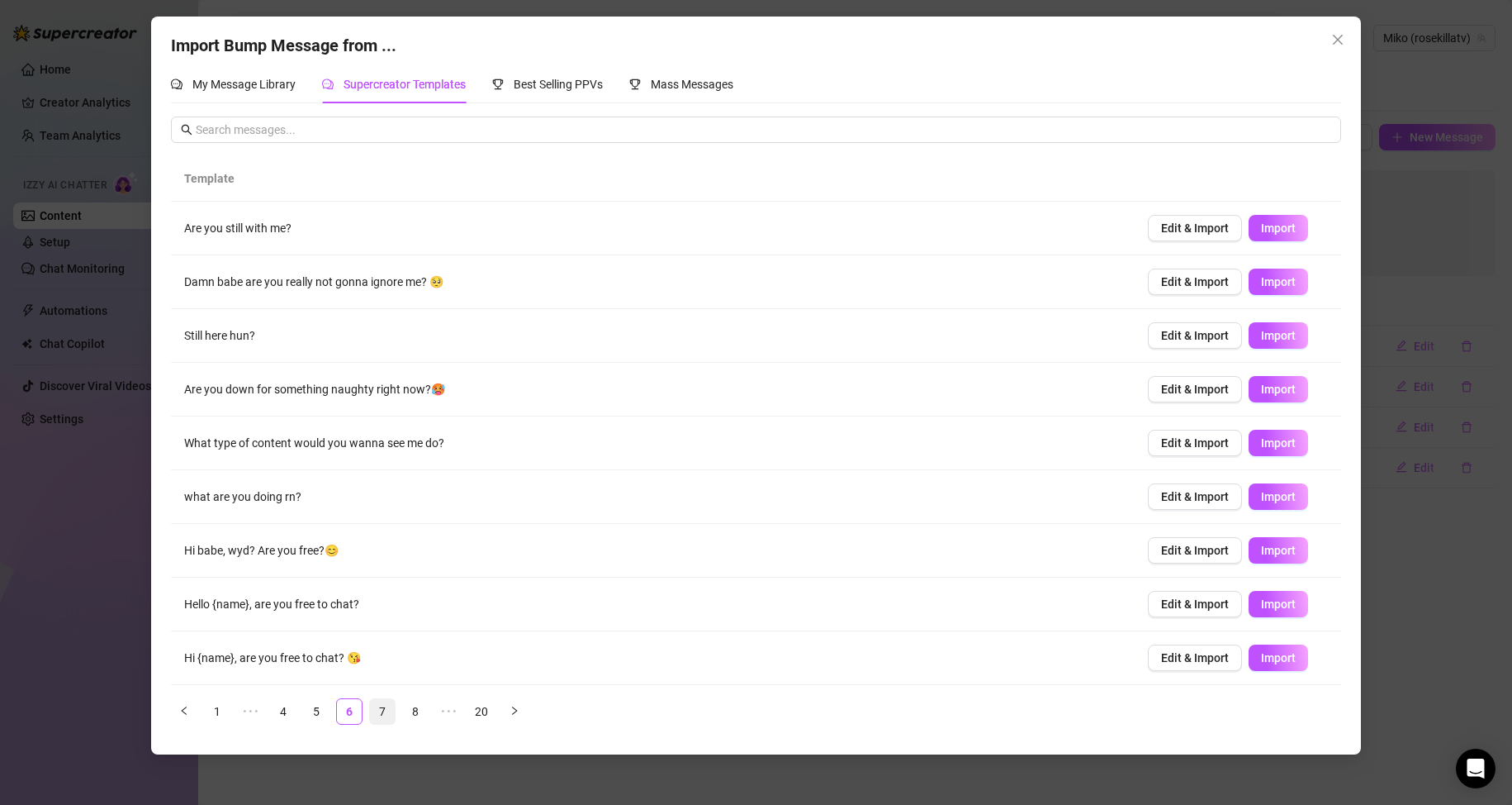
click at [390, 713] on link "7" at bounding box center [383, 712] width 25 height 25
click at [383, 705] on link "8" at bounding box center [383, 712] width 25 height 25
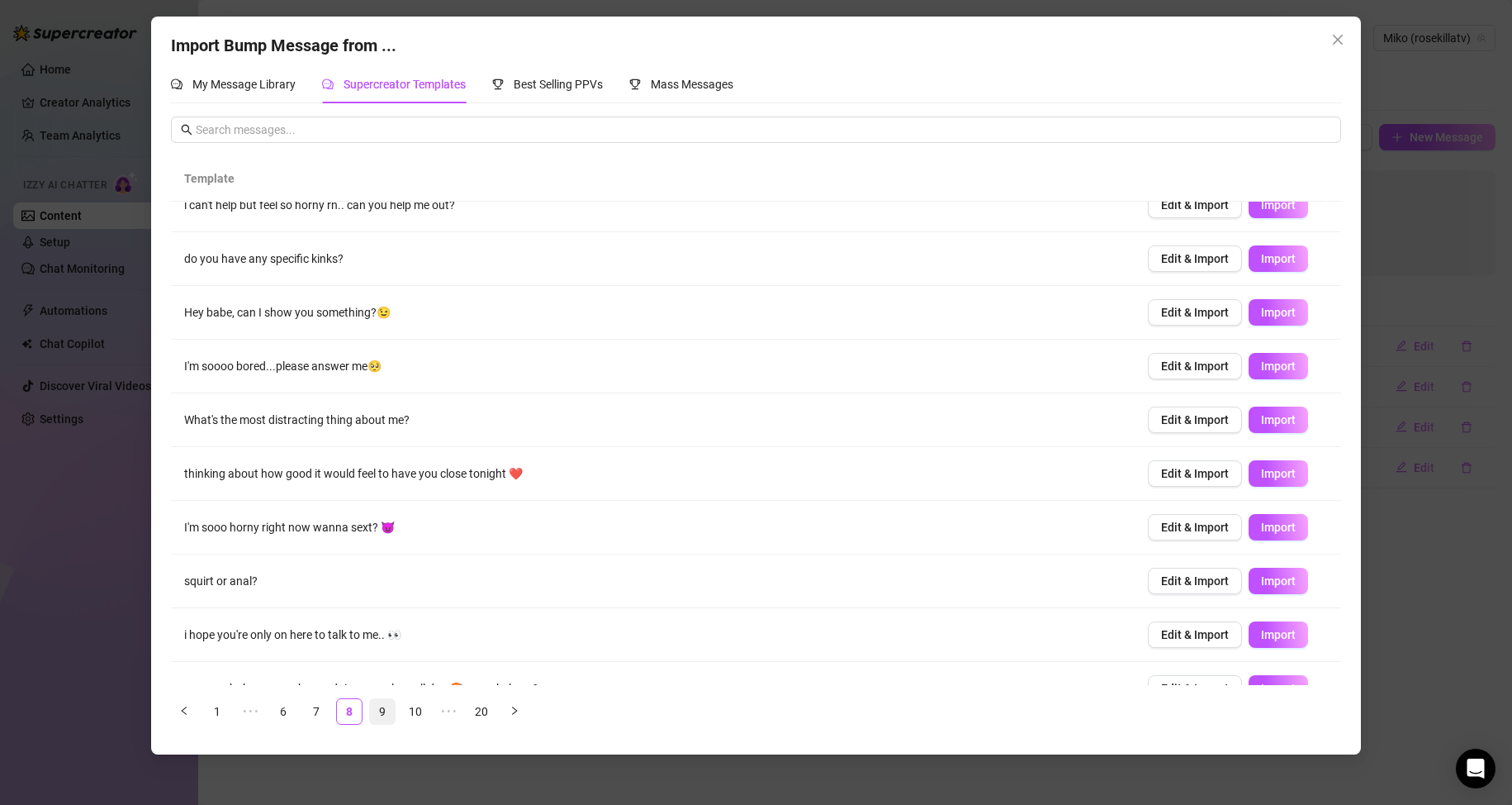
scroll to position [0, 0]
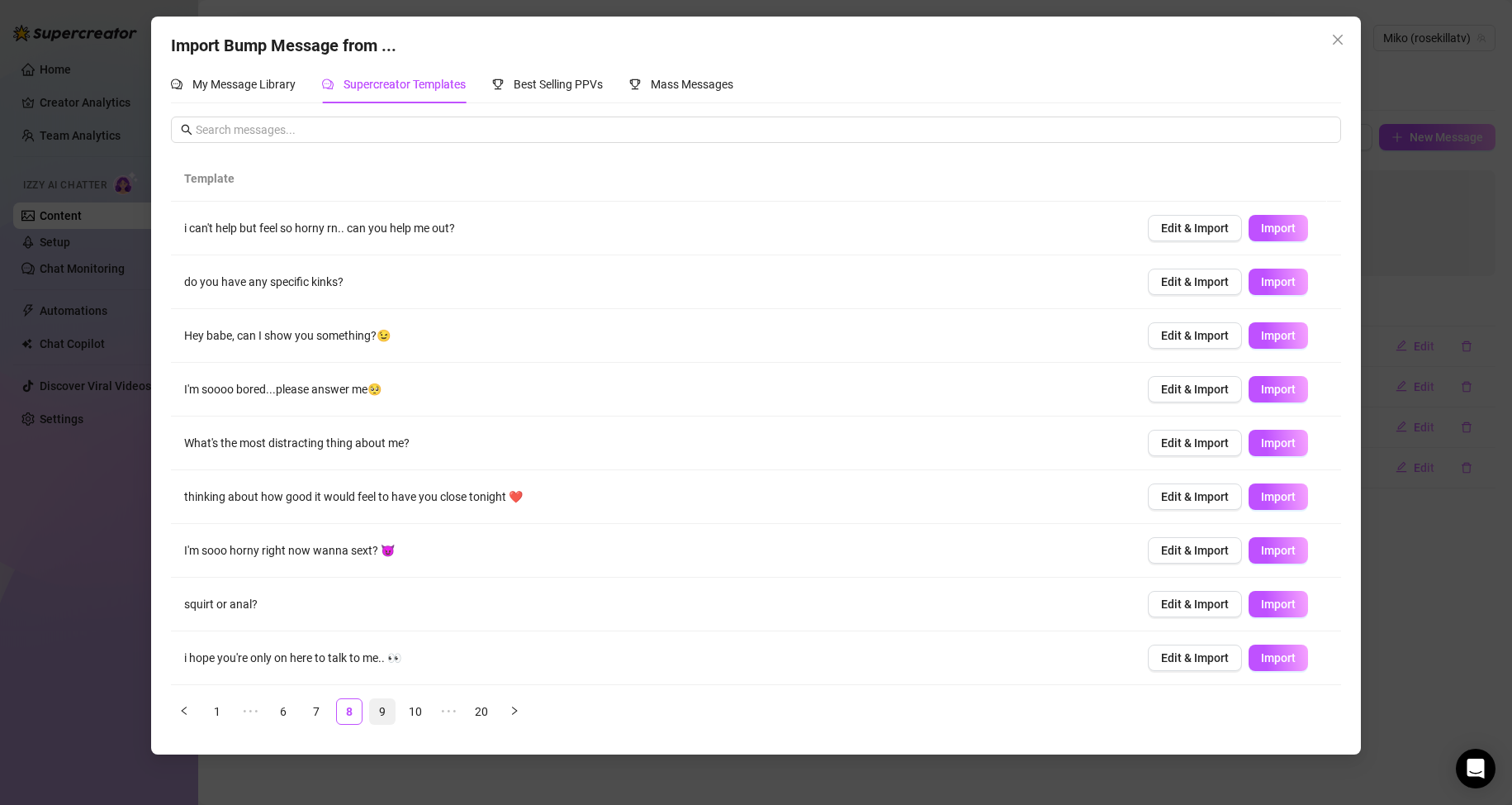
click at [378, 714] on link "9" at bounding box center [383, 712] width 25 height 25
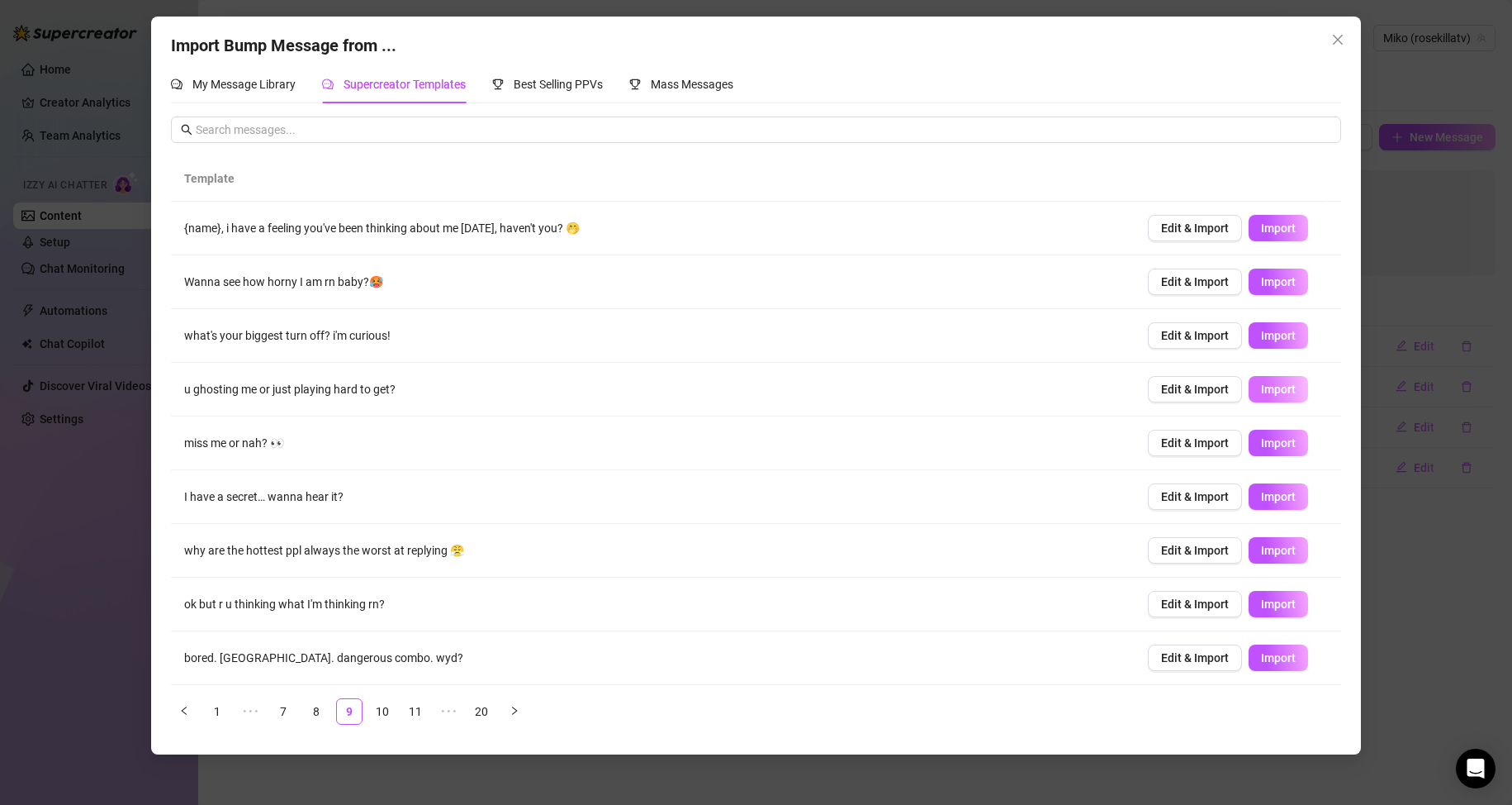
click at [1261, 385] on span "Import" at bounding box center [1278, 389] width 35 height 13
type textarea "u ghosting me or just playing hard to get?"
type input "0"
click at [384, 711] on link "10" at bounding box center [383, 712] width 25 height 25
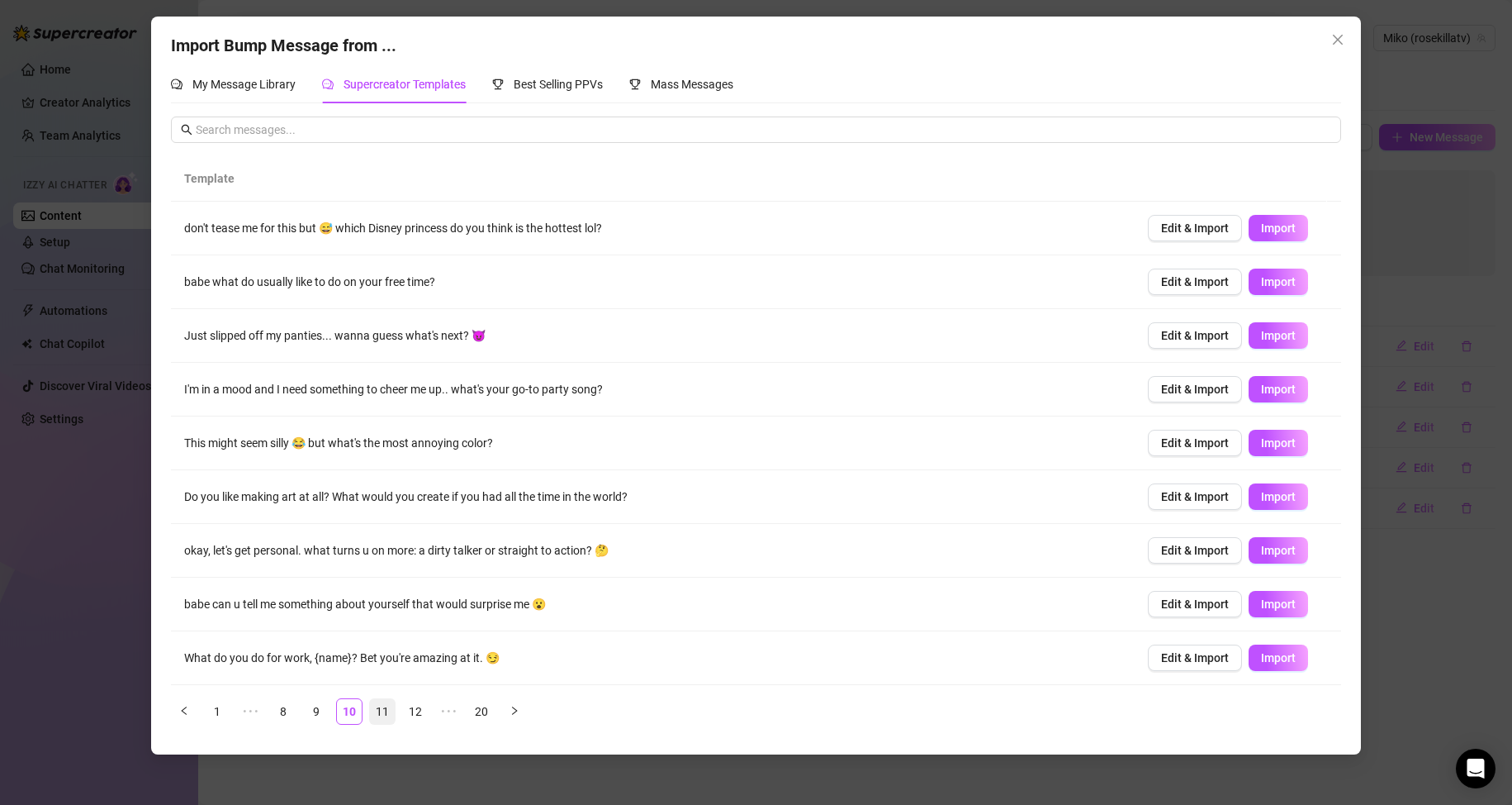
click at [382, 716] on link "11" at bounding box center [383, 712] width 25 height 25
click at [1270, 491] on span "Import" at bounding box center [1278, 496] width 35 height 13
click at [384, 705] on link "12" at bounding box center [383, 712] width 25 height 25
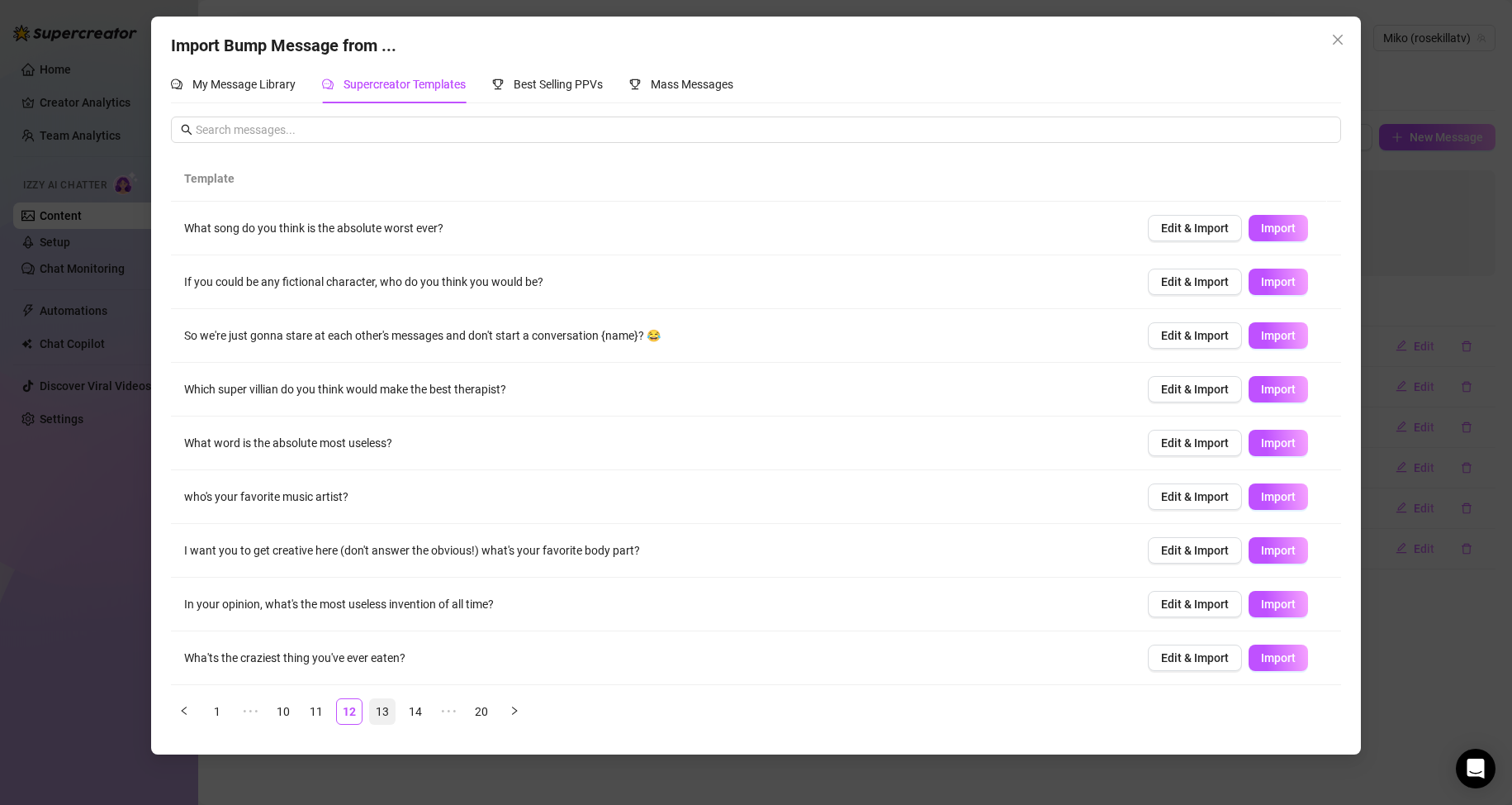
click at [385, 705] on link "13" at bounding box center [383, 712] width 25 height 25
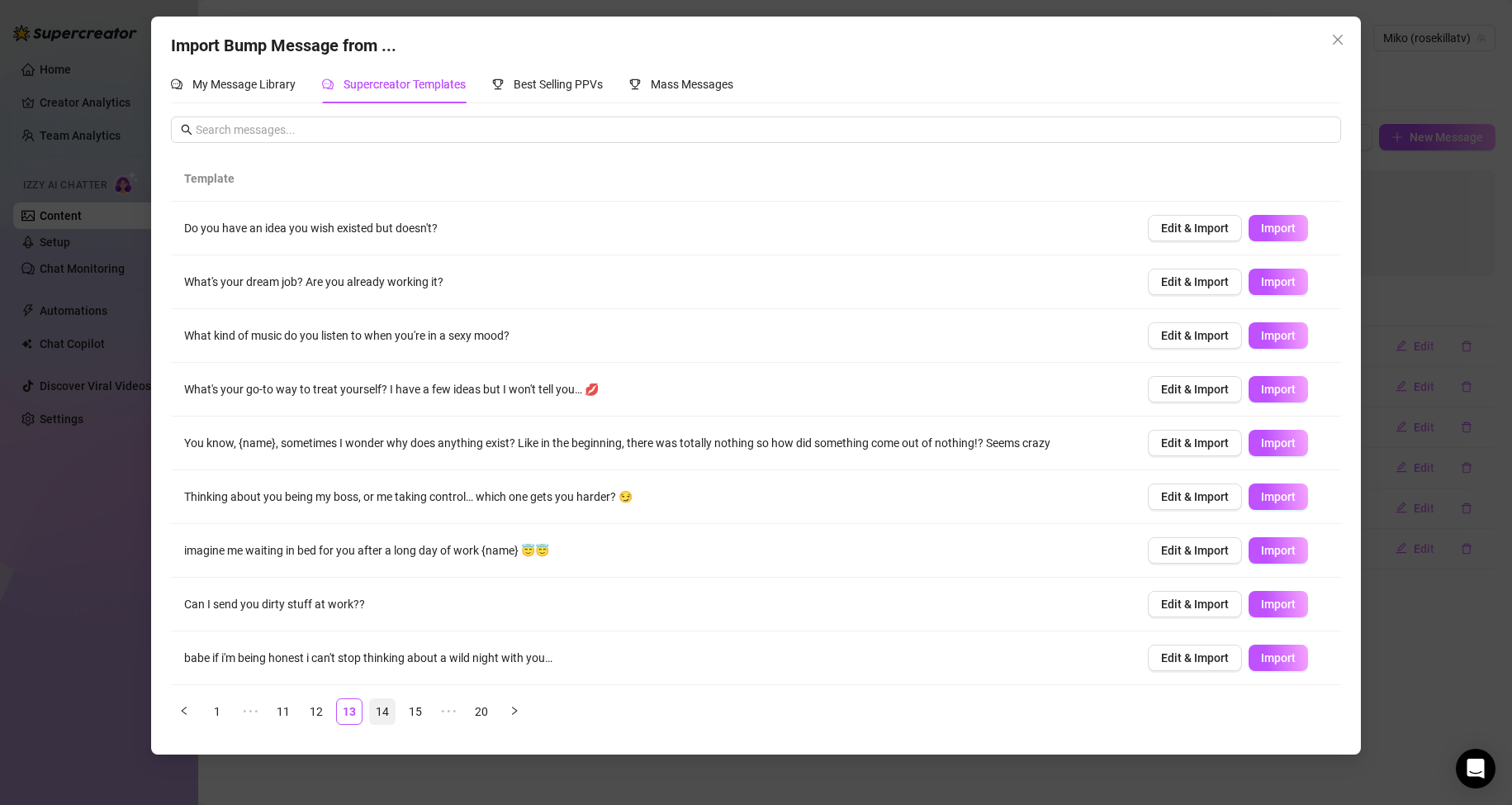
click at [387, 713] on link "14" at bounding box center [383, 712] width 25 height 25
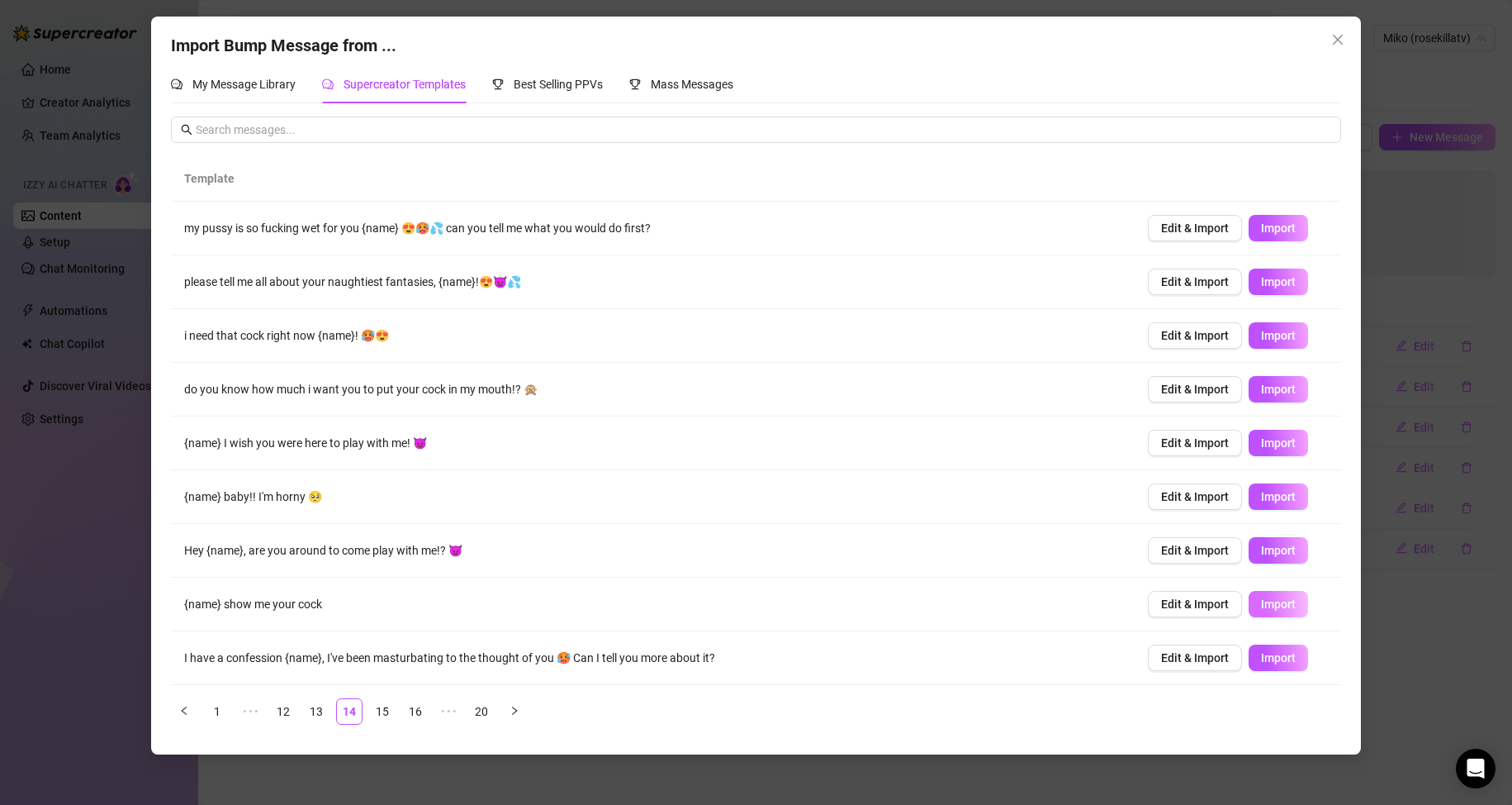
click at [1268, 601] on span "Import" at bounding box center [1278, 603] width 35 height 13
click at [376, 715] on link "15" at bounding box center [383, 712] width 25 height 25
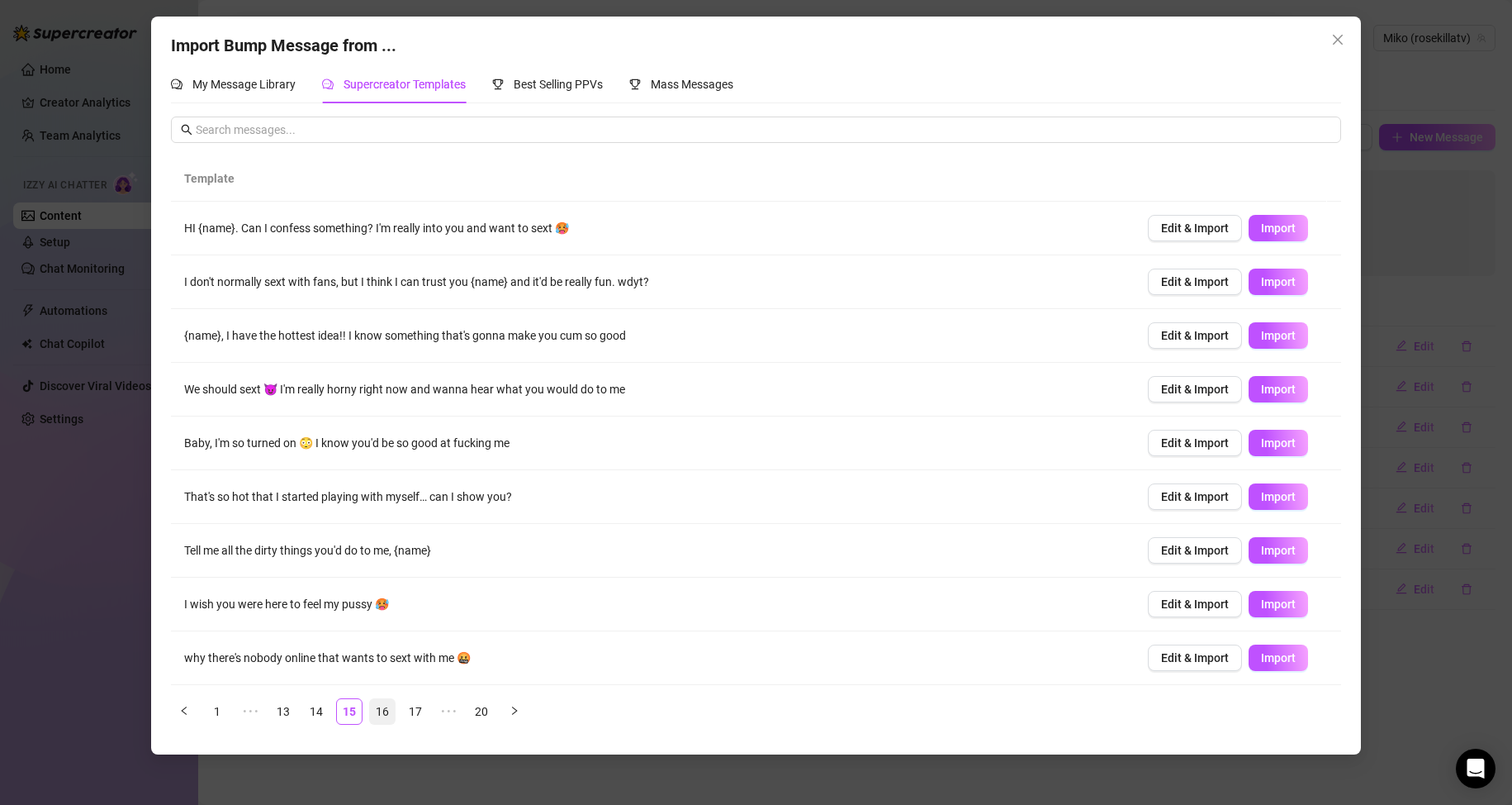
click at [378, 713] on link "16" at bounding box center [383, 712] width 25 height 25
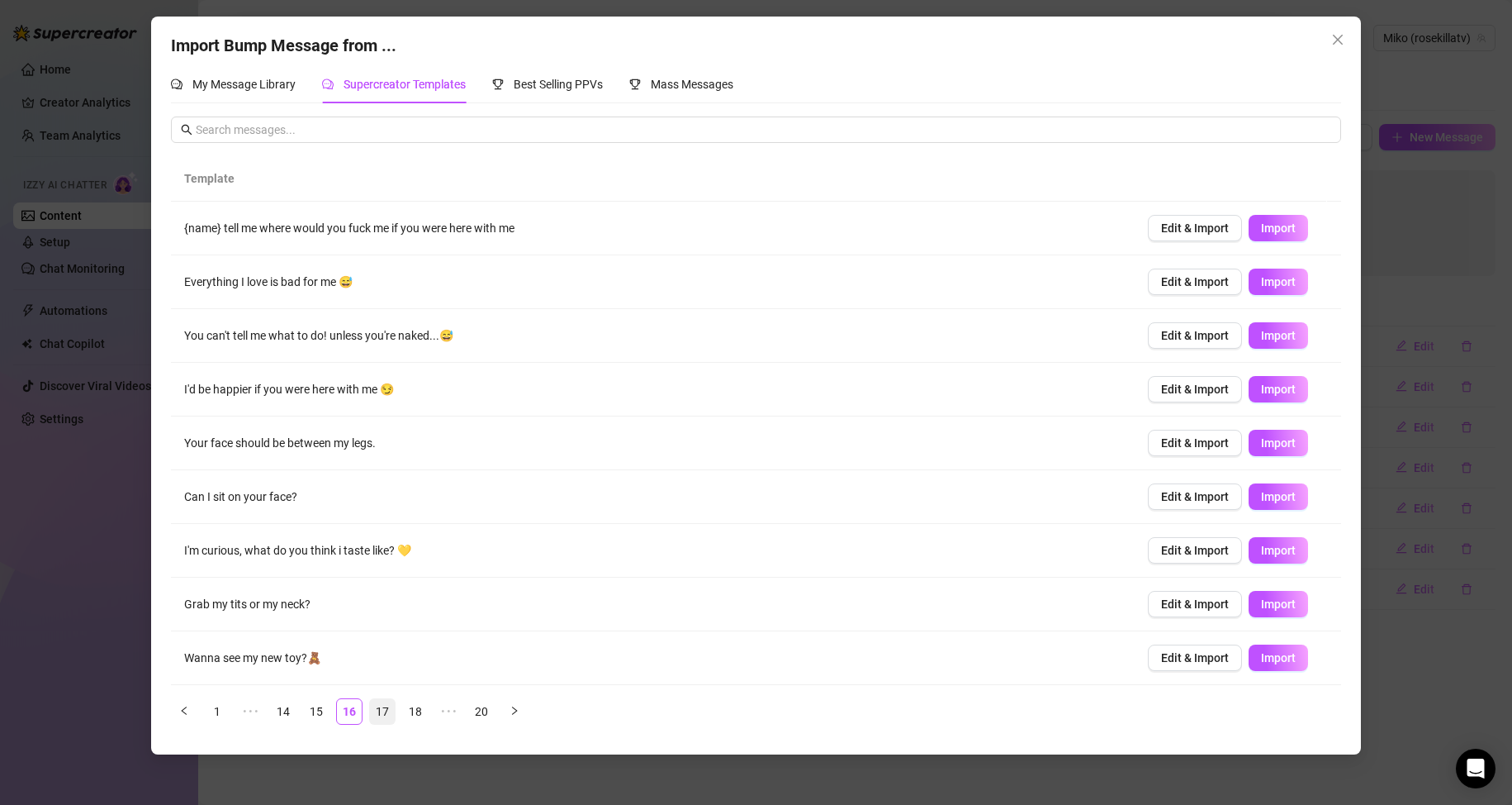
click at [382, 709] on link "17" at bounding box center [383, 712] width 25 height 25
click at [1268, 665] on button "Import" at bounding box center [1278, 657] width 59 height 26
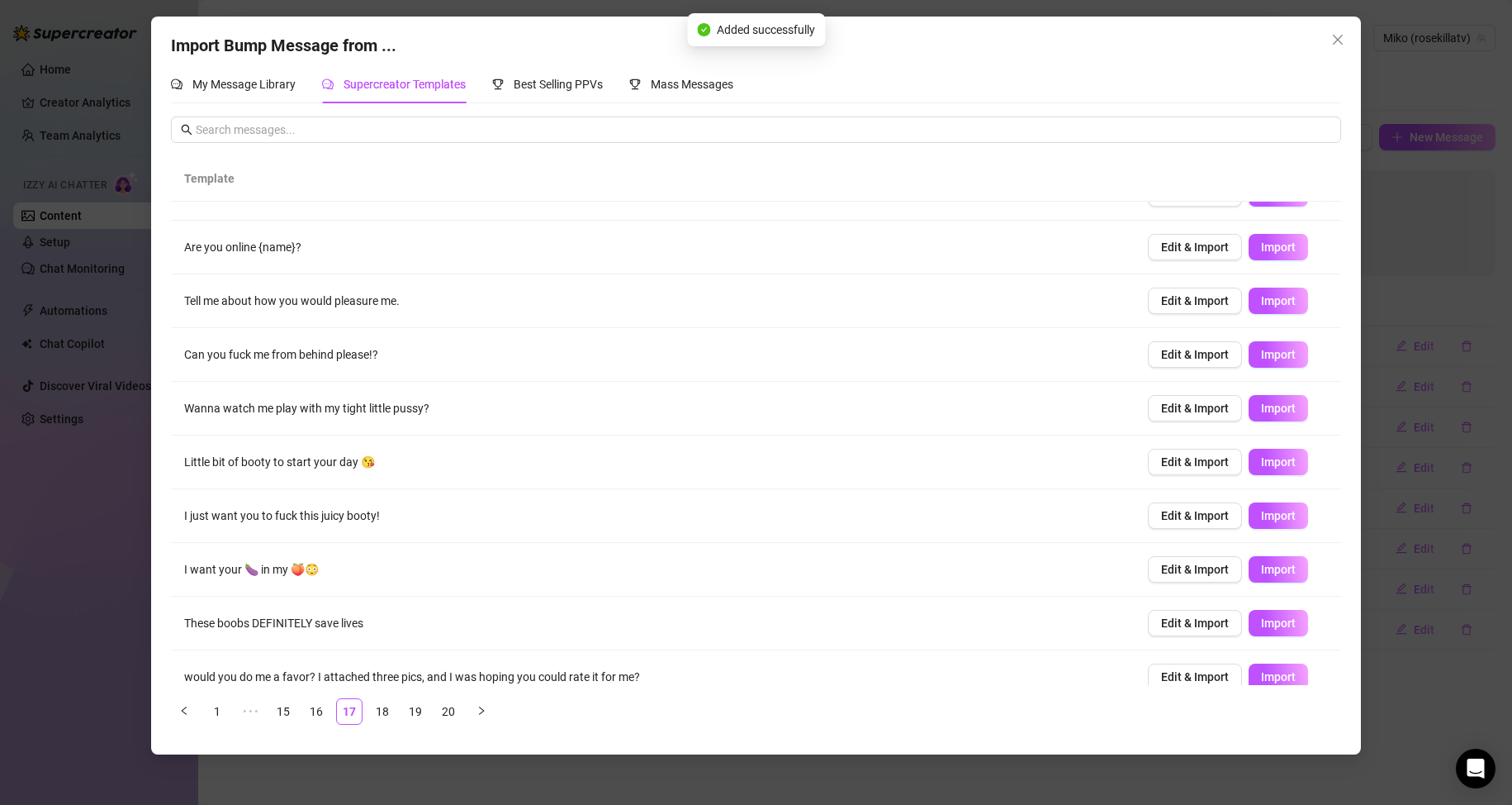
scroll to position [54, 0]
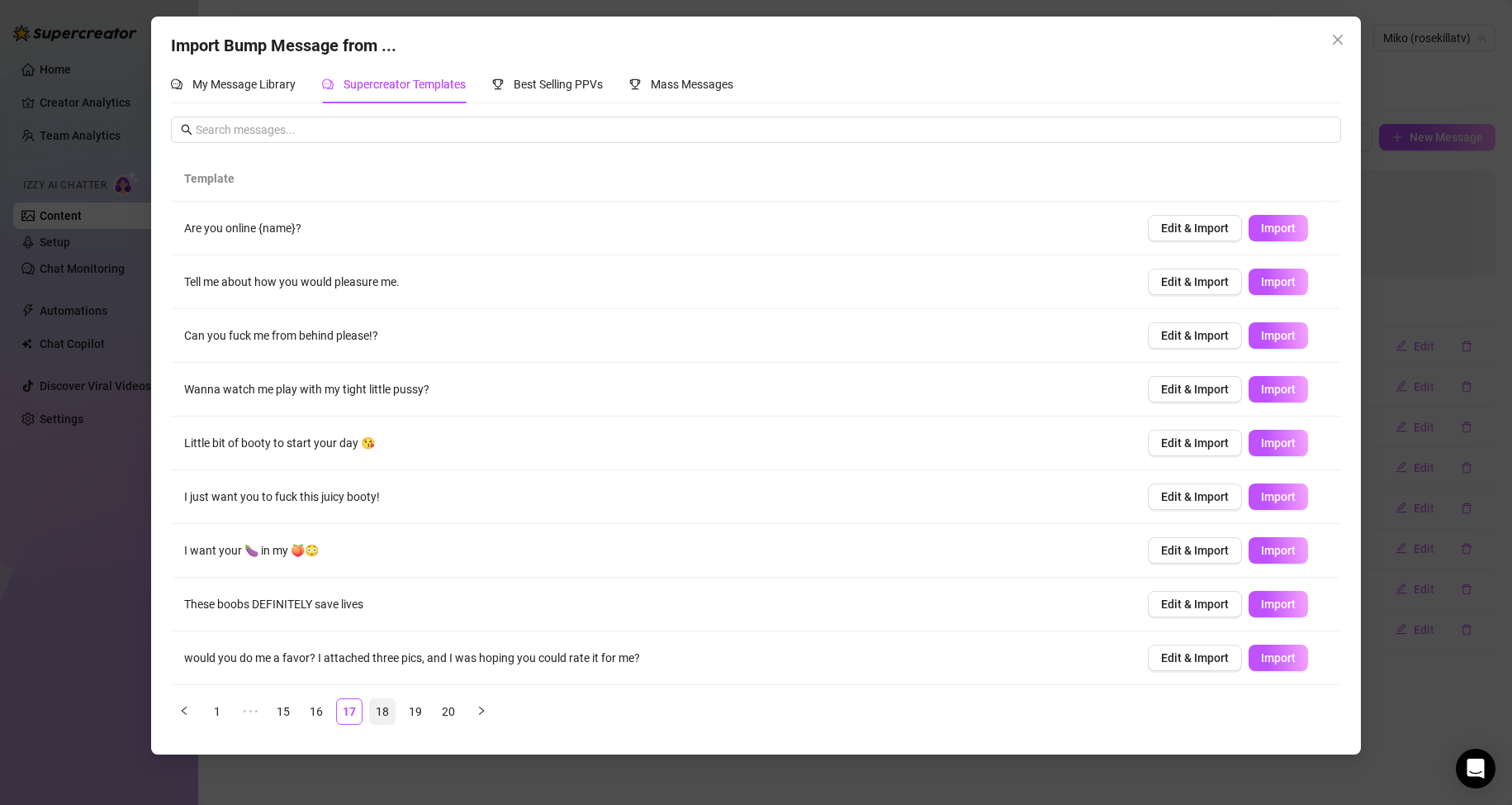
click at [384, 708] on link "18" at bounding box center [383, 712] width 25 height 25
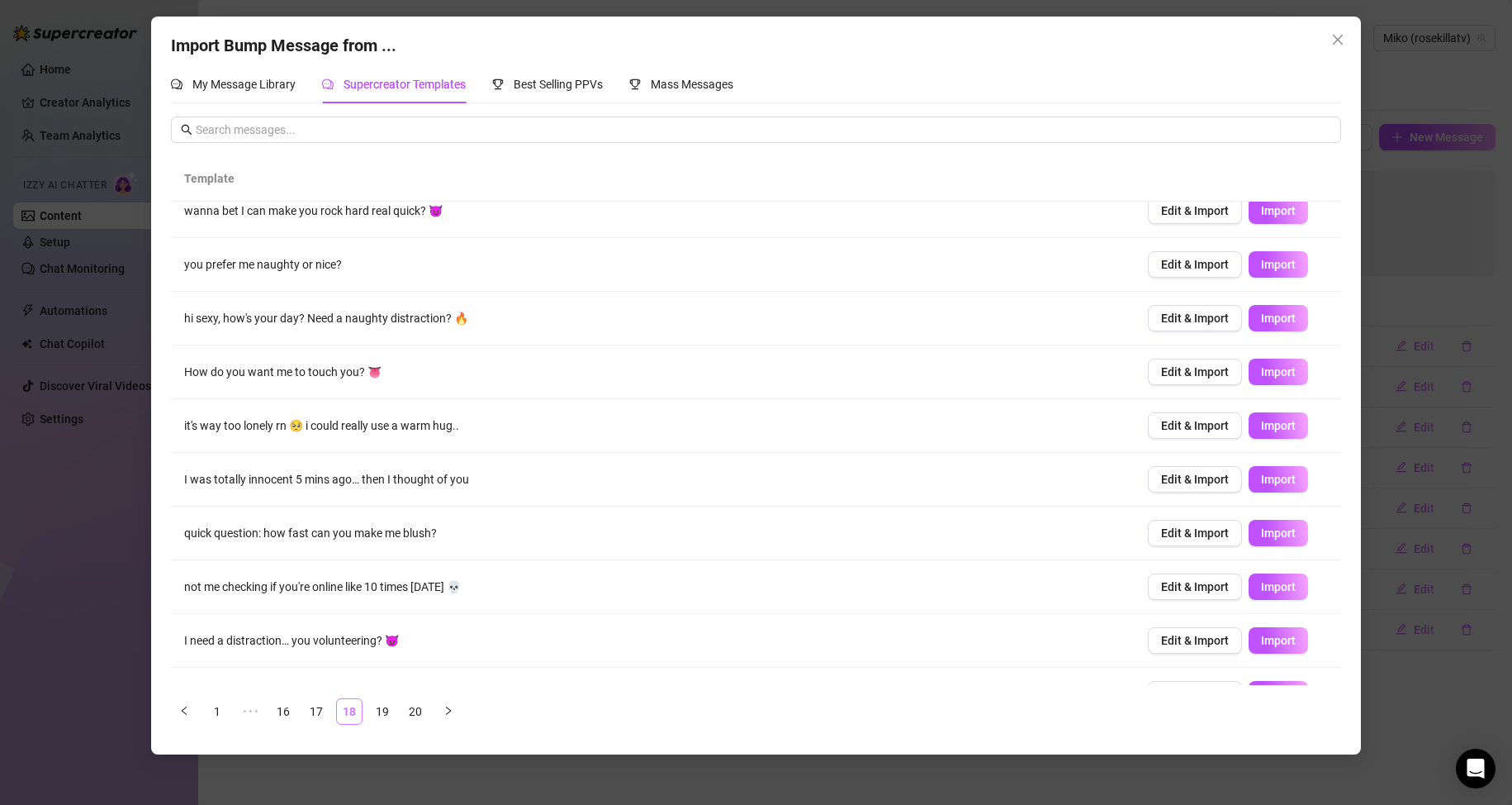
scroll to position [0, 0]
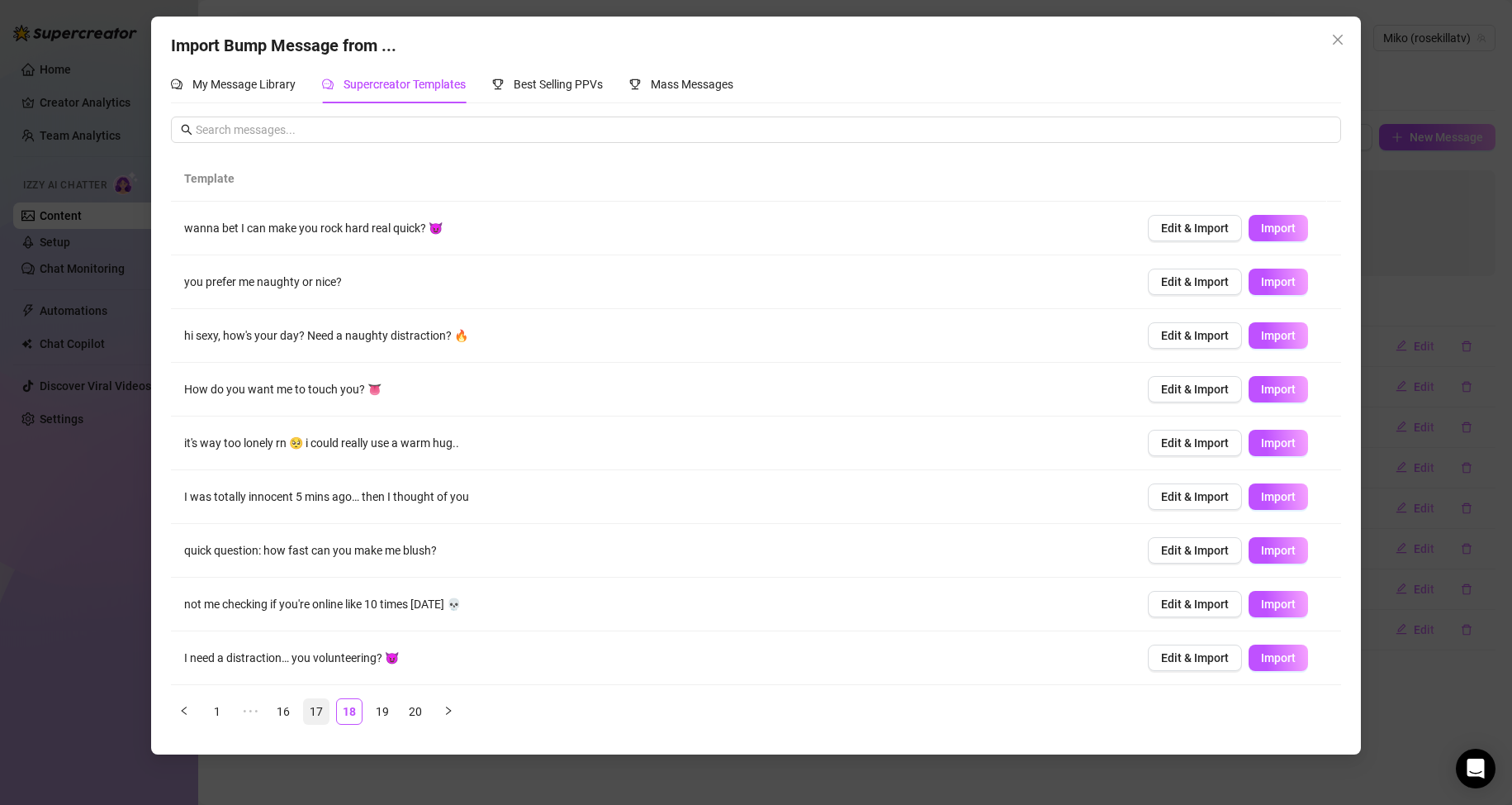
click at [315, 706] on link "17" at bounding box center [316, 712] width 25 height 25
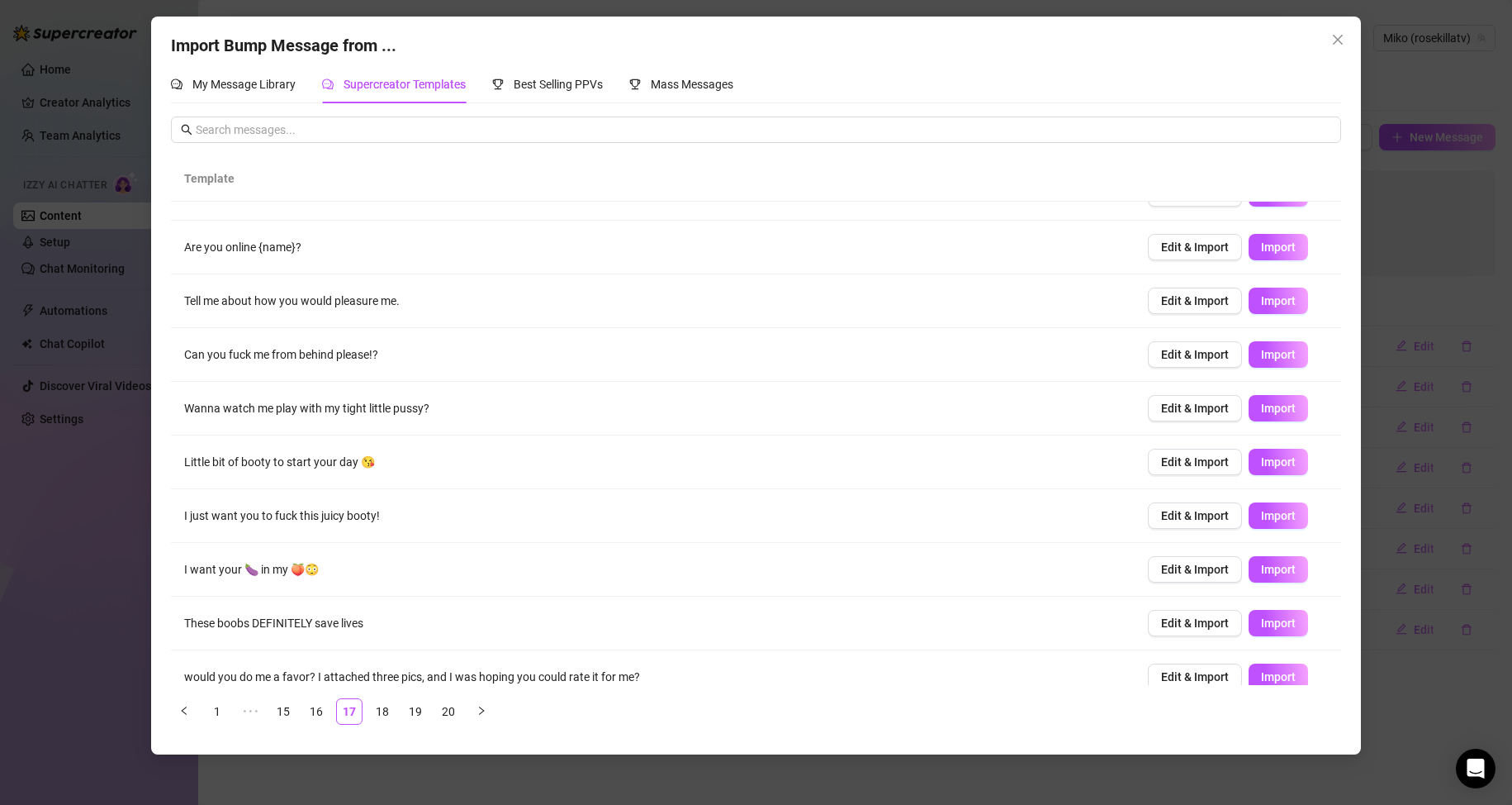
scroll to position [54, 0]
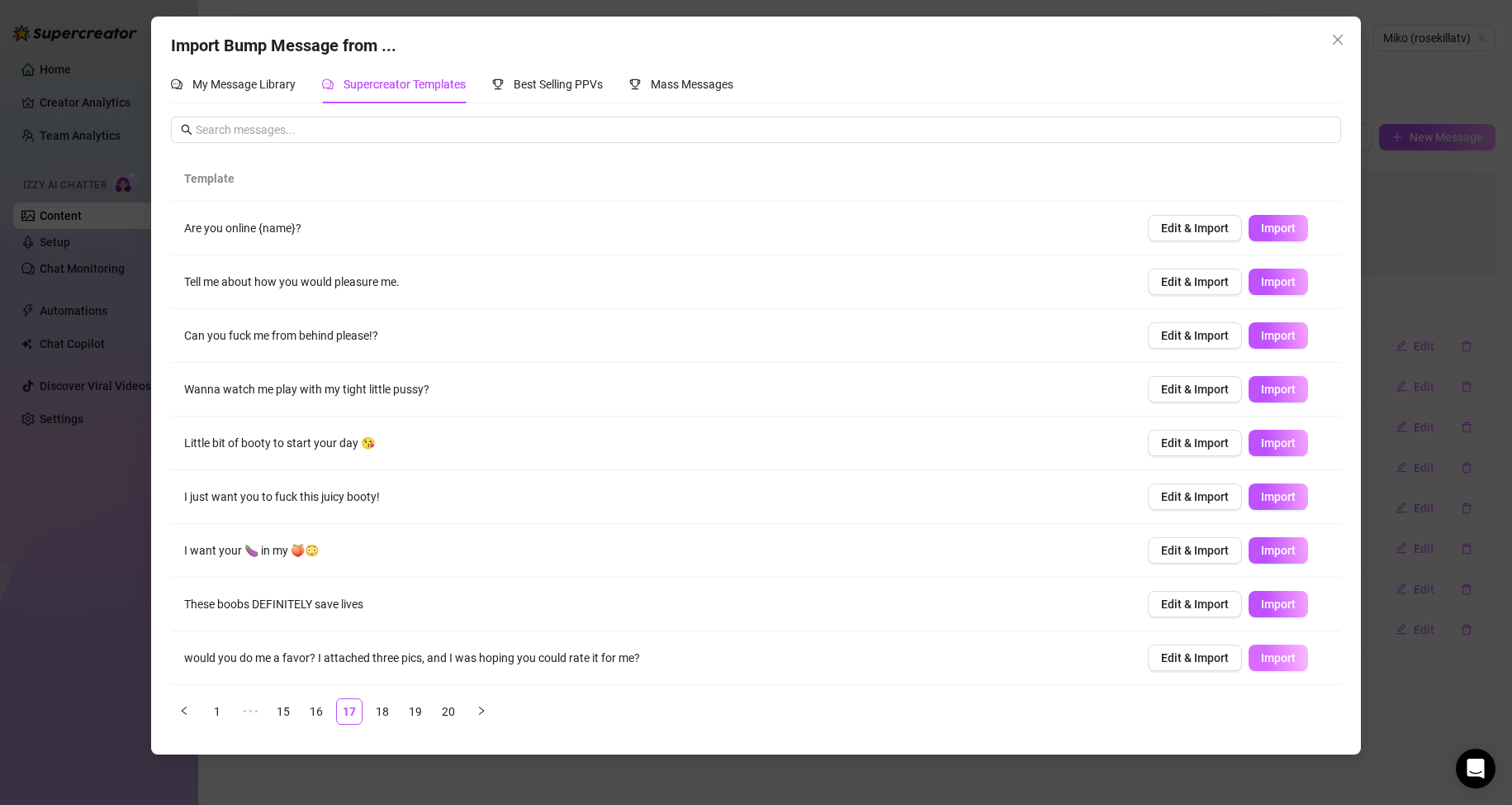
click at [1261, 658] on span "Import" at bounding box center [1278, 657] width 35 height 13
click at [387, 708] on link "18" at bounding box center [383, 712] width 25 height 25
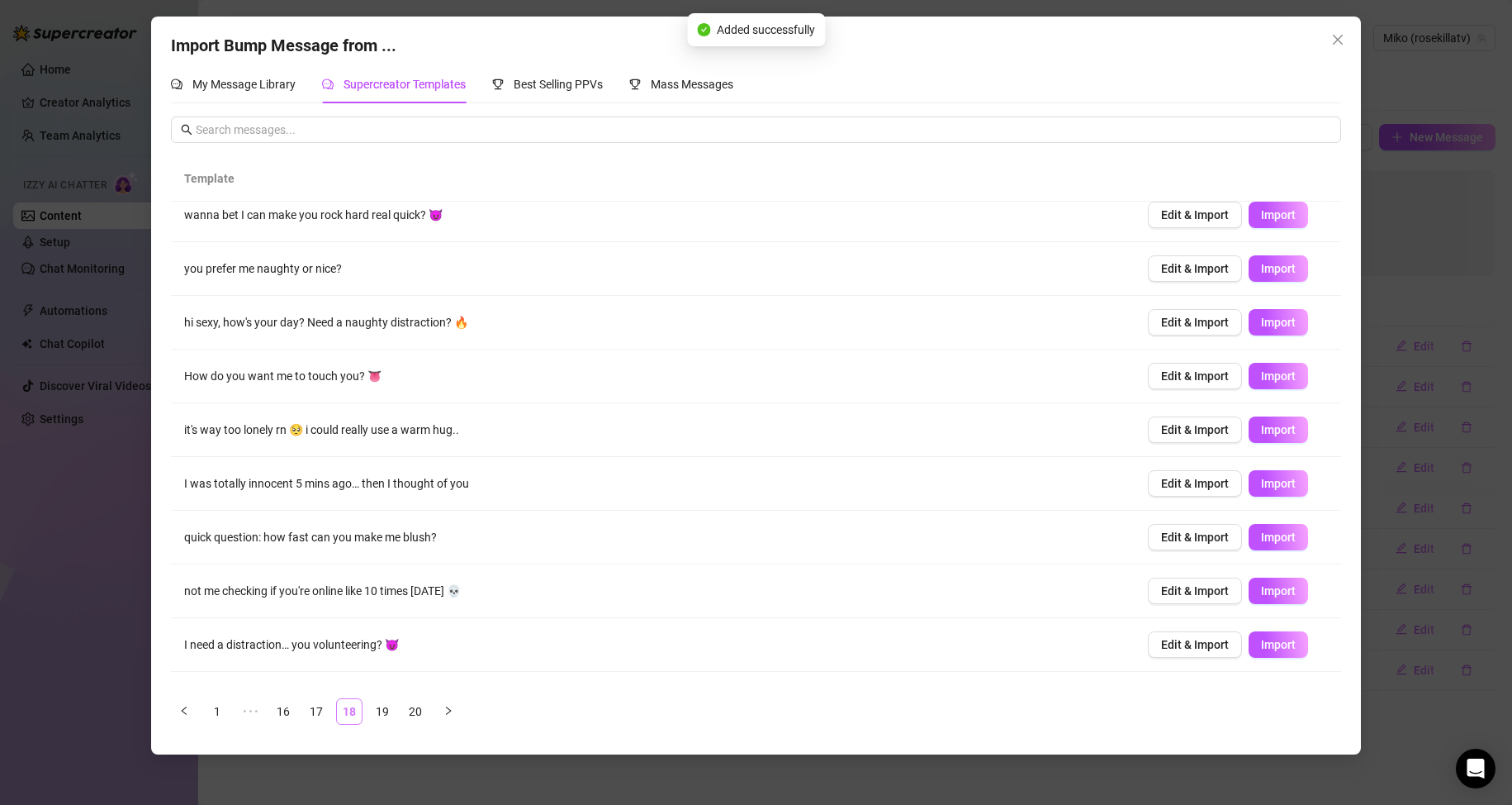
scroll to position [0, 0]
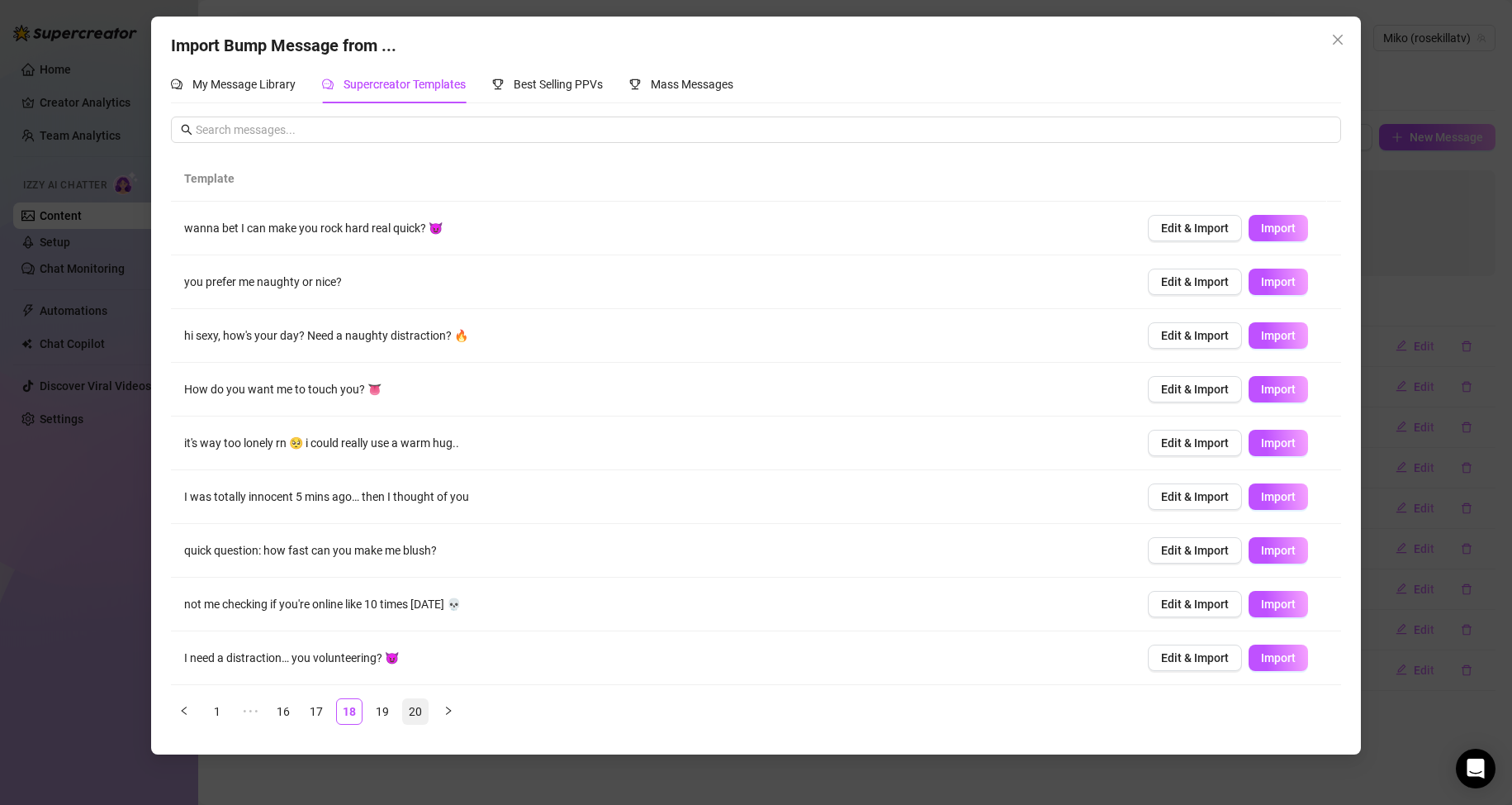
click at [408, 711] on link "20" at bounding box center [416, 712] width 25 height 25
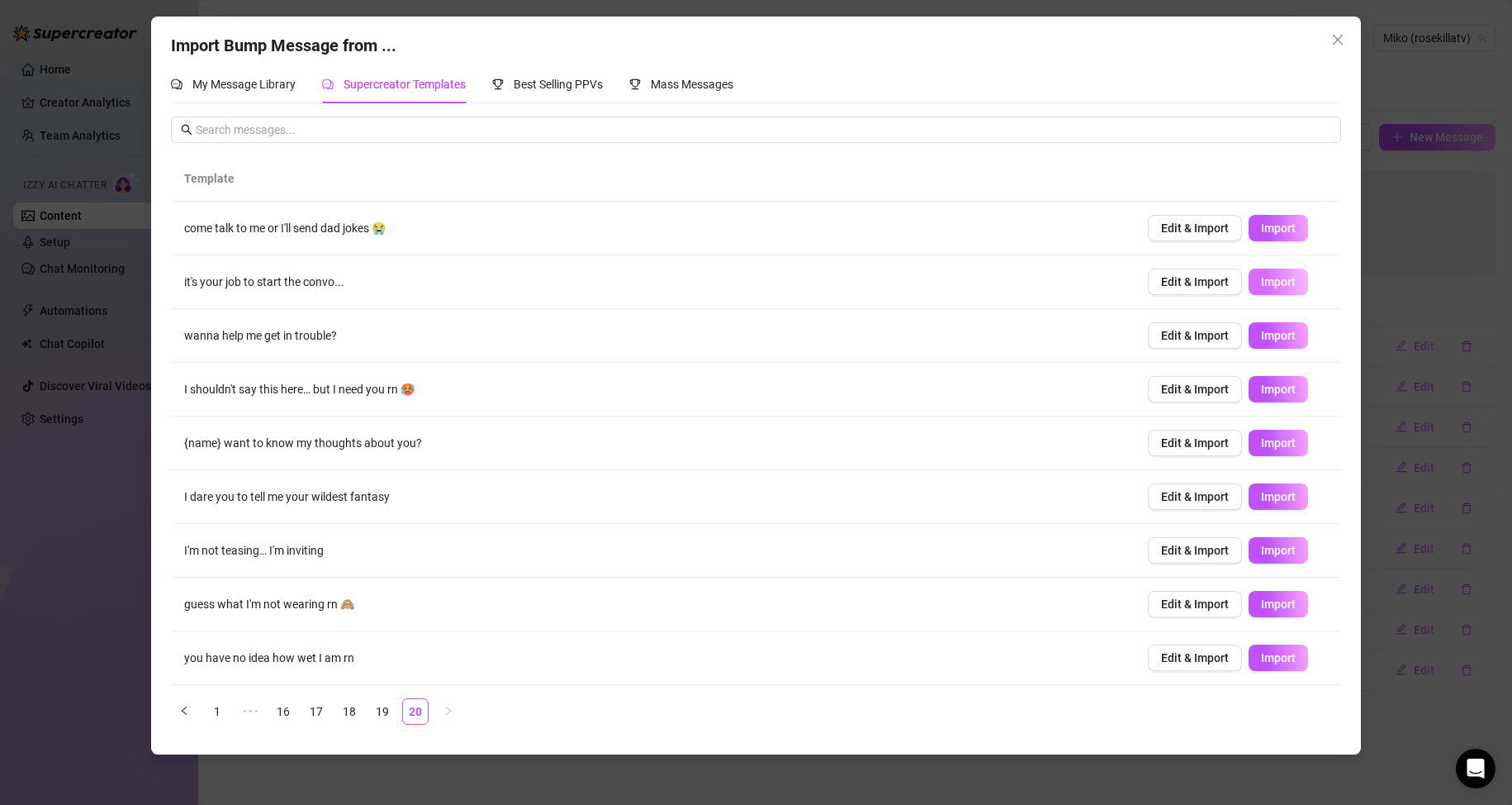
click at [1278, 287] on span "Import" at bounding box center [1278, 281] width 35 height 13
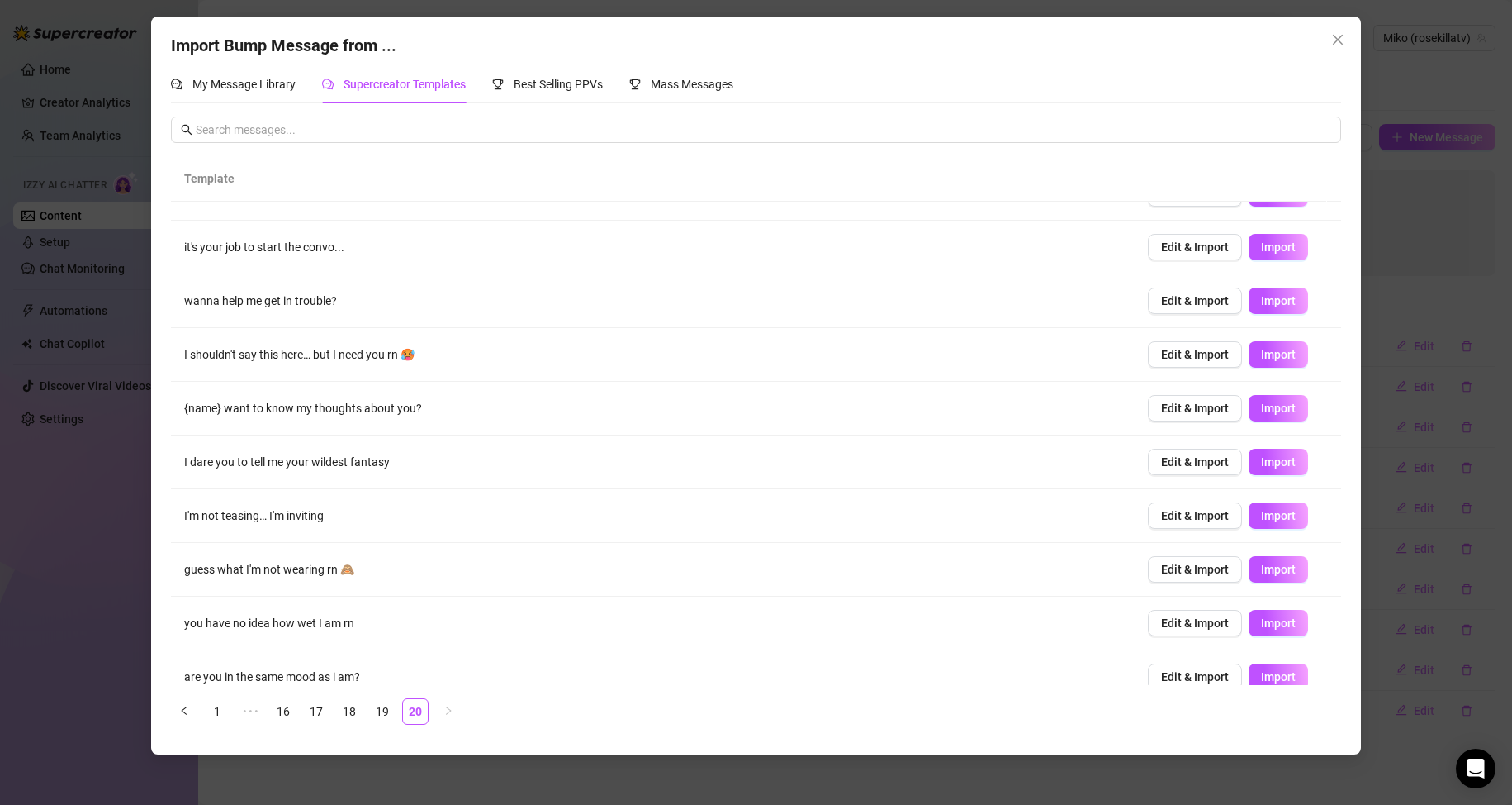
scroll to position [54, 0]
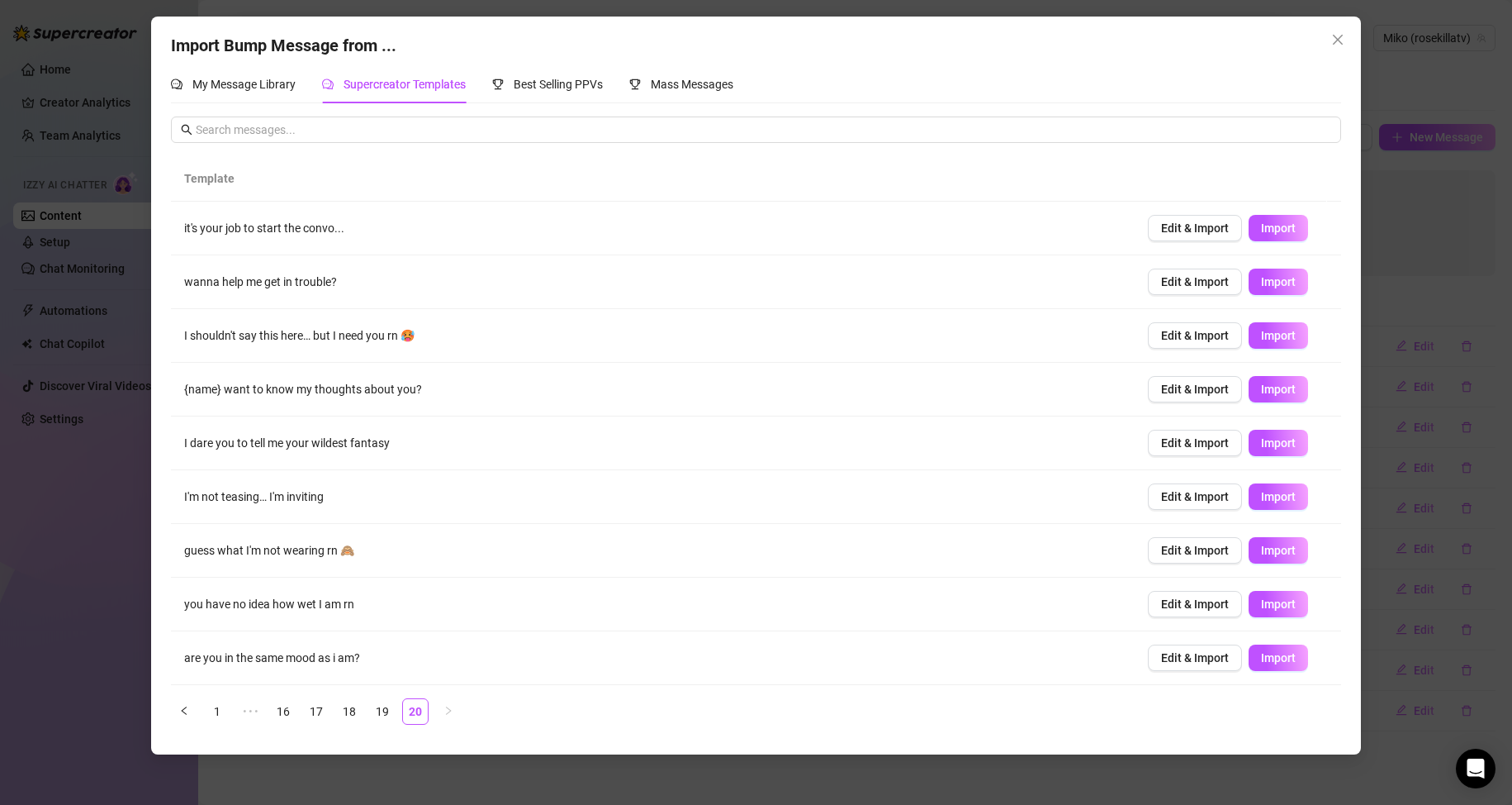
click at [791, 779] on div "Import Bump Message from ... My Message Library Supercreator Templates Best Sel…" at bounding box center [756, 402] width 1512 height 805
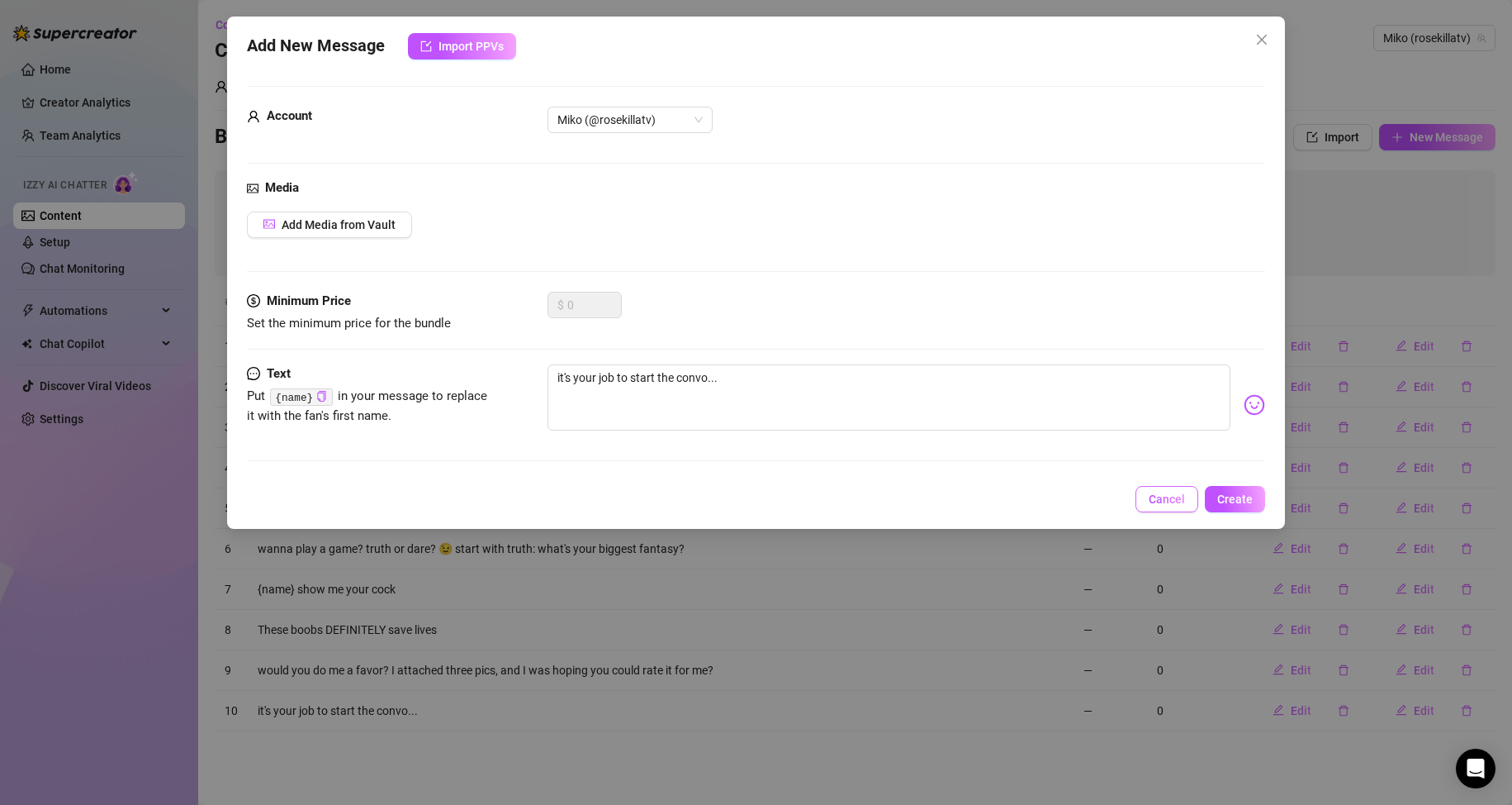
click at [1192, 498] on button "Cancel" at bounding box center [1167, 498] width 63 height 26
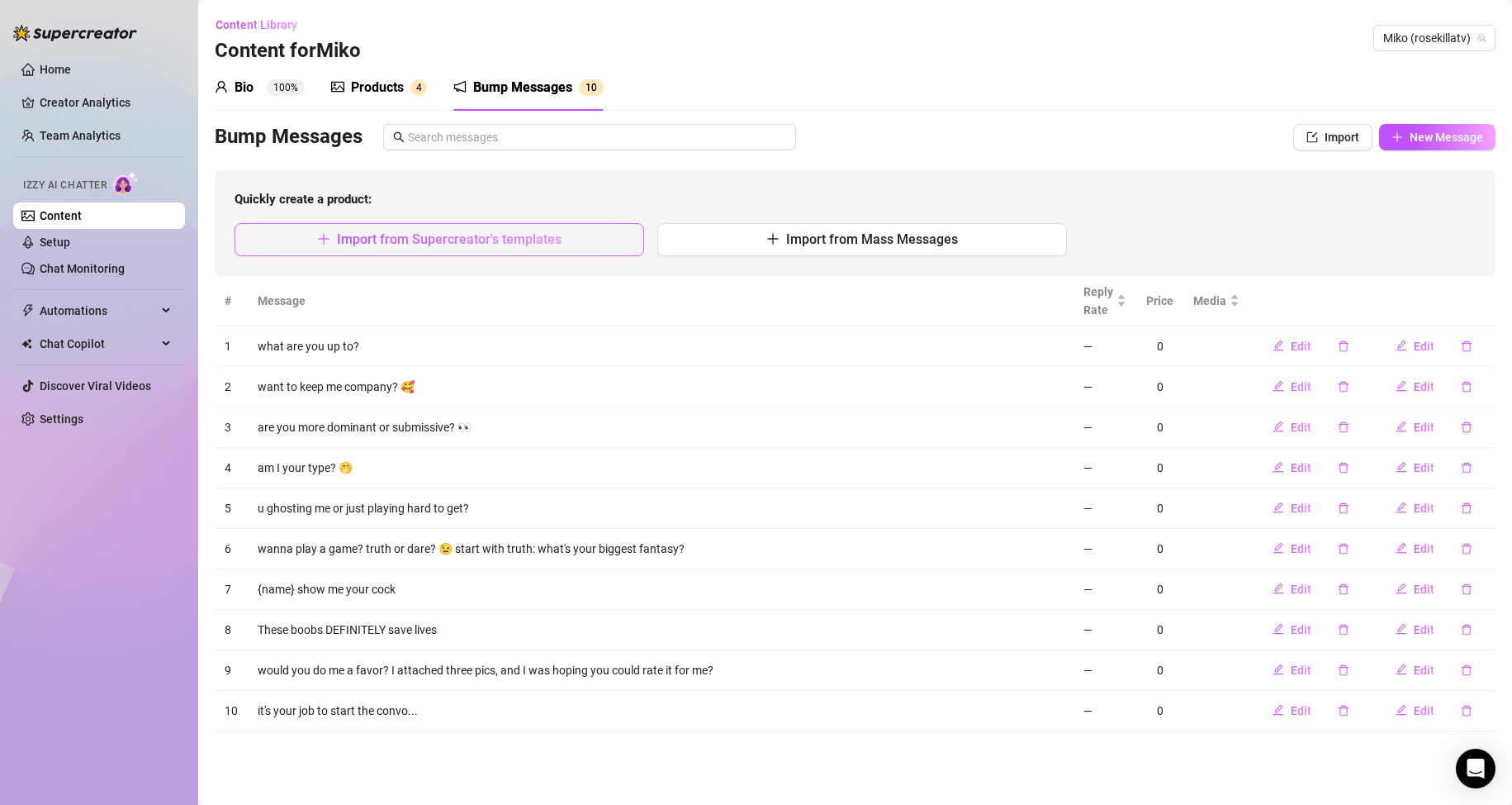
click at [587, 245] on button "Import from Supercreator's templates" at bounding box center [439, 239] width 410 height 33
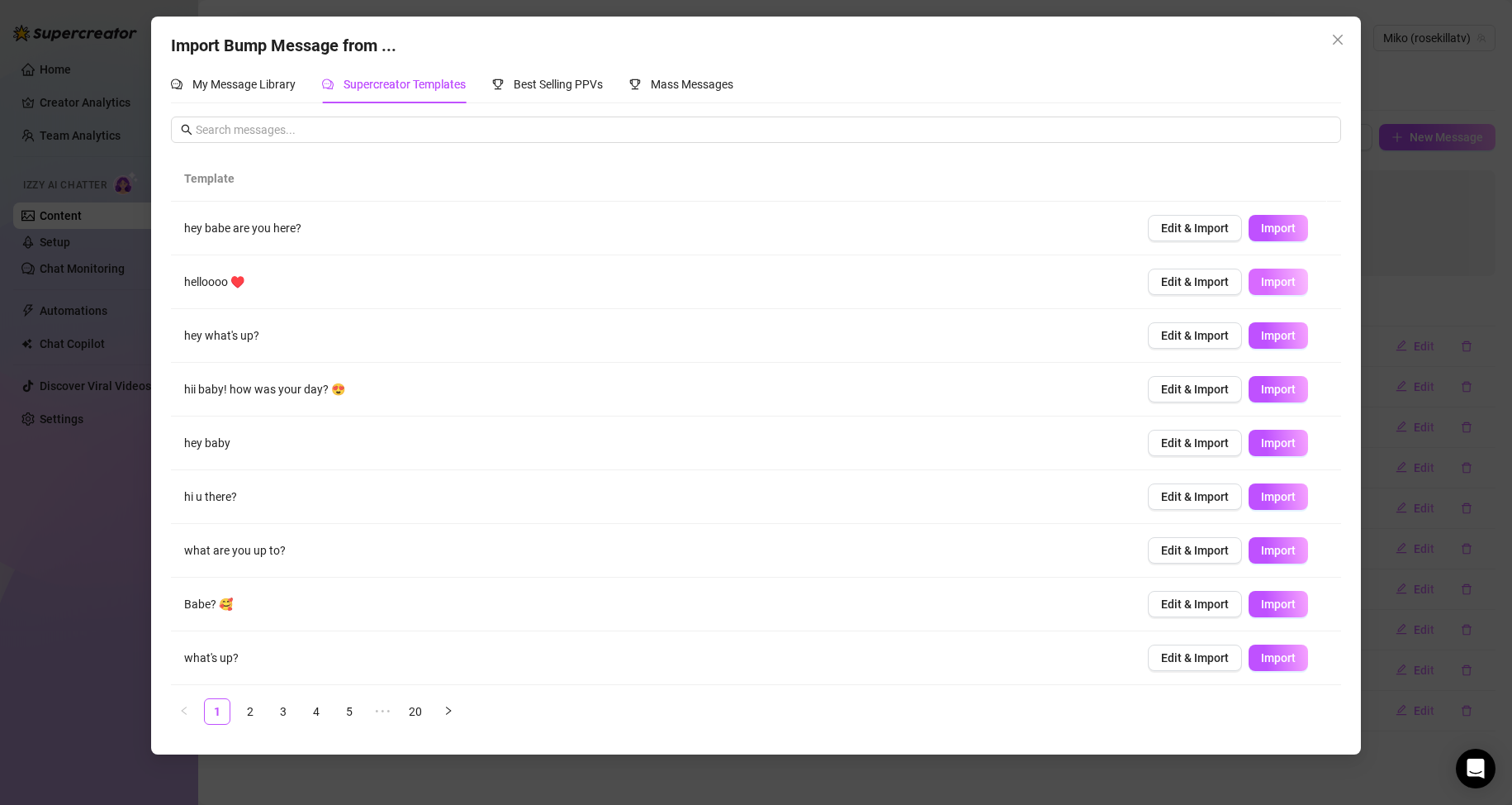
click at [1274, 283] on span "Import" at bounding box center [1278, 281] width 35 height 13
click at [1261, 489] on span "Import" at bounding box center [1278, 496] width 35 height 13
type textarea "hi u there?"
click at [439, 774] on div "Import Bump Message from ... My Message Library Supercreator Templates Best Sel…" at bounding box center [756, 402] width 1512 height 805
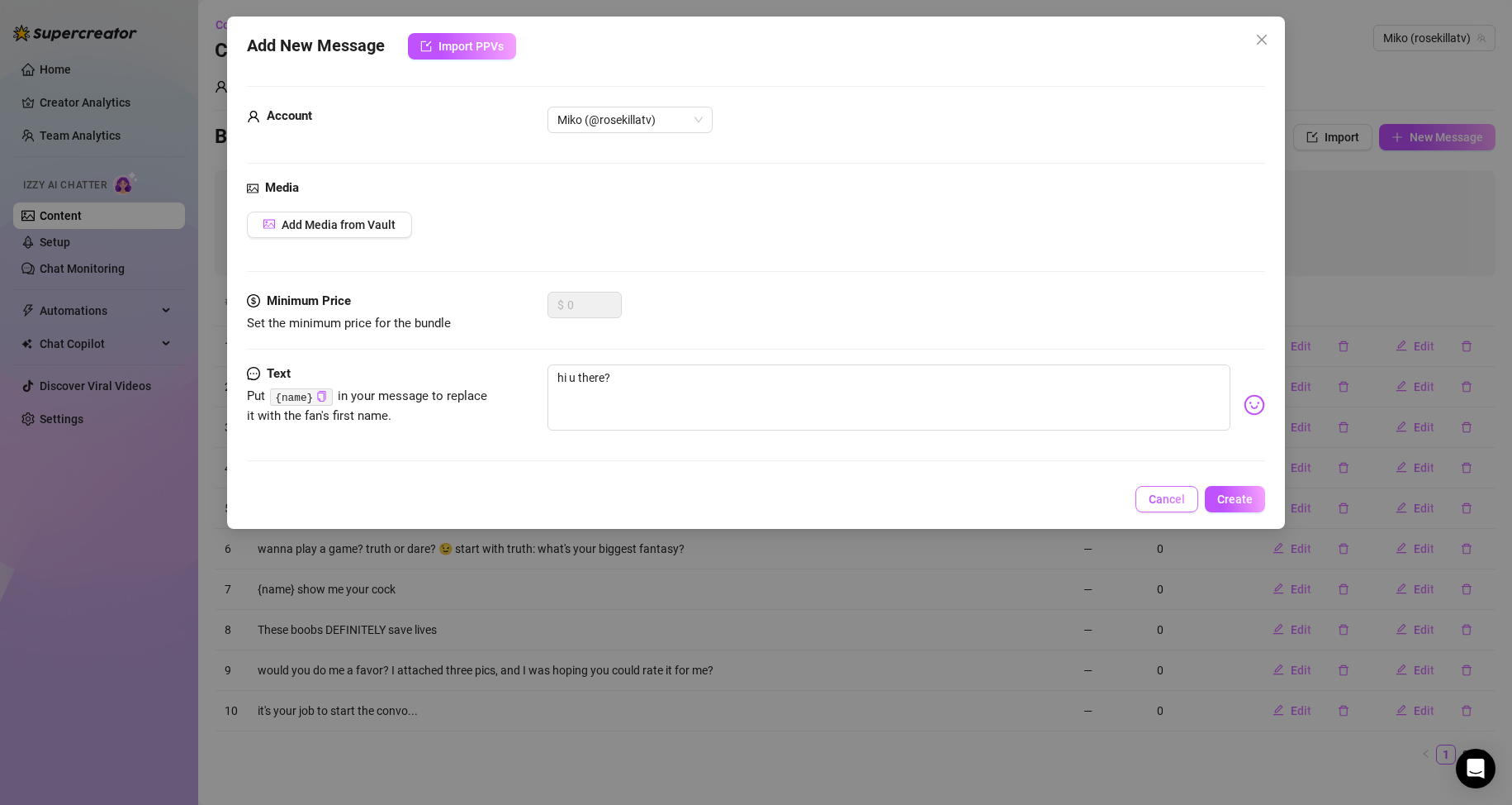
click at [1168, 500] on span "Cancel" at bounding box center [1167, 498] width 37 height 13
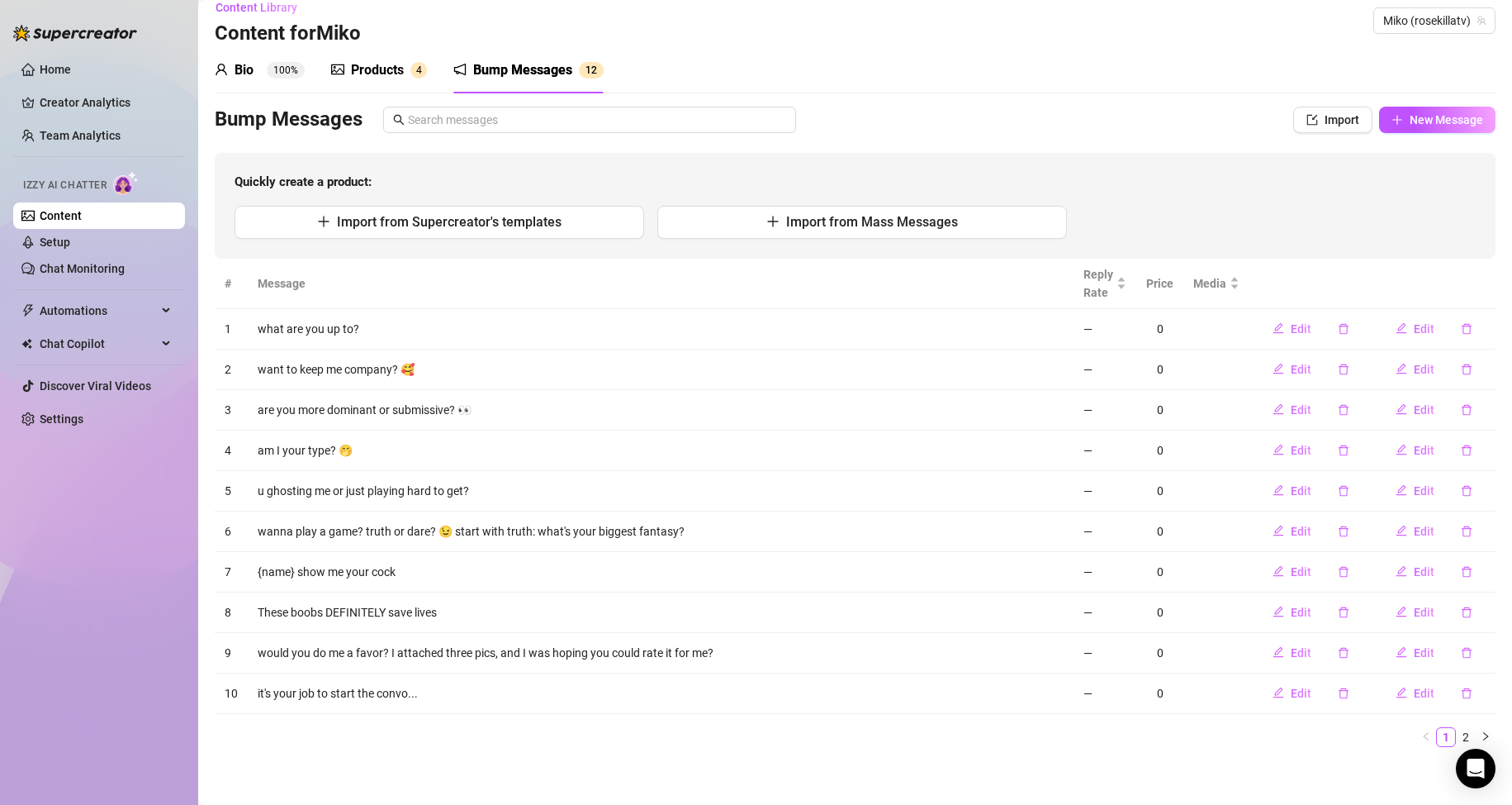
scroll to position [22, 0]
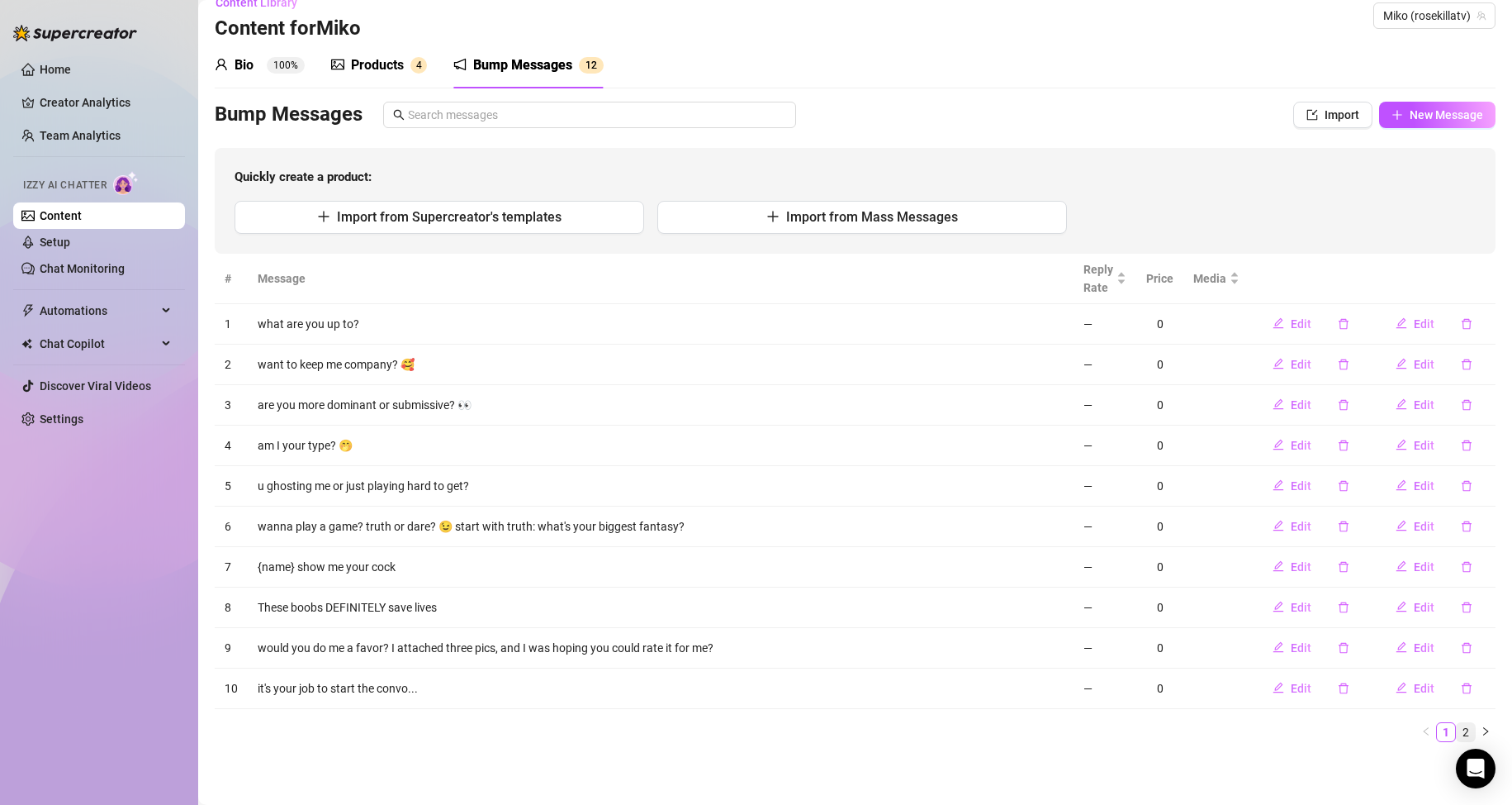
click at [1457, 725] on link "2" at bounding box center [1466, 731] width 18 height 18
